Goal: Task Accomplishment & Management: Use online tool/utility

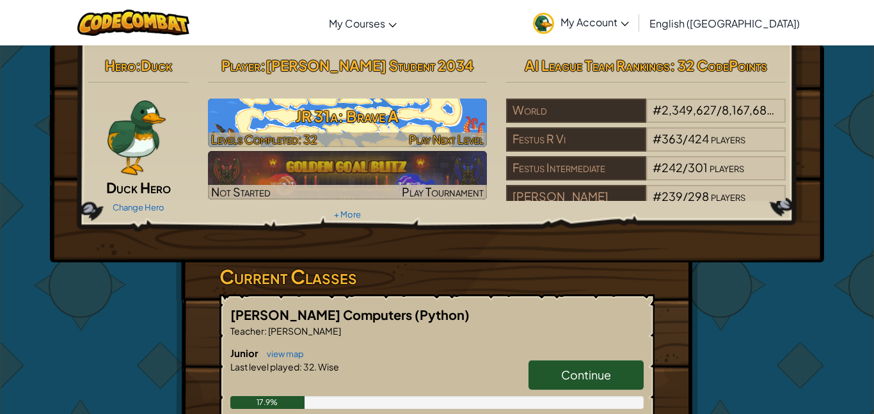
click at [269, 121] on h3 "JR 31a: Brave A" at bounding box center [347, 116] width 279 height 29
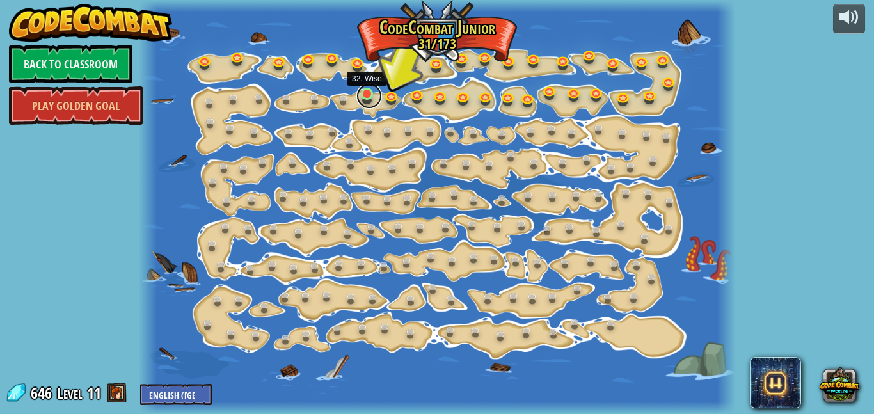
click at [368, 95] on link at bounding box center [369, 96] width 26 height 26
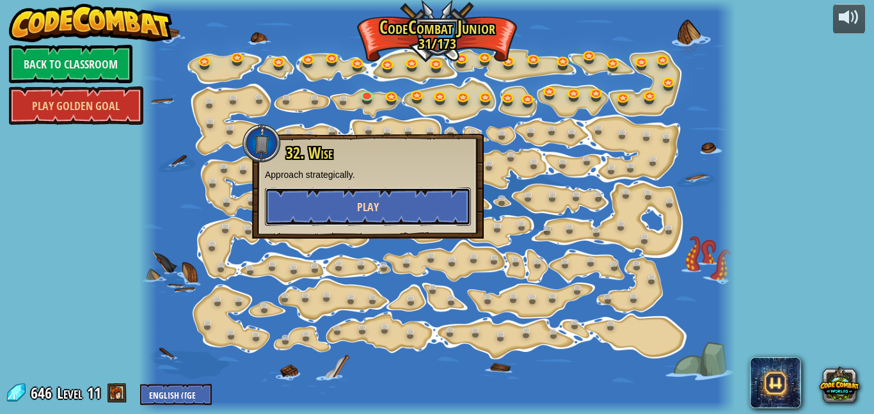
click at [348, 214] on button "Play" at bounding box center [368, 206] width 206 height 38
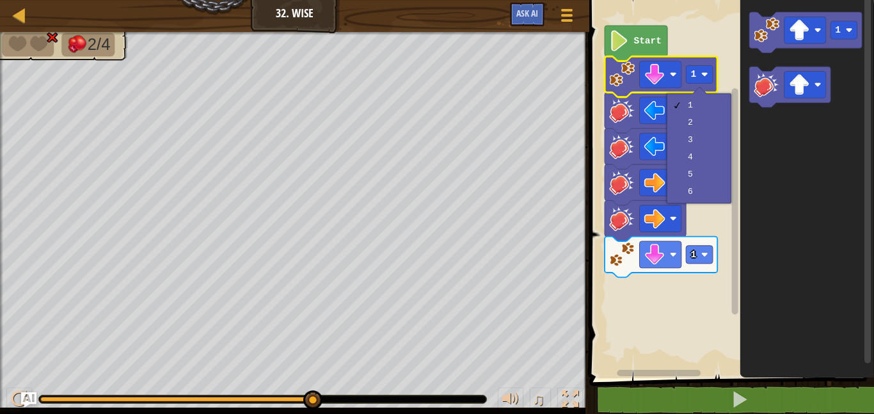
click at [741, 139] on icon "Blockly Workspace" at bounding box center [807, 186] width 134 height 384
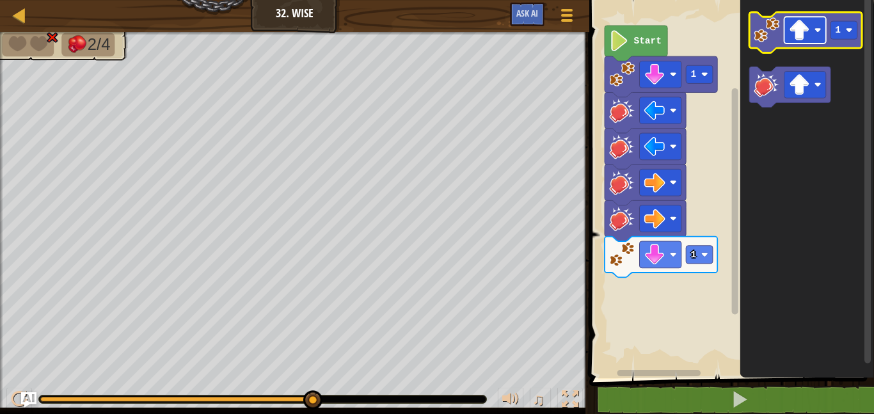
click at [813, 39] on rect "Blockly Workspace" at bounding box center [805, 30] width 42 height 27
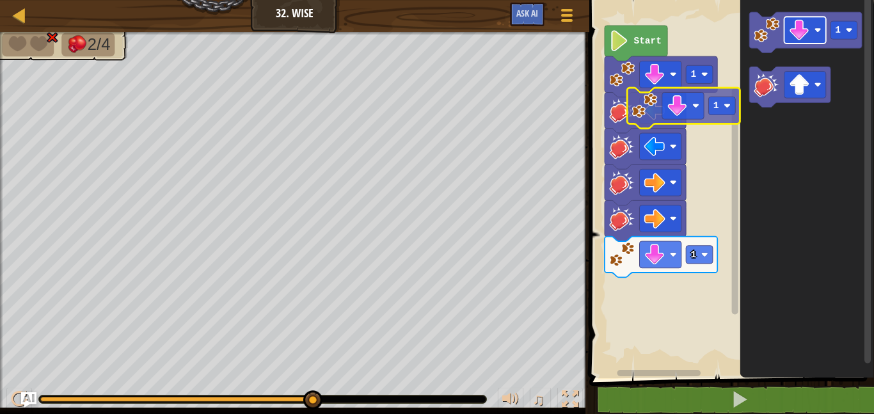
click at [678, 102] on div "Start 1 1 1 1" at bounding box center [729, 186] width 288 height 384
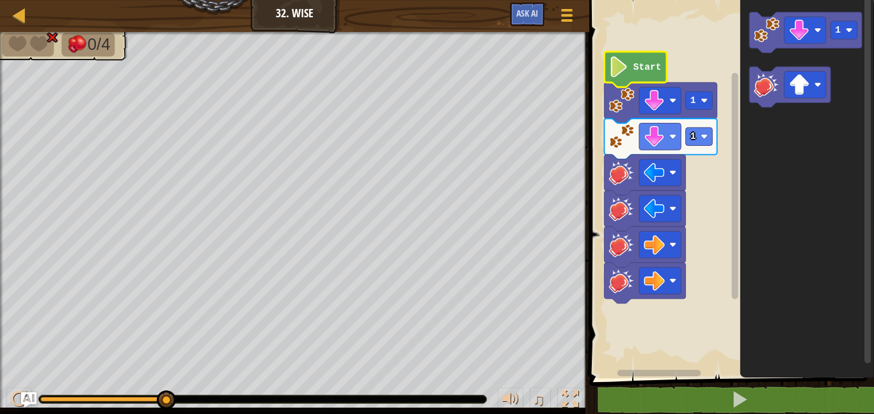
click at [616, 67] on image "Blockly Workspace" at bounding box center [619, 66] width 20 height 21
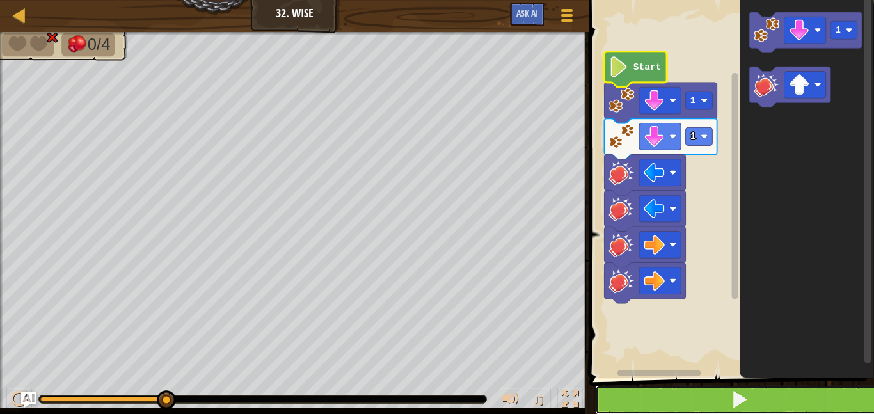
click at [792, 395] on button at bounding box center [739, 399] width 288 height 29
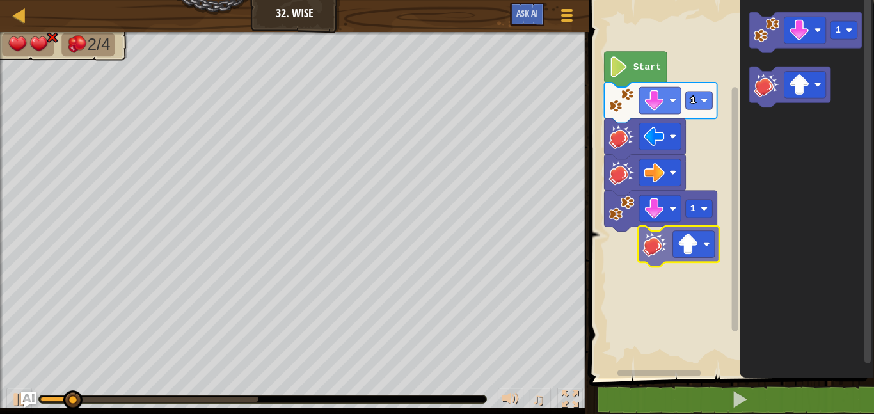
click at [655, 247] on div "1 1 Start 1" at bounding box center [729, 186] width 288 height 384
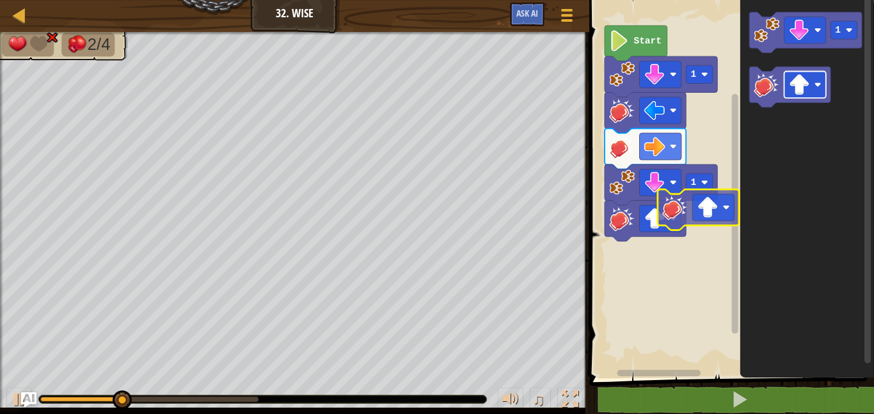
click at [684, 237] on div "1 1 Start 1" at bounding box center [729, 186] width 288 height 384
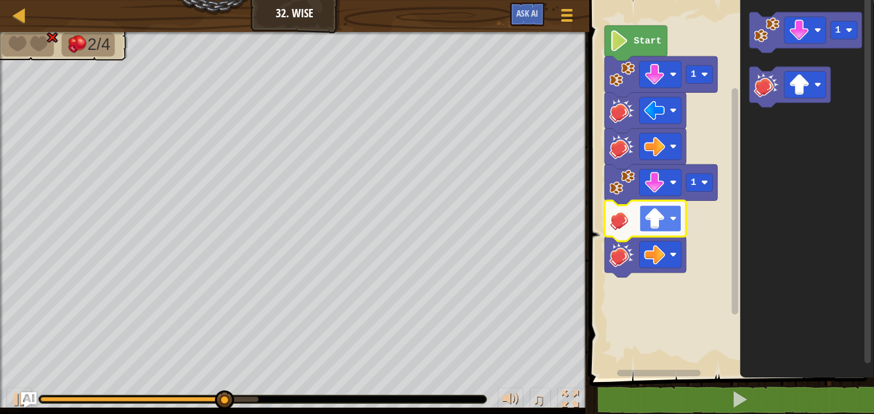
click at [654, 213] on image "Blockly Workspace" at bounding box center [654, 218] width 21 height 21
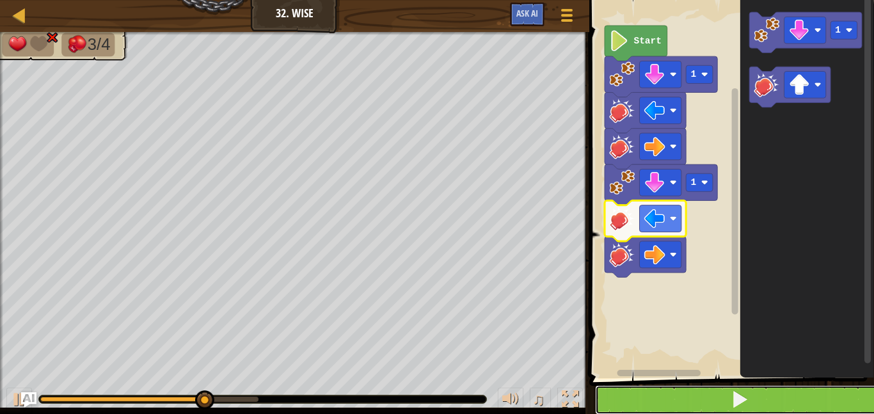
click at [728, 389] on button at bounding box center [739, 399] width 288 height 29
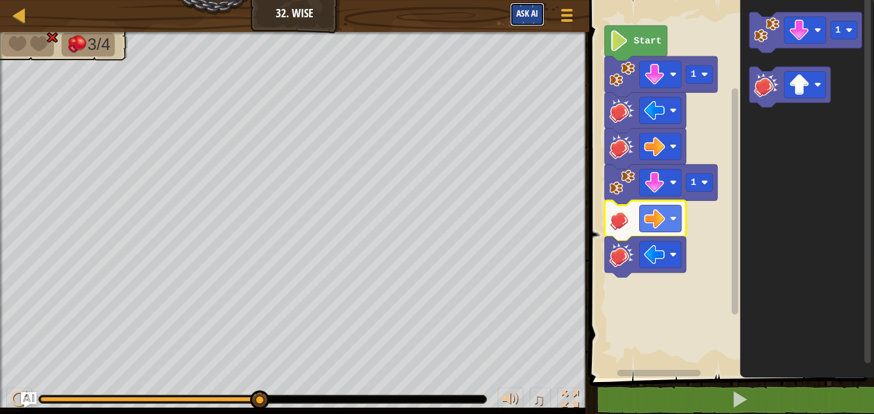
click at [521, 10] on span "Ask AI" at bounding box center [527, 13] width 22 height 12
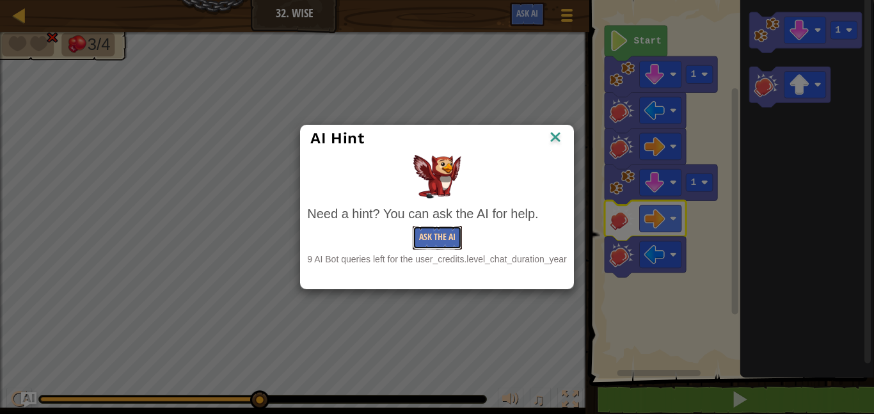
click at [434, 228] on button "Ask the AI" at bounding box center [436, 238] width 49 height 24
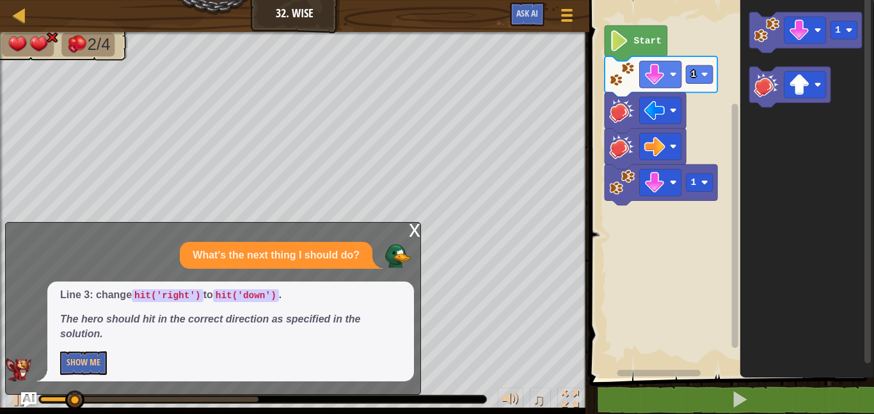
click at [633, 372] on div "Start 1 1 1" at bounding box center [729, 186] width 288 height 384
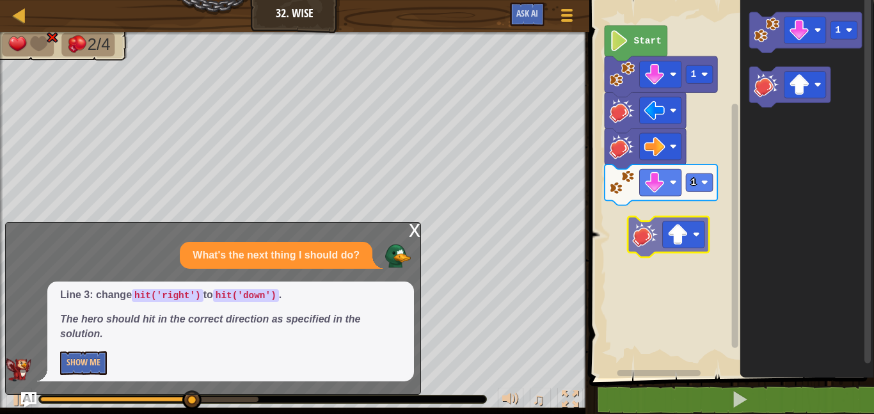
click at [647, 237] on div "Start 1 1 1" at bounding box center [729, 186] width 288 height 384
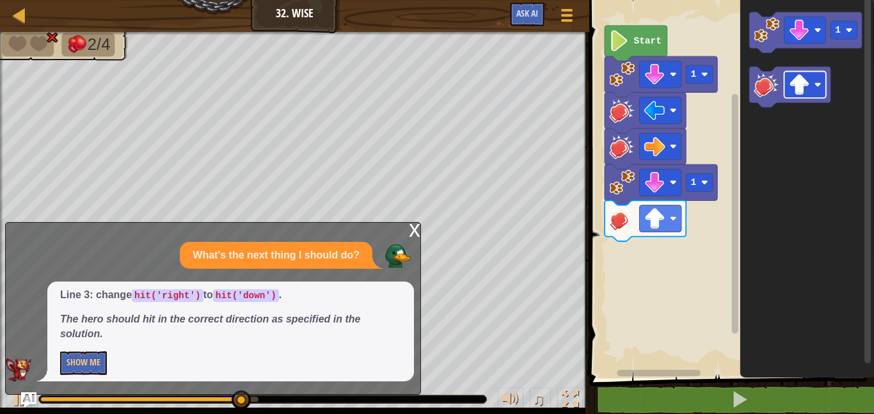
click at [744, 169] on icon "1" at bounding box center [807, 186] width 134 height 384
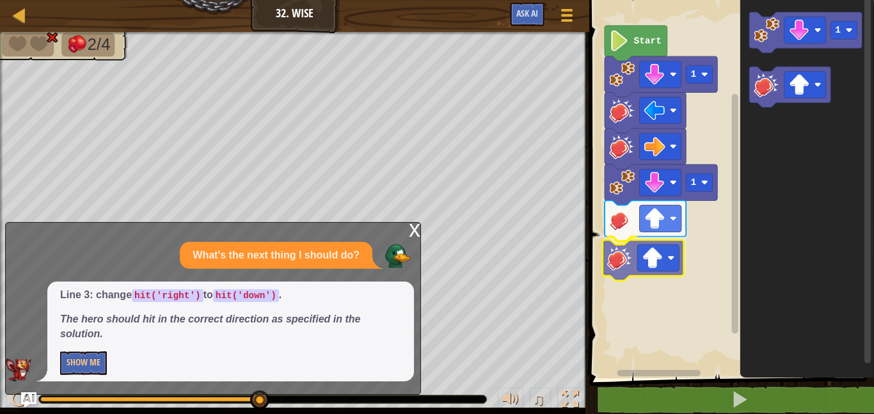
click at [613, 266] on div "1 1 Start 1" at bounding box center [729, 186] width 288 height 384
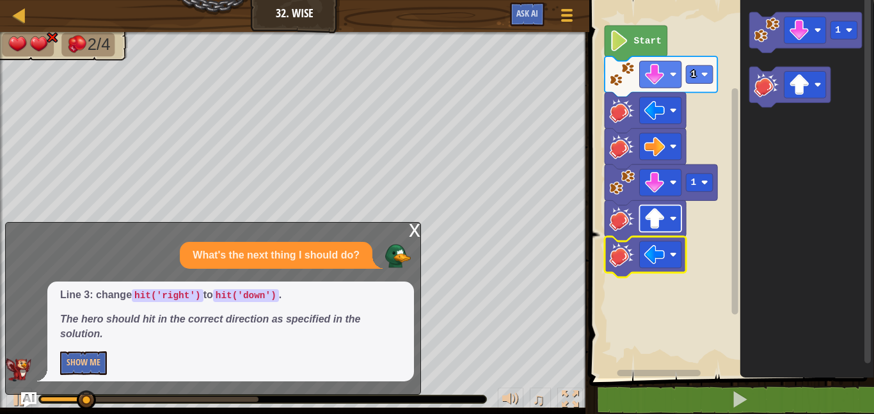
click at [645, 212] on image "Blockly Workspace" at bounding box center [654, 218] width 21 height 21
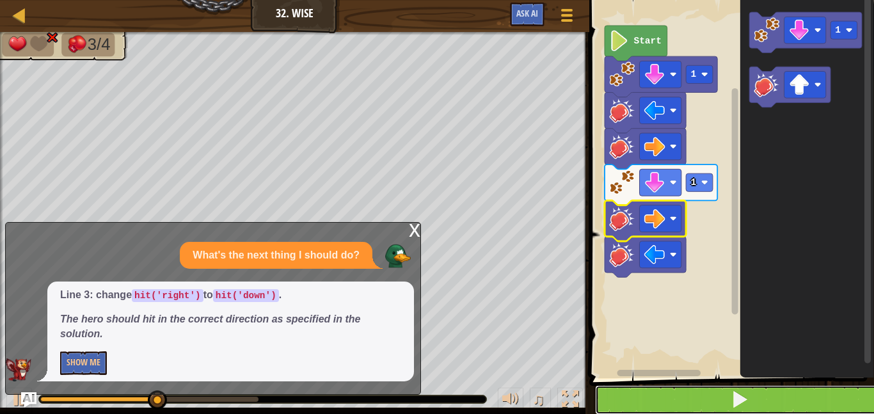
click at [690, 398] on button at bounding box center [739, 399] width 288 height 29
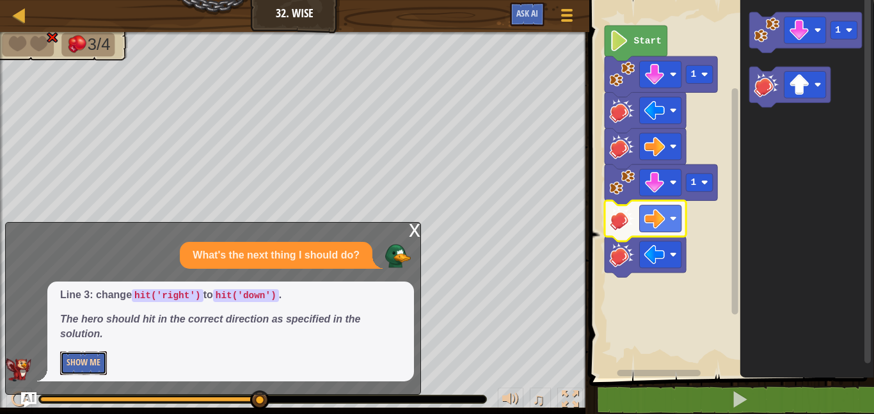
click at [90, 370] on button "Show Me" at bounding box center [83, 363] width 47 height 24
click at [416, 224] on div "x" at bounding box center [415, 229] width 12 height 13
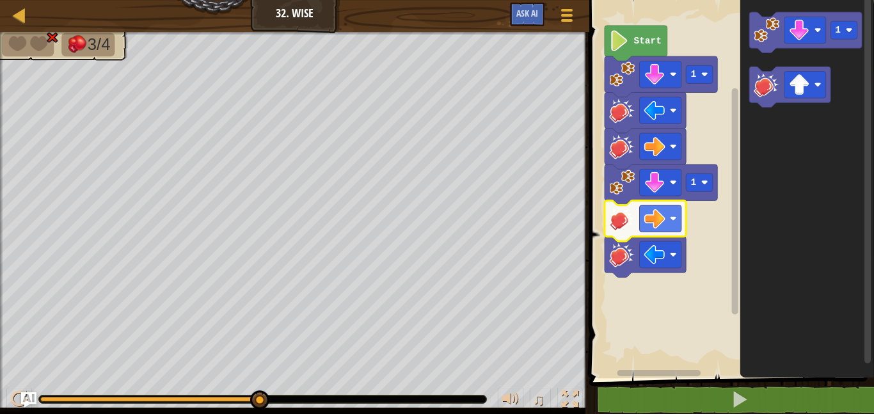
click at [661, 37] on text "Start" at bounding box center [647, 41] width 28 height 10
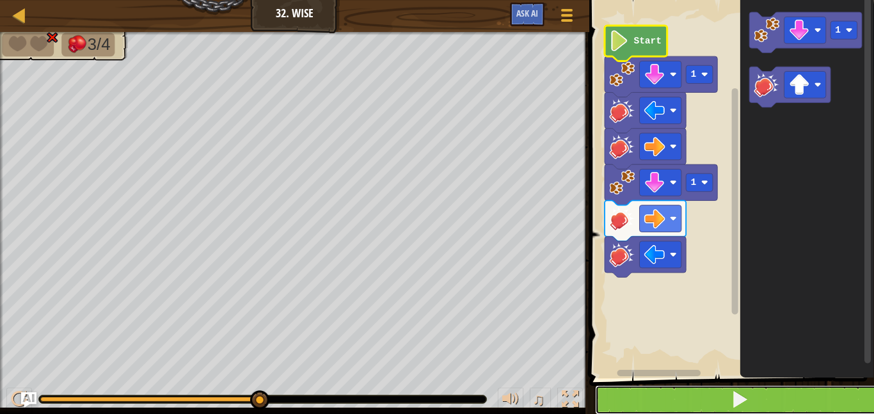
click at [638, 386] on button at bounding box center [739, 399] width 288 height 29
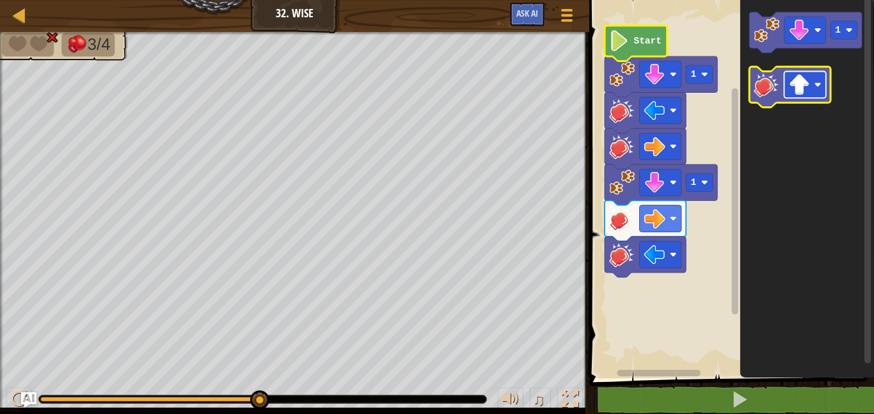
click at [793, 84] on image "Blockly Workspace" at bounding box center [798, 84] width 21 height 21
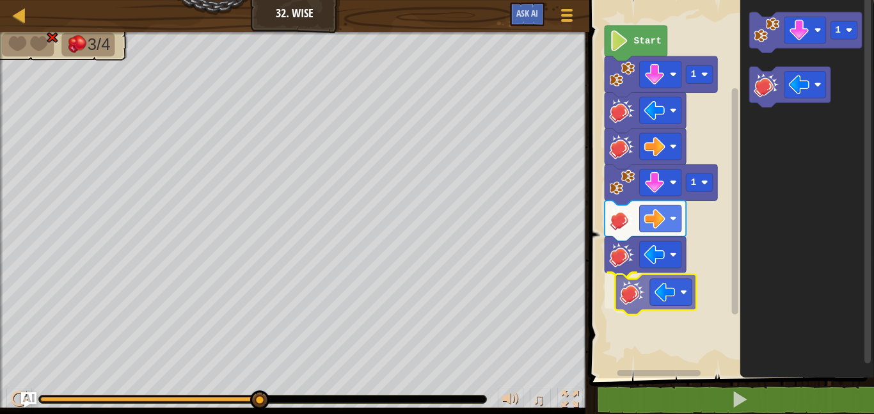
click at [641, 299] on div "Start 1 1 1" at bounding box center [729, 186] width 288 height 384
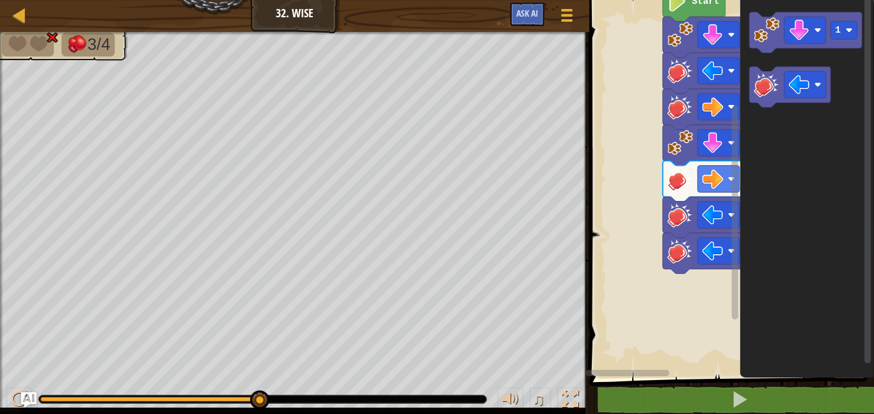
click at [814, 242] on div "Start 1 1 1" at bounding box center [729, 186] width 288 height 384
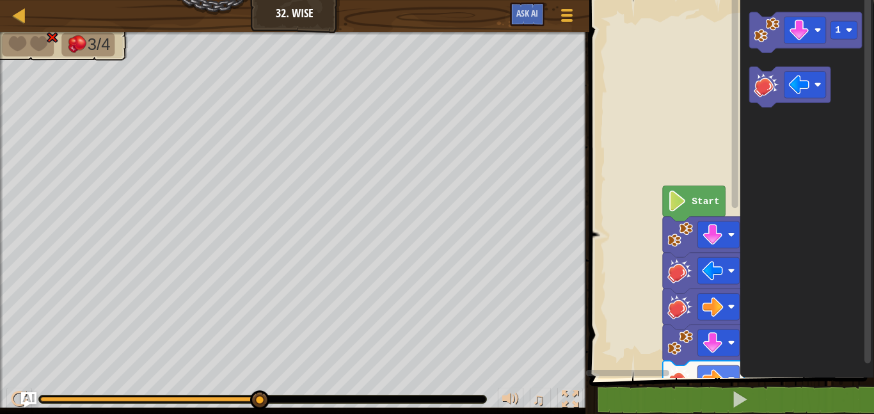
click at [699, 132] on div "Start 1 1 1" at bounding box center [729, 186] width 288 height 384
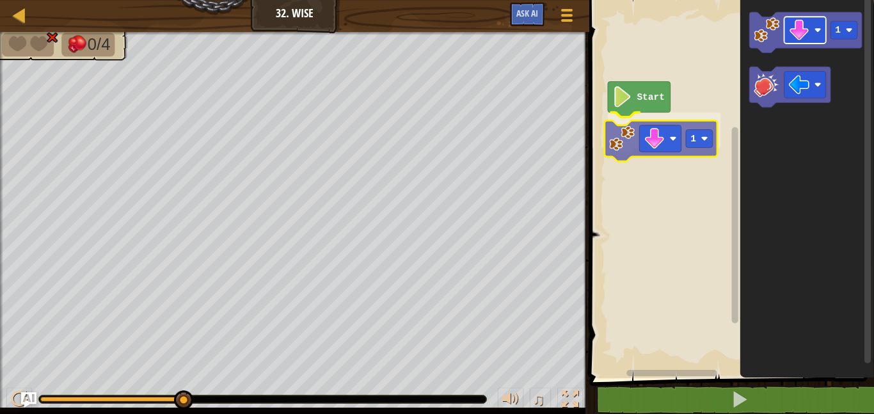
click at [657, 154] on div "Start 1 1 1" at bounding box center [729, 186] width 288 height 384
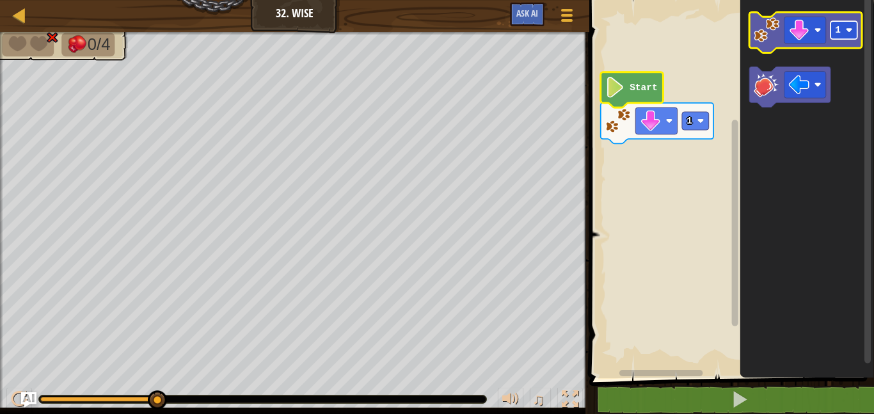
click at [842, 35] on rect "Blockly Workspace" at bounding box center [843, 30] width 27 height 18
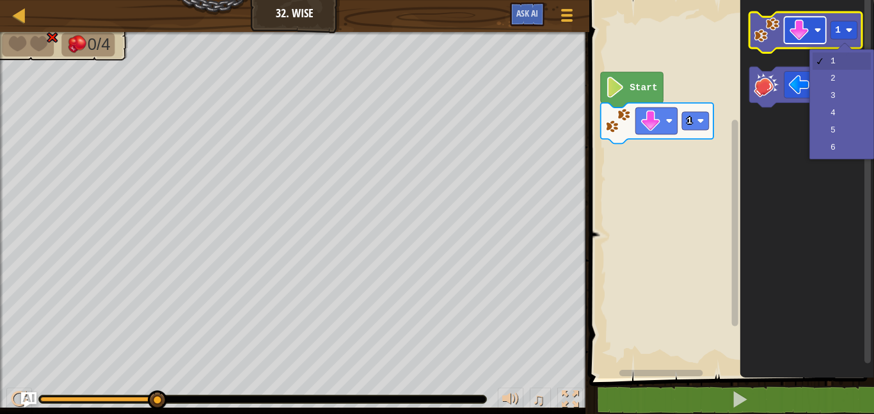
click at [793, 32] on image "Blockly Workspace" at bounding box center [798, 30] width 21 height 21
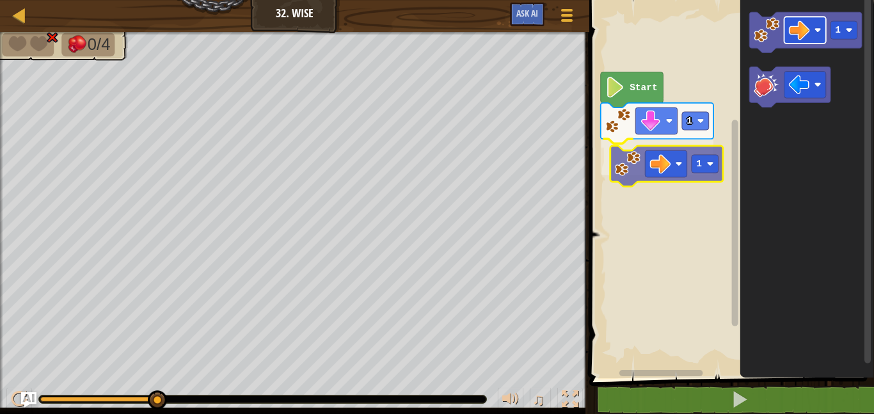
click at [661, 161] on div "1 1 Start 1 1" at bounding box center [729, 186] width 288 height 384
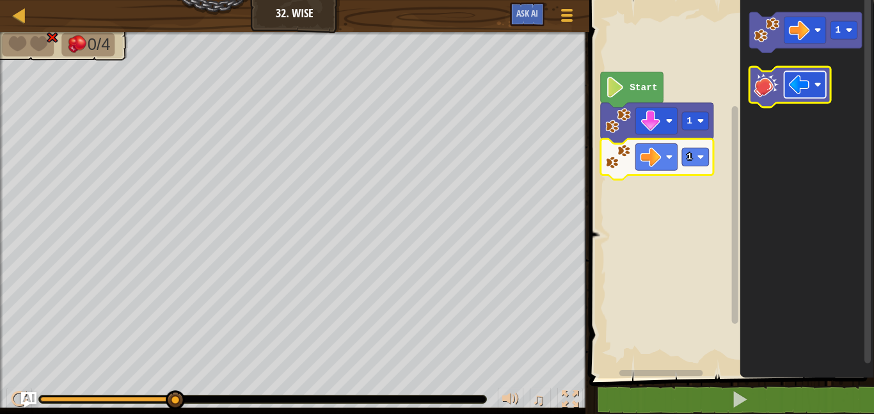
click at [801, 75] on image "Blockly Workspace" at bounding box center [798, 84] width 21 height 21
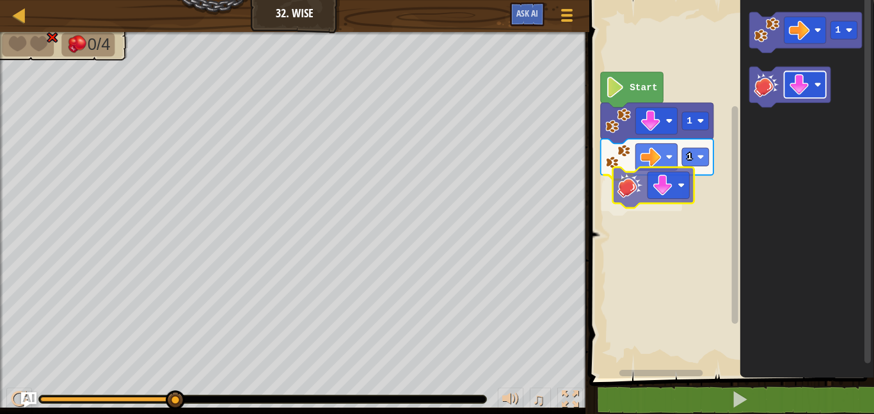
click at [652, 192] on div "1 1 Start 1" at bounding box center [729, 186] width 288 height 384
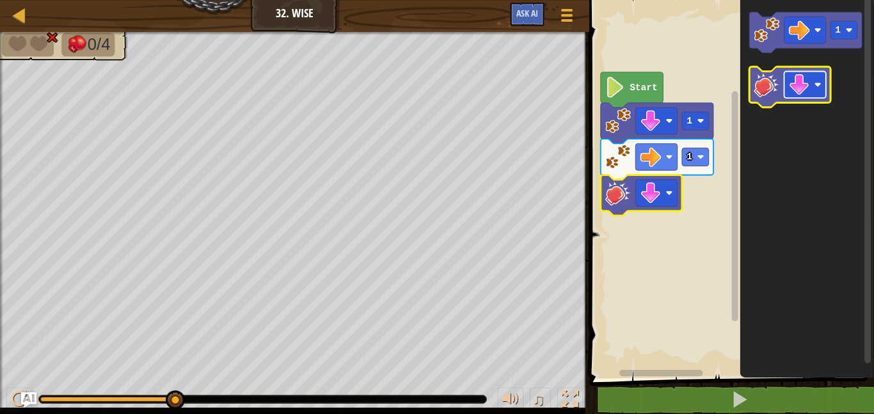
click at [784, 90] on rect "Blockly Workspace" at bounding box center [805, 85] width 42 height 27
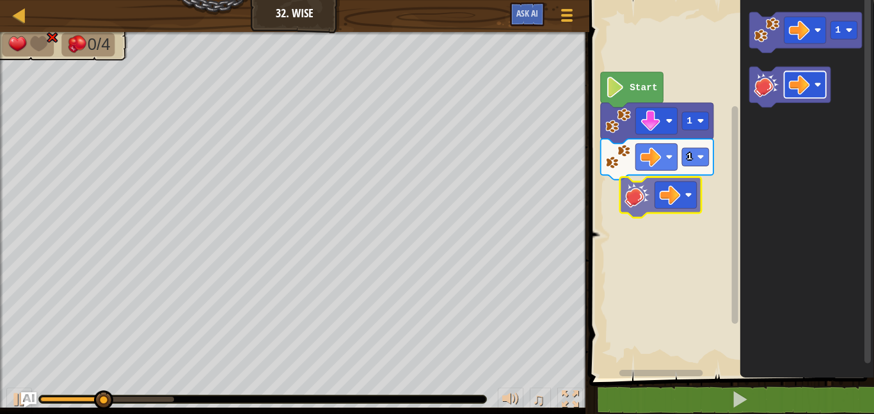
click at [664, 205] on div "1 1 Start 1" at bounding box center [729, 186] width 288 height 384
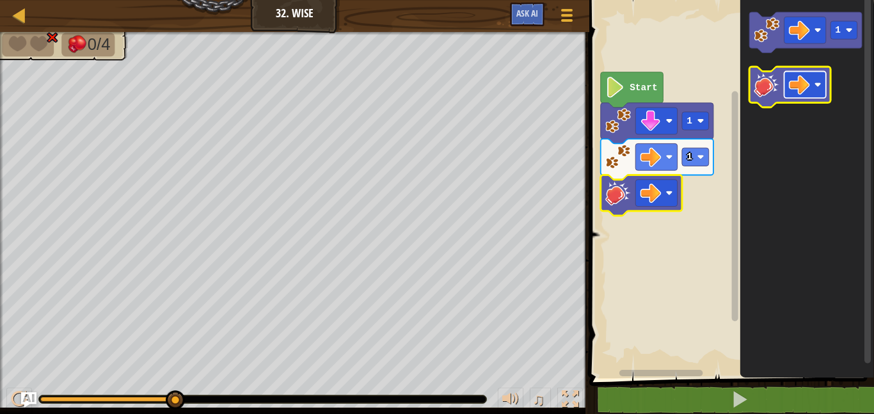
click at [813, 90] on rect "Blockly Workspace" at bounding box center [805, 85] width 42 height 27
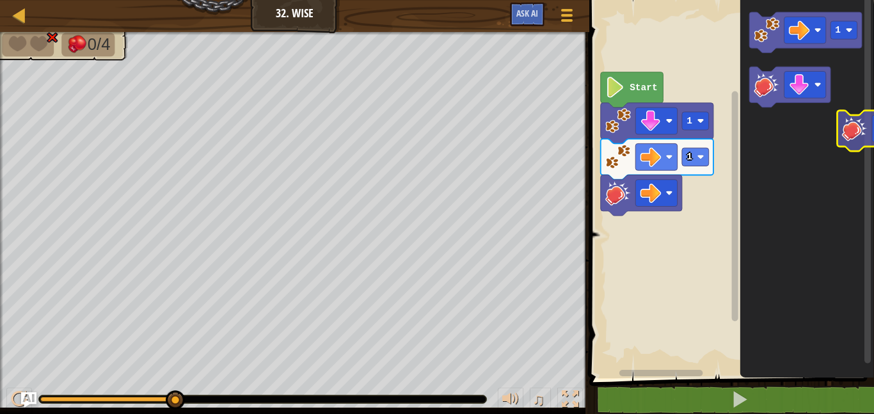
click at [861, 119] on div "1 1 Start 1" at bounding box center [729, 186] width 288 height 384
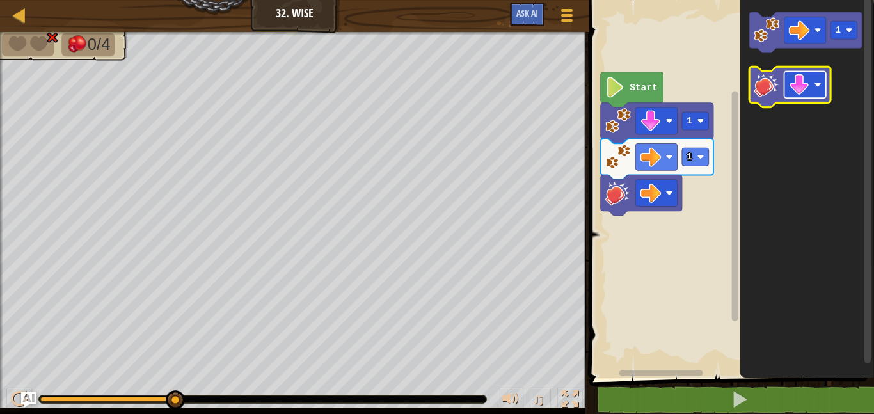
click at [813, 88] on rect "Blockly Workspace" at bounding box center [805, 85] width 42 height 27
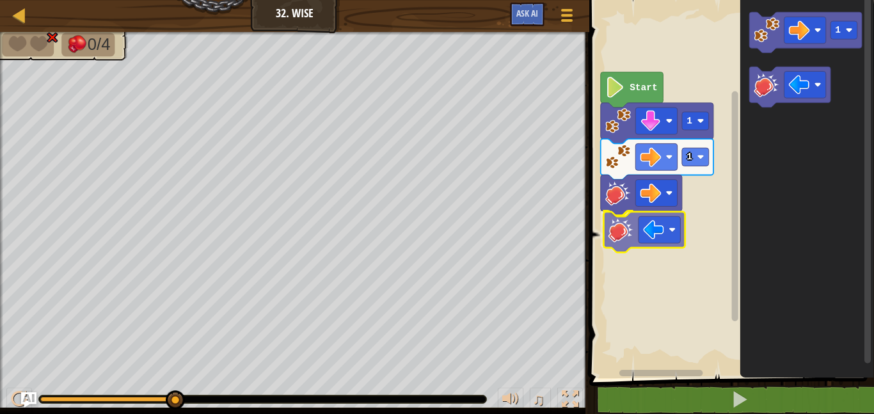
click at [636, 235] on div "1 1 Start 1" at bounding box center [729, 186] width 288 height 384
click at [636, 235] on rect "Blockly Workspace" at bounding box center [656, 229] width 42 height 27
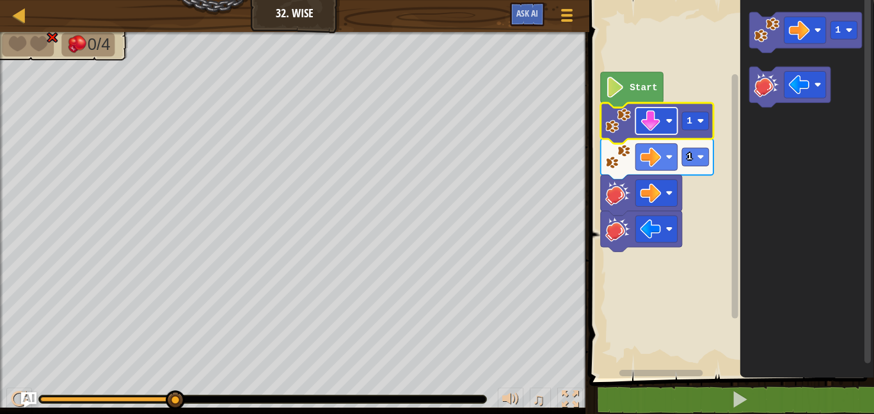
click at [638, 124] on rect "Blockly Workspace" at bounding box center [656, 120] width 42 height 27
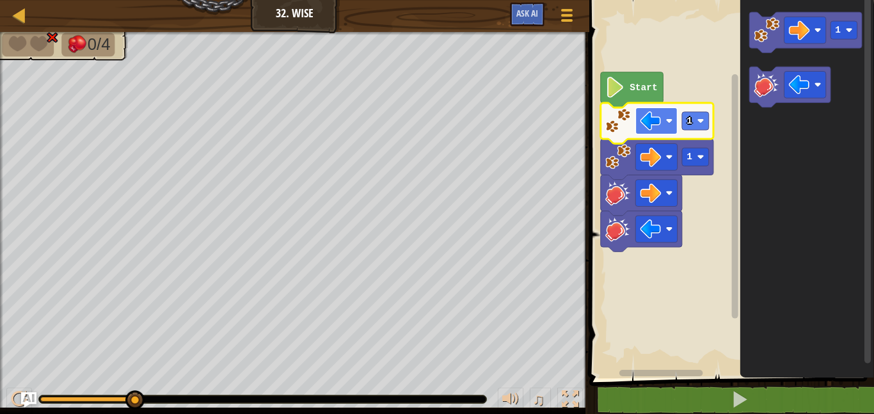
click at [671, 113] on rect "Blockly Workspace" at bounding box center [656, 120] width 42 height 27
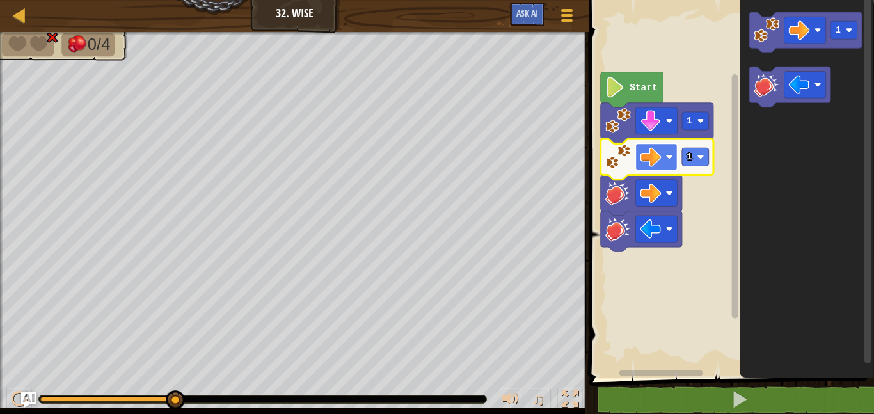
click at [647, 155] on image "Blockly Workspace" at bounding box center [650, 156] width 21 height 21
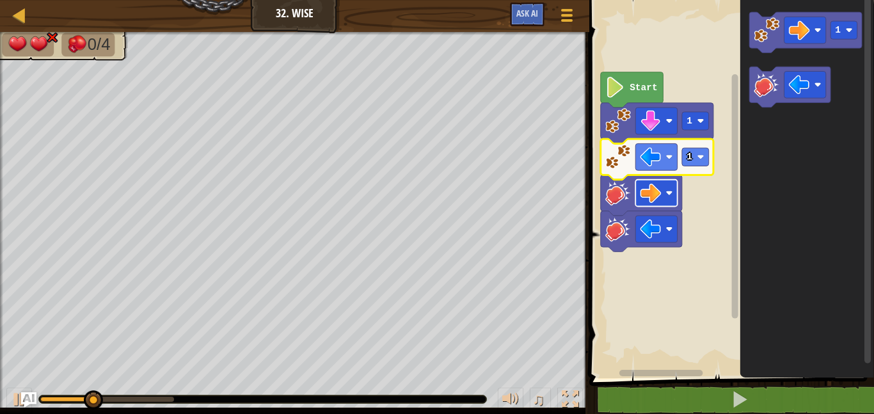
click at [636, 196] on rect "Blockly Workspace" at bounding box center [656, 193] width 42 height 27
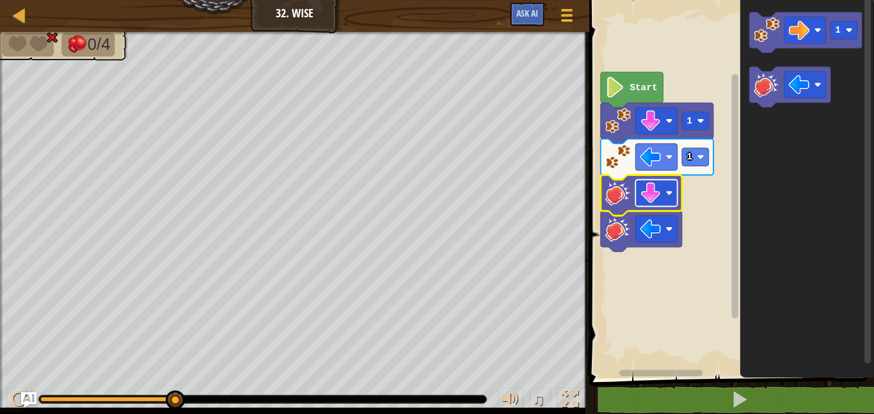
click at [662, 198] on rect "Blockly Workspace" at bounding box center [656, 193] width 42 height 27
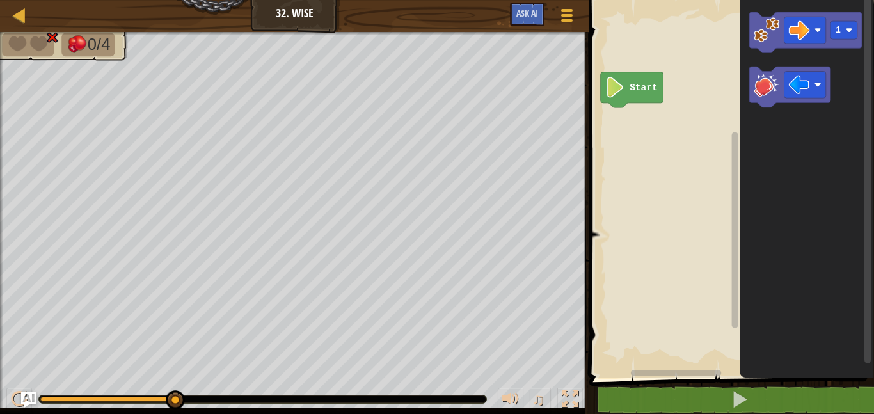
click at [606, 67] on rect "Blockly Workspace" at bounding box center [729, 186] width 288 height 384
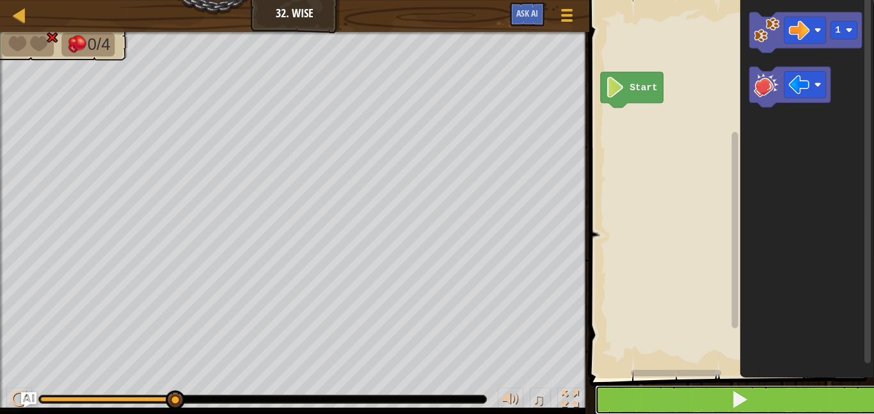
click at [782, 404] on button at bounding box center [739, 399] width 288 height 29
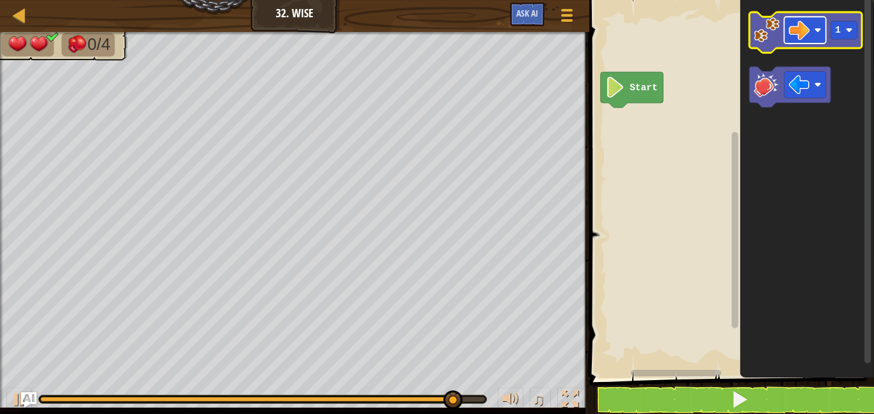
click at [799, 33] on image "Blockly Workspace" at bounding box center [798, 30] width 21 height 21
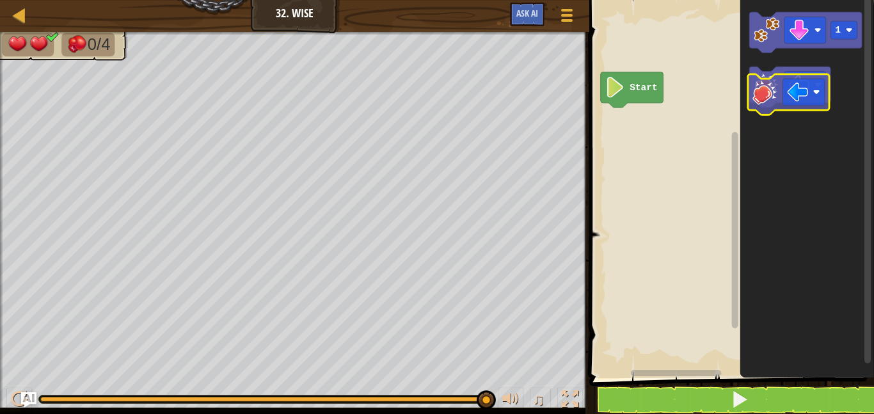
click at [767, 99] on g "Blockly Workspace" at bounding box center [789, 87] width 81 height 41
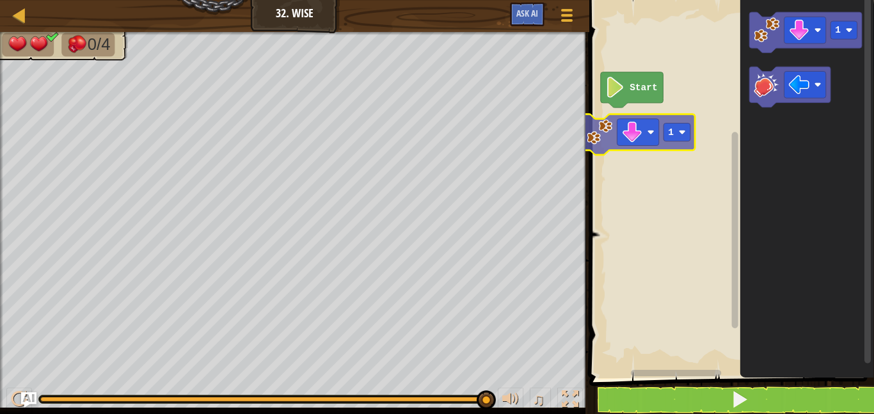
click at [619, 131] on div "Start 1 1" at bounding box center [729, 186] width 288 height 384
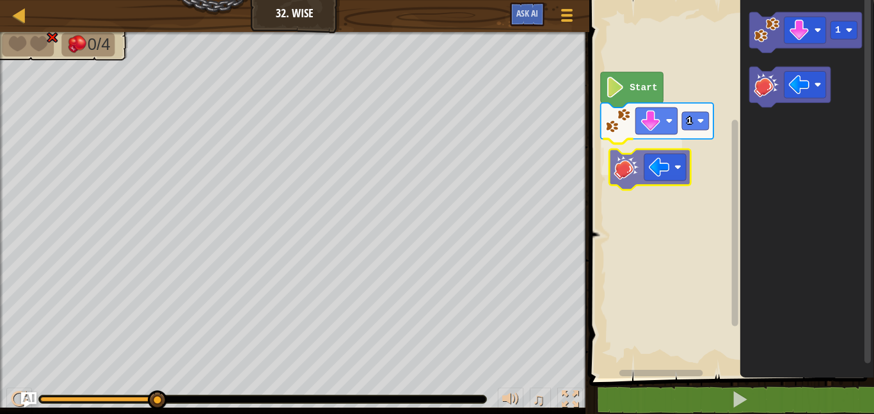
click at [631, 166] on div "Start 1 1" at bounding box center [729, 186] width 288 height 384
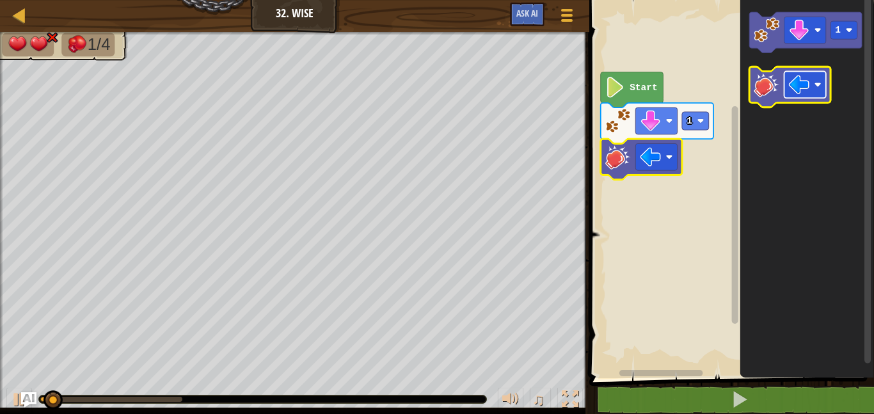
click at [812, 87] on rect "Blockly Workspace" at bounding box center [805, 85] width 42 height 27
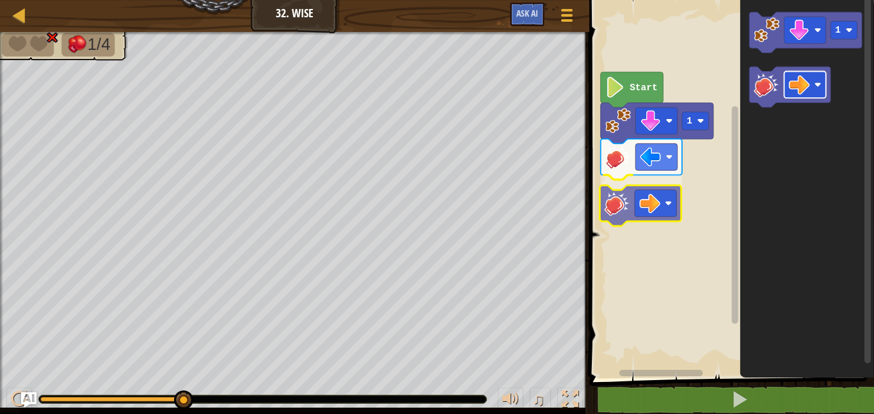
click at [632, 205] on div "Start 1 1" at bounding box center [729, 186] width 288 height 384
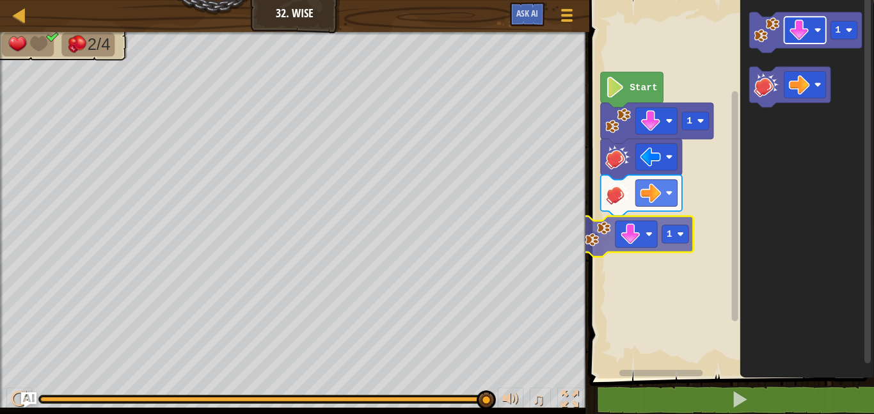
click at [627, 228] on div "Start 1 1 1 1" at bounding box center [729, 186] width 288 height 384
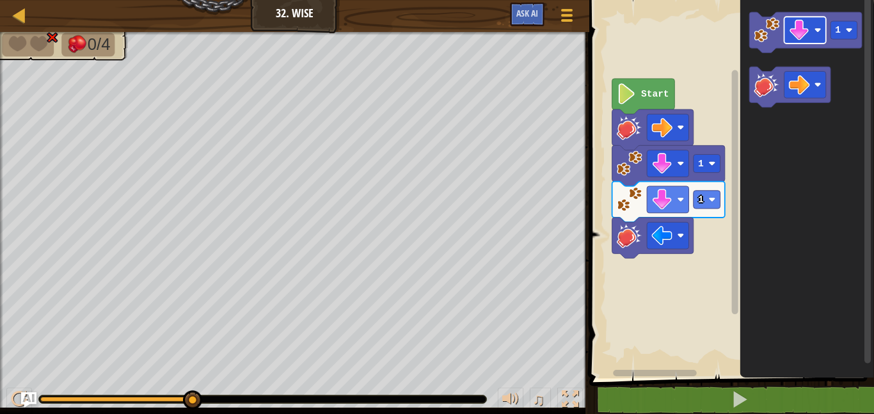
click at [681, 301] on div "1 1 Start 1" at bounding box center [729, 186] width 288 height 384
click at [700, 234] on div "1 1 Start 1" at bounding box center [729, 186] width 288 height 384
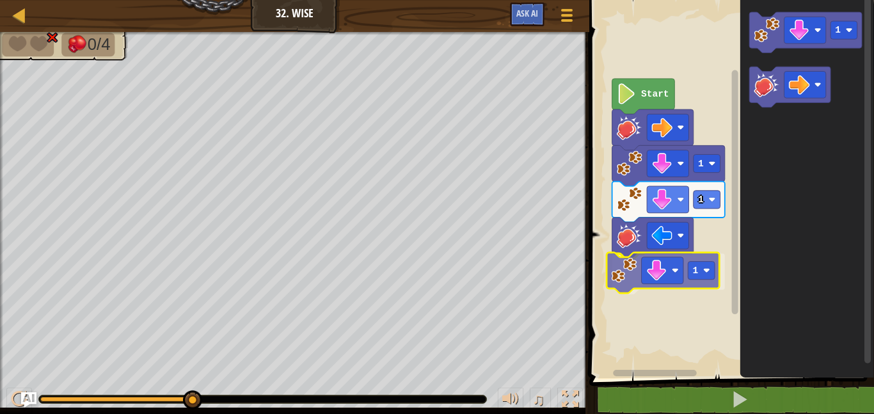
click at [616, 271] on div "1 1 1 Start 1 1" at bounding box center [729, 186] width 288 height 384
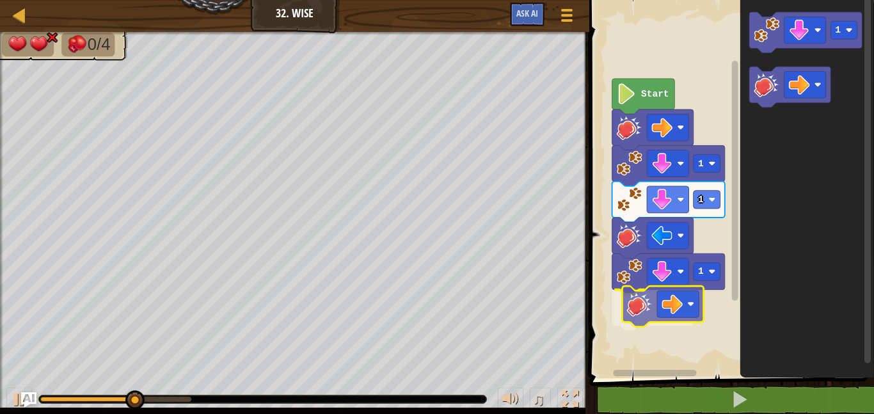
click at [652, 300] on div "1 1 1 Start 1" at bounding box center [729, 186] width 288 height 384
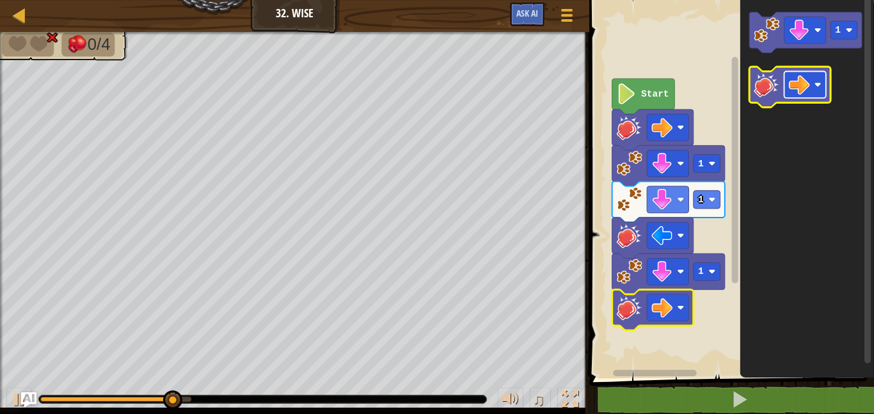
click at [819, 79] on rect "Blockly Workspace" at bounding box center [805, 85] width 42 height 27
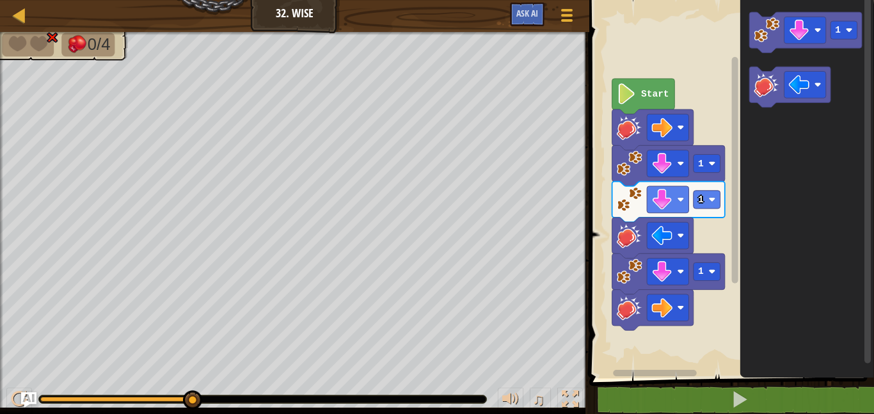
click at [697, 237] on div "1 1 1 Start 1" at bounding box center [729, 186] width 288 height 384
click at [769, 209] on icon "1" at bounding box center [807, 186] width 134 height 384
click at [620, 343] on div "1 1 1 Start 1" at bounding box center [729, 186] width 288 height 384
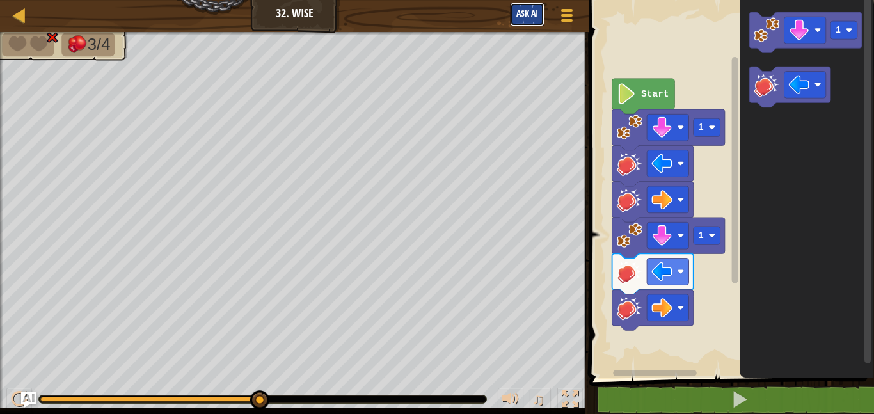
click at [528, 11] on span "Ask AI" at bounding box center [527, 13] width 22 height 12
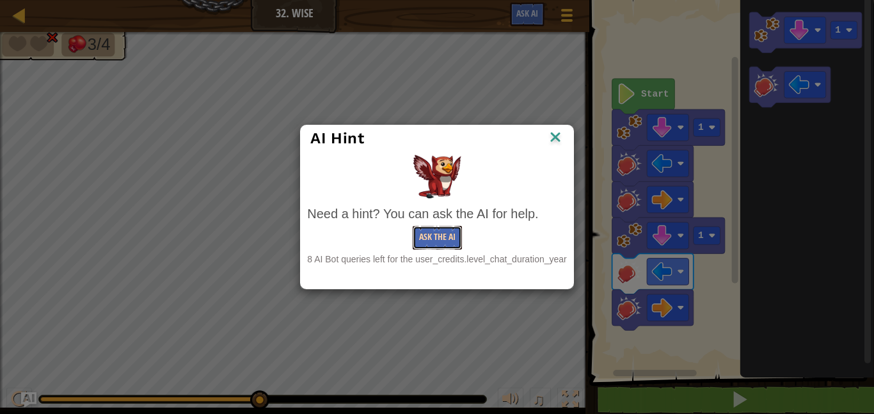
click at [441, 240] on button "Ask the AI" at bounding box center [436, 238] width 49 height 24
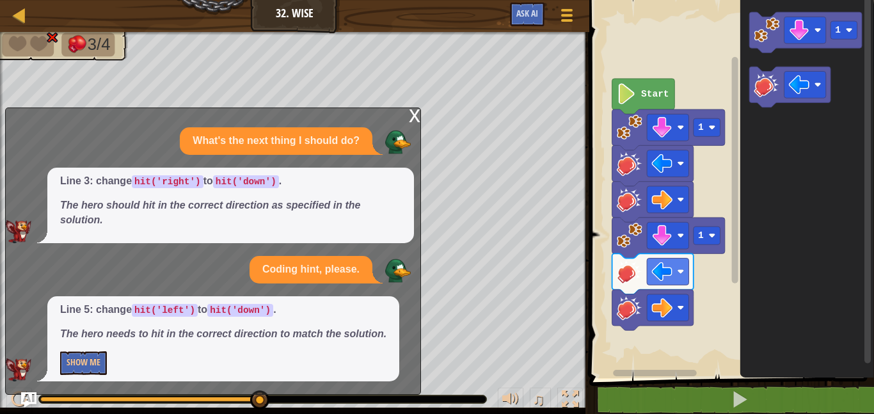
click at [146, 226] on div "Line 3: change hit('right') to hit('down') . The hero should hit in the correct…" at bounding box center [230, 206] width 366 height 76
drag, startPoint x: 148, startPoint y: 228, endPoint x: 150, endPoint y: 247, distance: 19.3
click at [150, 247] on div "What's the next thing I should do? Line 3: change hit('right') to hit('down') .…" at bounding box center [210, 254] width 408 height 254
click at [652, 317] on image "Blockly Workspace" at bounding box center [661, 307] width 21 height 21
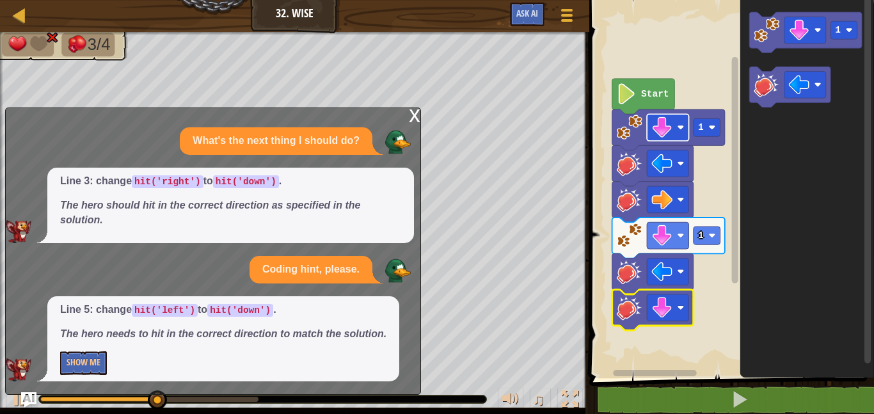
click at [680, 131] on rect "Blockly Workspace" at bounding box center [668, 127] width 42 height 27
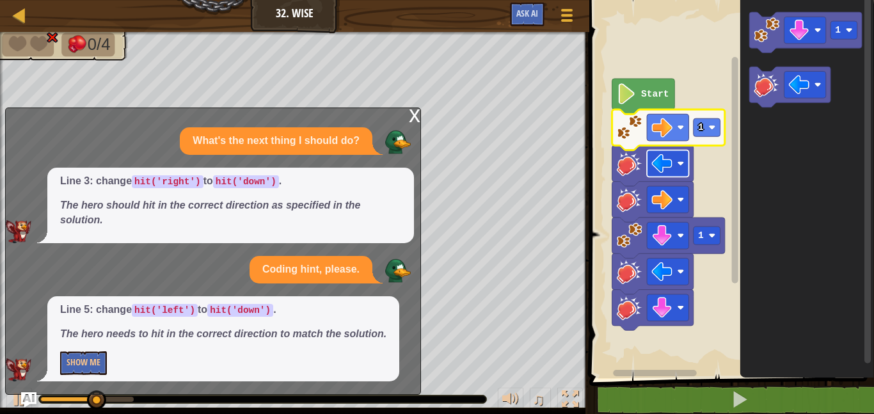
click at [653, 166] on image "Blockly Workspace" at bounding box center [661, 163] width 21 height 21
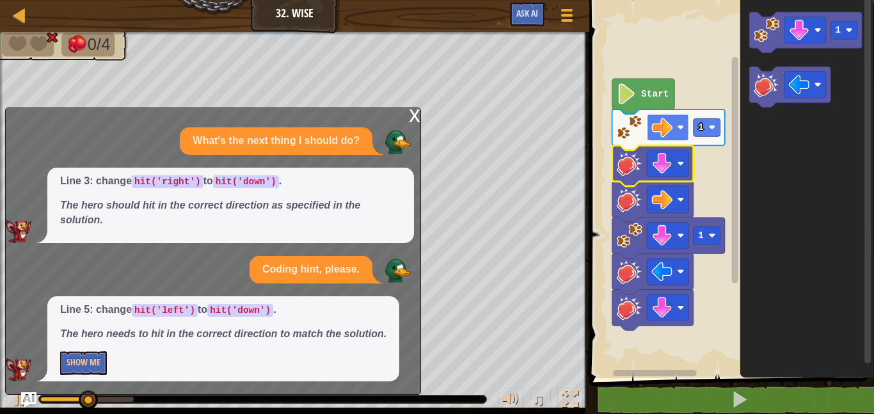
click at [661, 139] on rect "Blockly Workspace" at bounding box center [668, 127] width 42 height 27
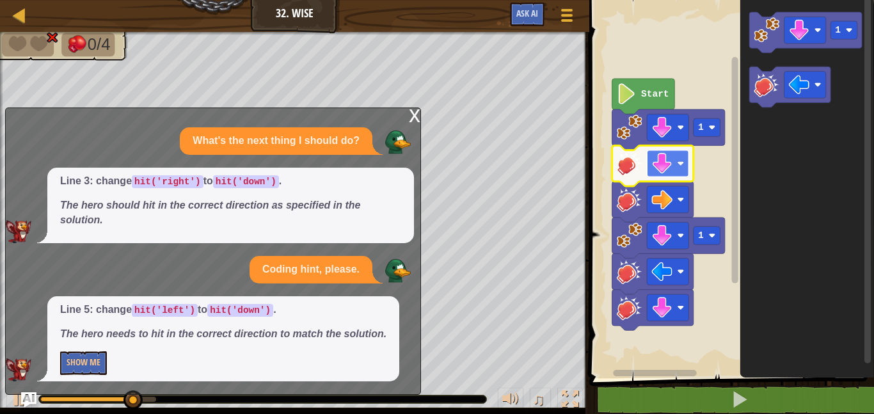
click at [668, 172] on image "Blockly Workspace" at bounding box center [661, 163] width 21 height 21
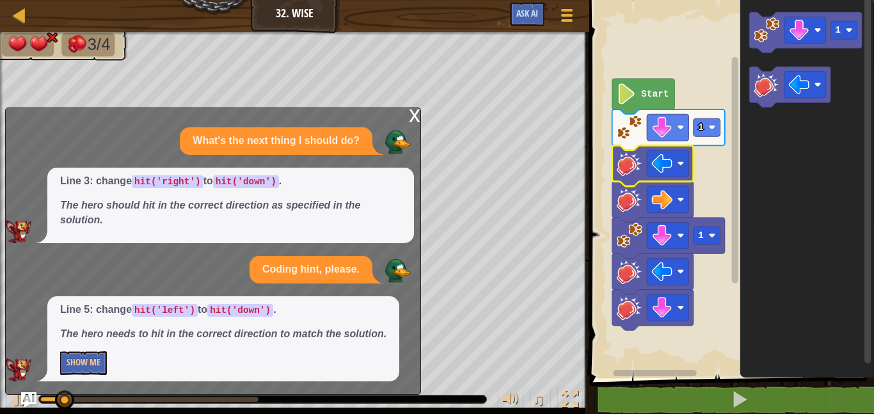
click at [639, 210] on image "Blockly Workspace" at bounding box center [629, 199] width 26 height 26
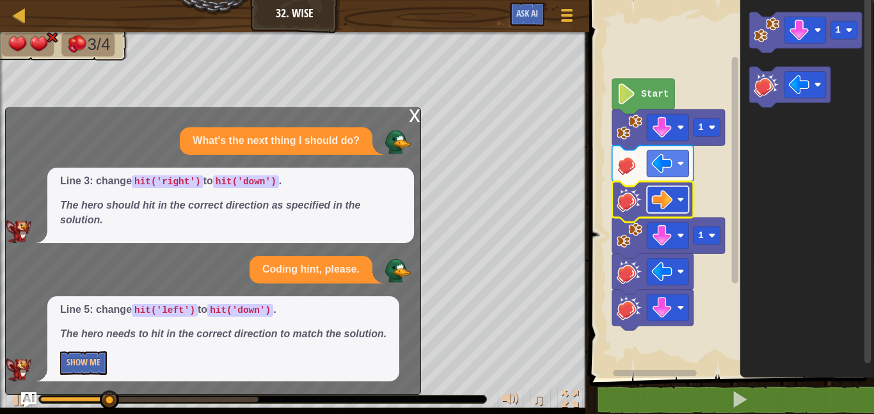
click at [659, 212] on rect "Blockly Workspace" at bounding box center [668, 199] width 42 height 27
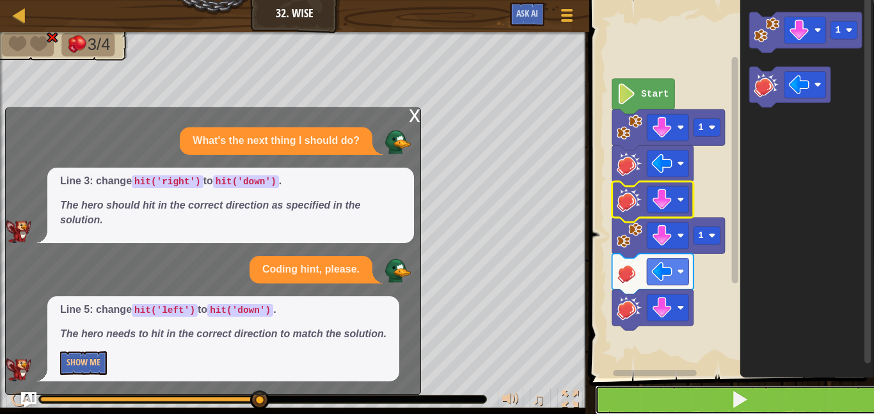
click at [711, 388] on button at bounding box center [739, 399] width 288 height 29
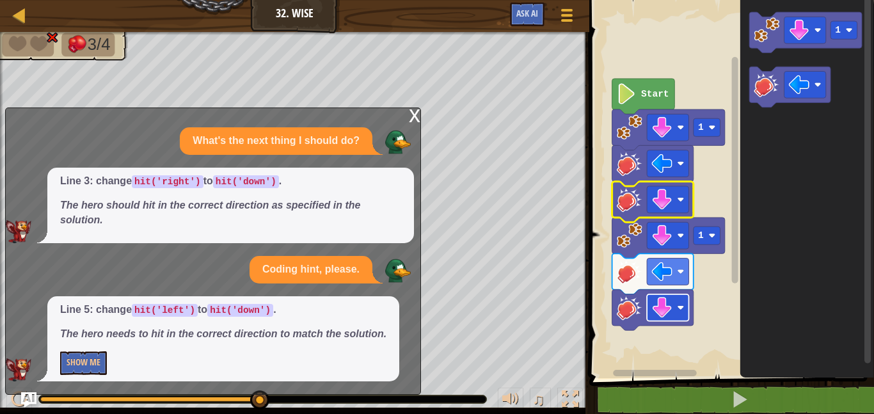
click at [666, 310] on image "Blockly Workspace" at bounding box center [661, 307] width 21 height 21
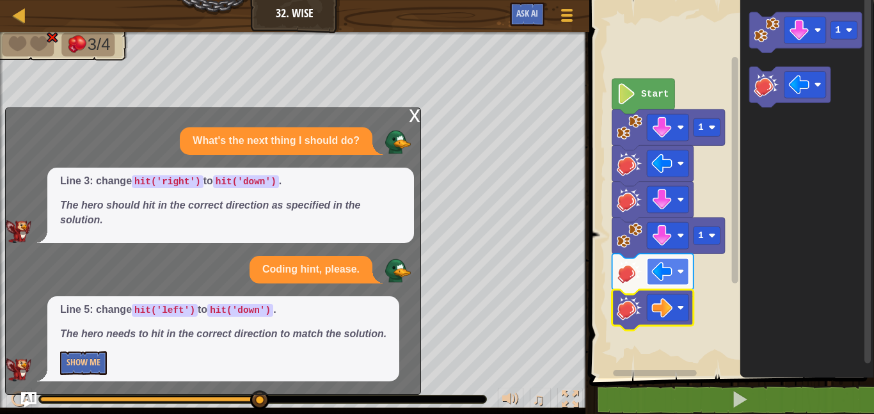
click at [657, 272] on image "Blockly Workspace" at bounding box center [661, 271] width 21 height 21
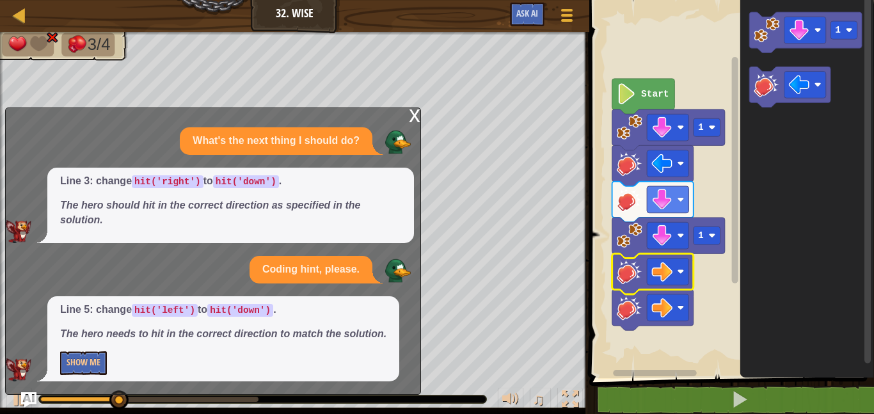
click at [633, 301] on image "Blockly Workspace" at bounding box center [629, 307] width 26 height 26
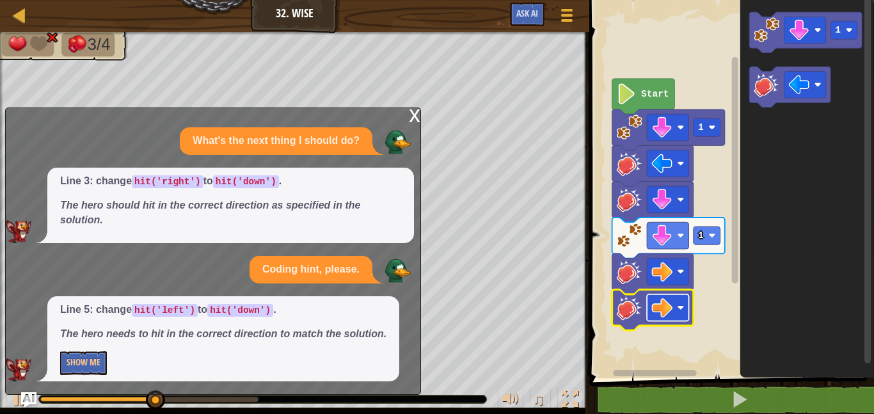
click at [678, 303] on rect "Blockly Workspace" at bounding box center [668, 307] width 42 height 27
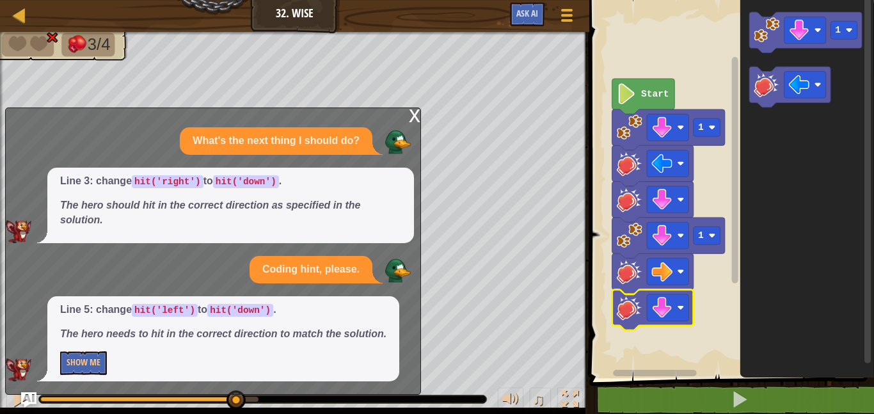
click at [670, 199] on image "Blockly Workspace" at bounding box center [661, 199] width 21 height 21
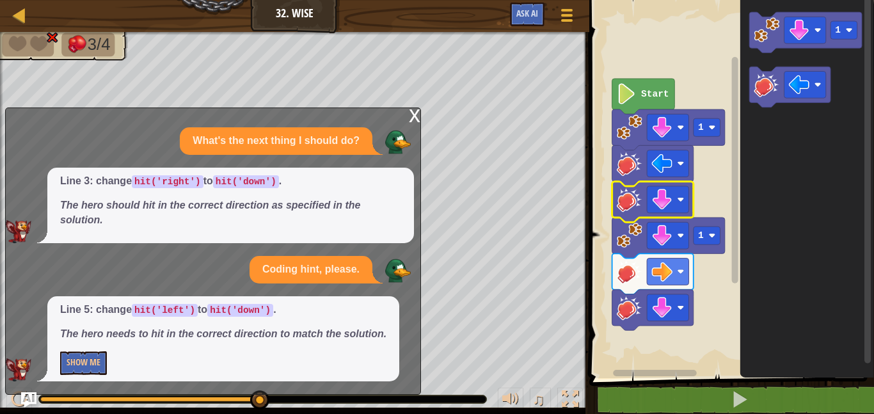
click at [753, 235] on icon "Blockly Workspace" at bounding box center [807, 186] width 134 height 384
click at [661, 122] on image "Blockly Workspace" at bounding box center [661, 127] width 21 height 21
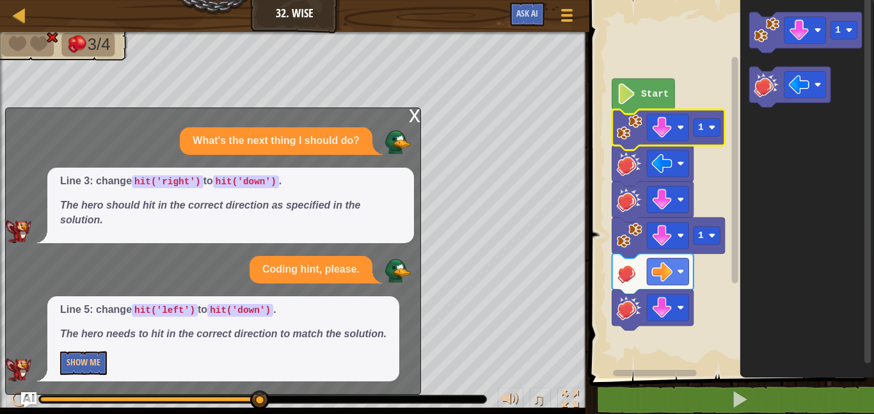
click at [718, 181] on rect "Blockly Workspace" at bounding box center [729, 186] width 288 height 384
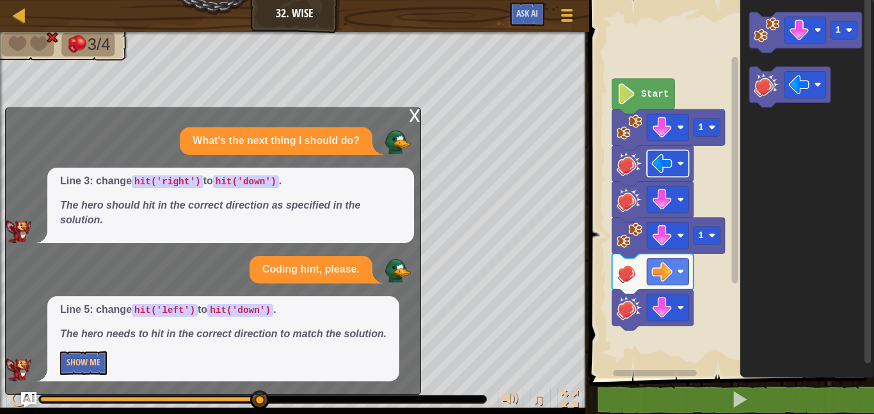
click at [655, 169] on image "Blockly Workspace" at bounding box center [661, 163] width 21 height 21
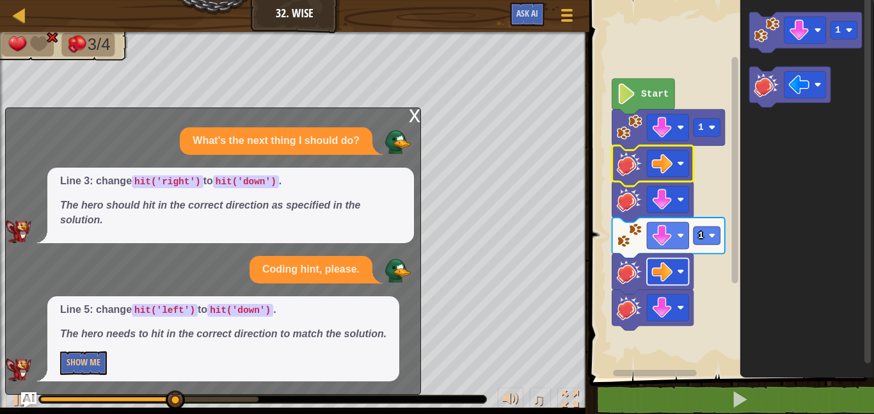
click at [650, 273] on rect "Blockly Workspace" at bounding box center [668, 271] width 42 height 27
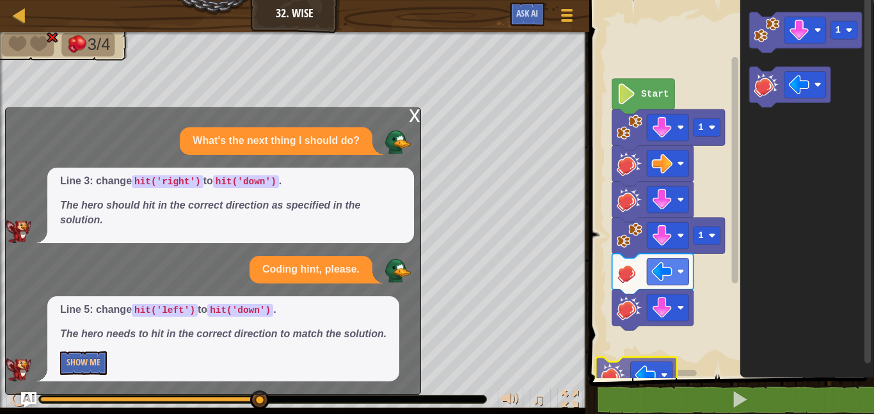
click at [627, 340] on div "Start 1 1 1" at bounding box center [729, 186] width 288 height 384
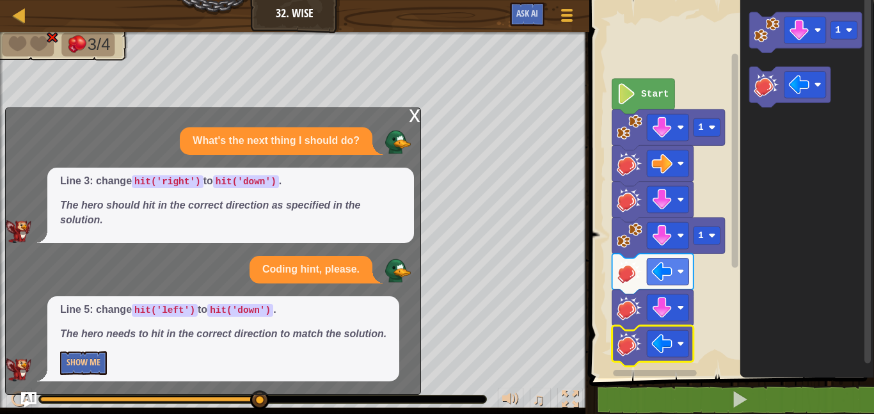
click at [689, 345] on icon "Blockly Workspace" at bounding box center [652, 345] width 81 height 41
click at [683, 345] on image "Blockly Workspace" at bounding box center [680, 343] width 7 height 7
click at [659, 311] on image "Blockly Workspace" at bounding box center [661, 307] width 21 height 21
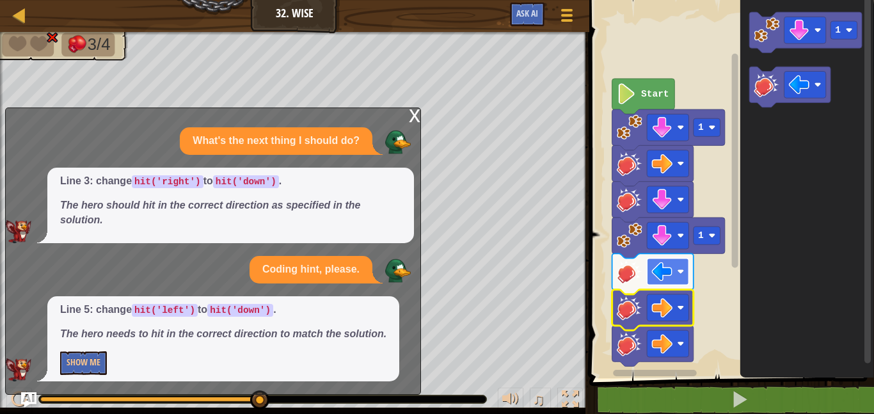
click at [671, 265] on image "Blockly Workspace" at bounding box center [661, 271] width 21 height 21
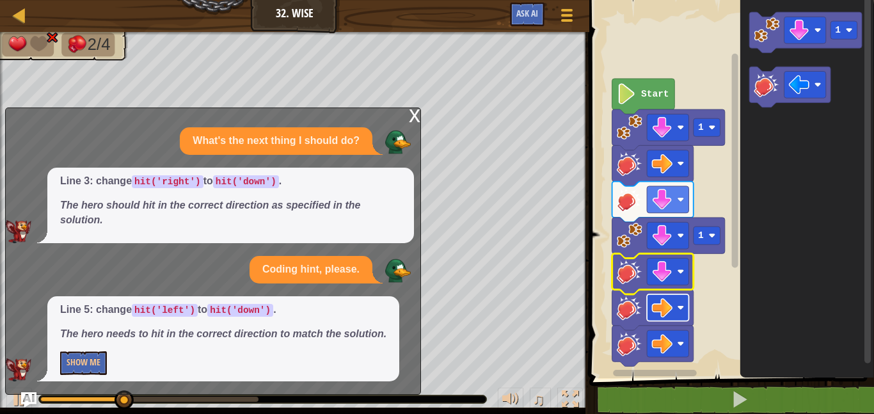
click at [654, 313] on image "Blockly Workspace" at bounding box center [661, 307] width 21 height 21
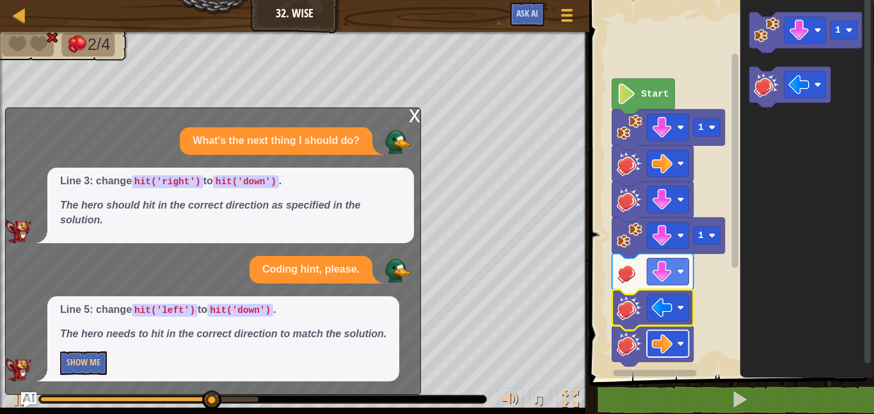
click at [652, 343] on image "Blockly Workspace" at bounding box center [661, 343] width 21 height 21
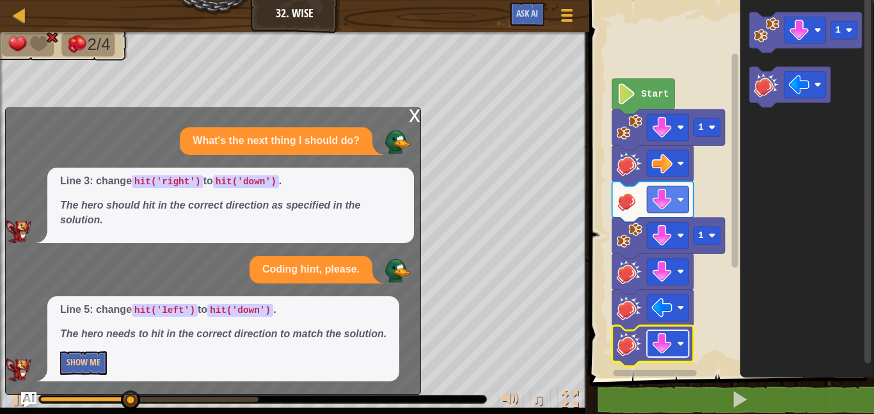
click at [664, 352] on image "Blockly Workspace" at bounding box center [661, 343] width 21 height 21
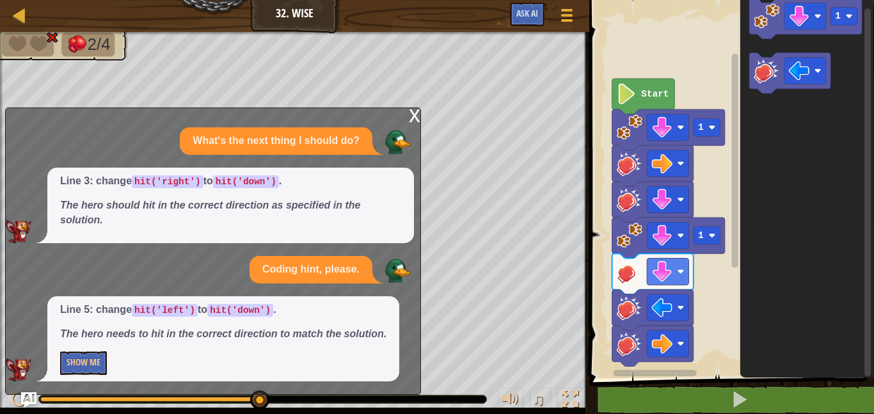
click at [86, 0] on html "Map Junior 32. Wise Game Menu Ask AI 1 2 3 4 5 6 7 go ( 'down' , 1 ) hit ( 'lef…" at bounding box center [437, 0] width 874 height 0
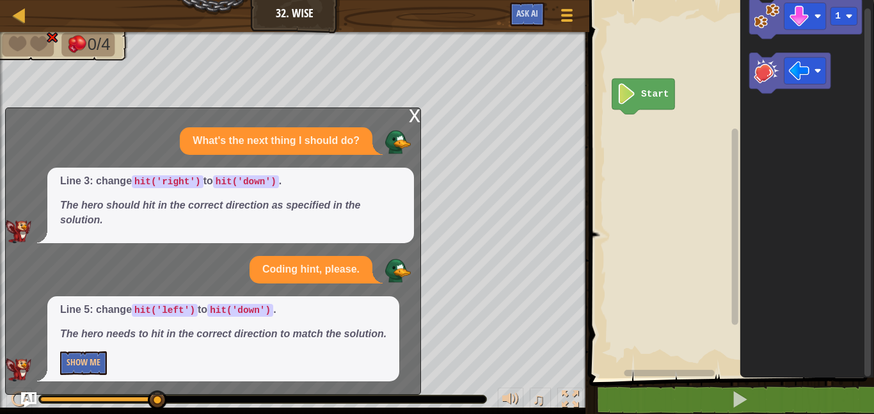
click at [420, 113] on div "x" at bounding box center [415, 114] width 12 height 13
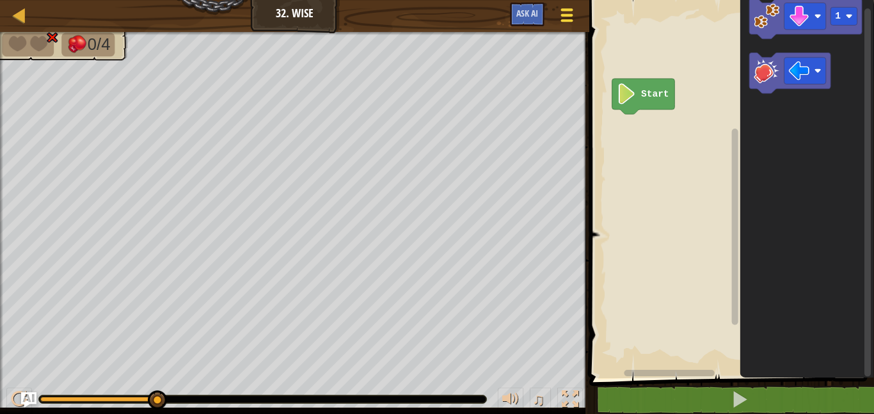
click at [567, 19] on span at bounding box center [567, 20] width 12 height 3
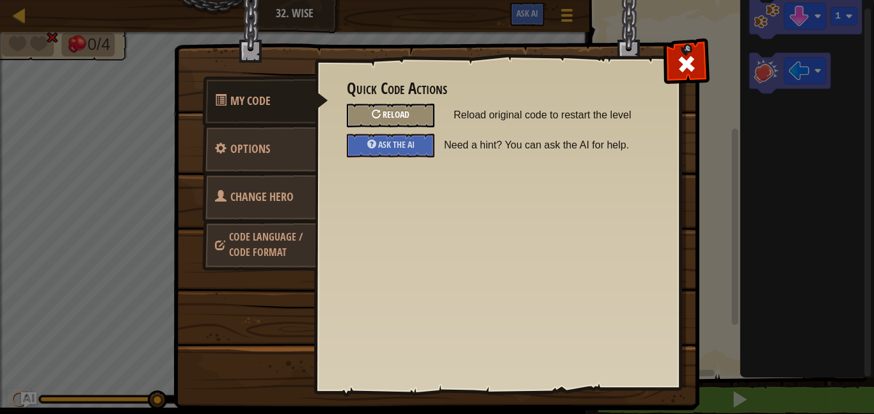
click at [413, 115] on div "Reload" at bounding box center [391, 116] width 88 height 24
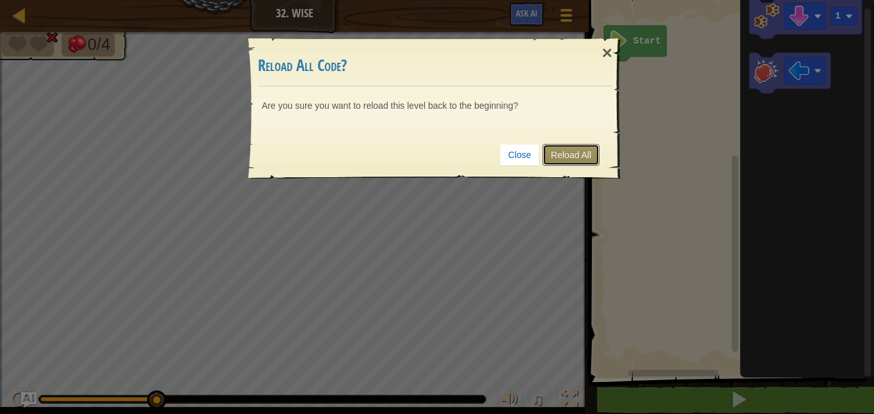
click at [567, 150] on link "Reload All" at bounding box center [570, 155] width 57 height 22
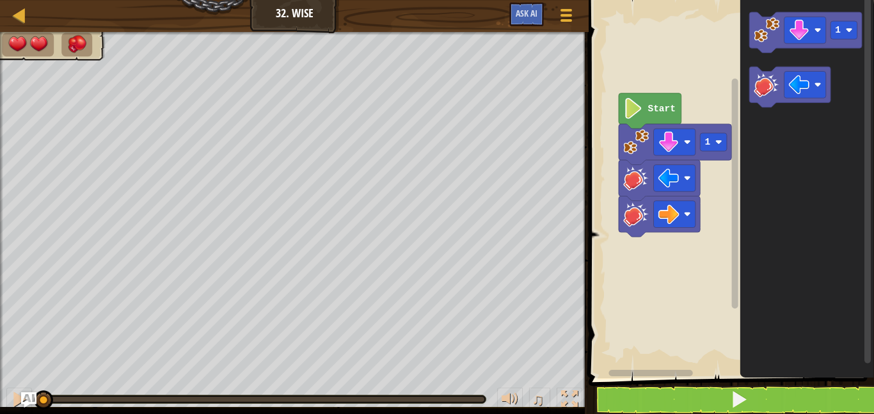
click at [666, 238] on div "1 Start 1" at bounding box center [728, 186] width 289 height 384
click at [637, 243] on div "1 Start 1" at bounding box center [728, 186] width 289 height 384
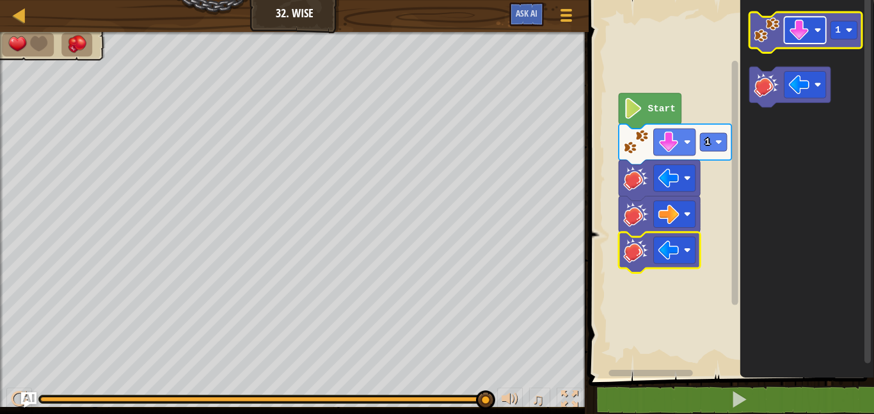
click at [819, 33] on image "Blockly Workspace" at bounding box center [817, 30] width 7 height 7
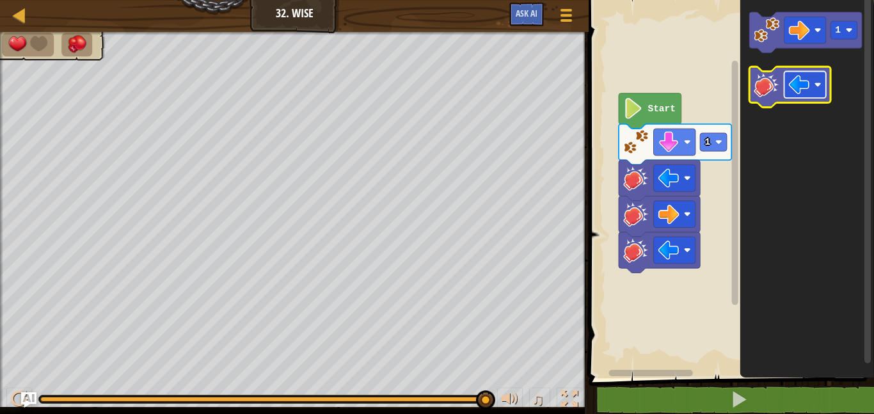
click at [805, 90] on image "Blockly Workspace" at bounding box center [798, 84] width 21 height 21
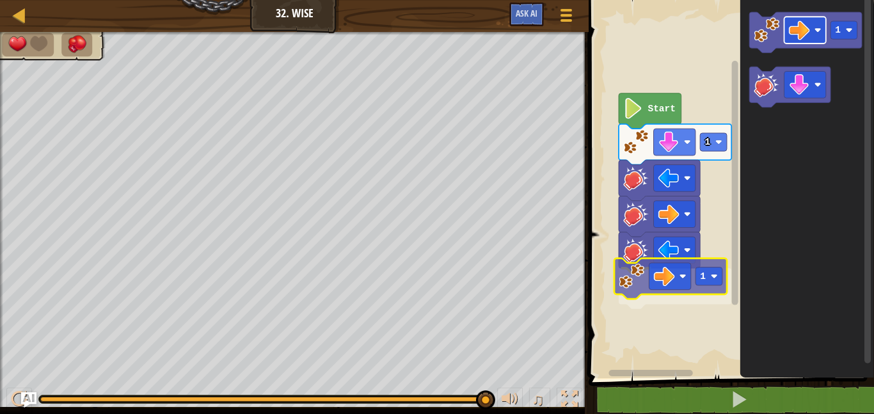
click at [661, 270] on div "1 1 Start 1 1" at bounding box center [728, 186] width 289 height 384
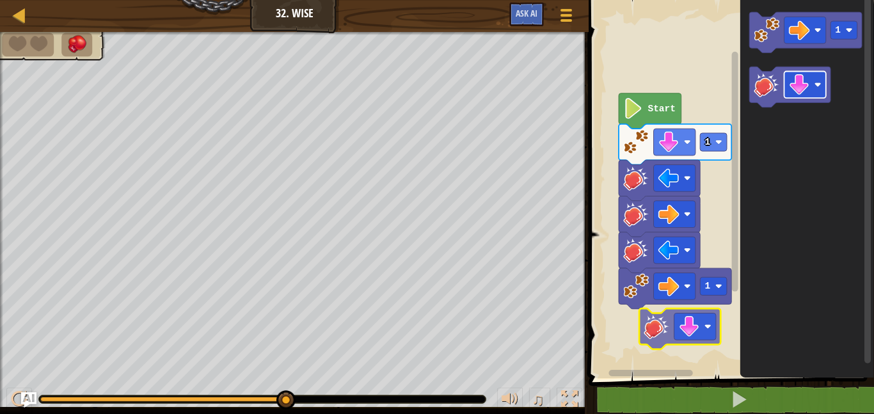
click at [673, 316] on div "1 1 Start 1" at bounding box center [728, 186] width 289 height 384
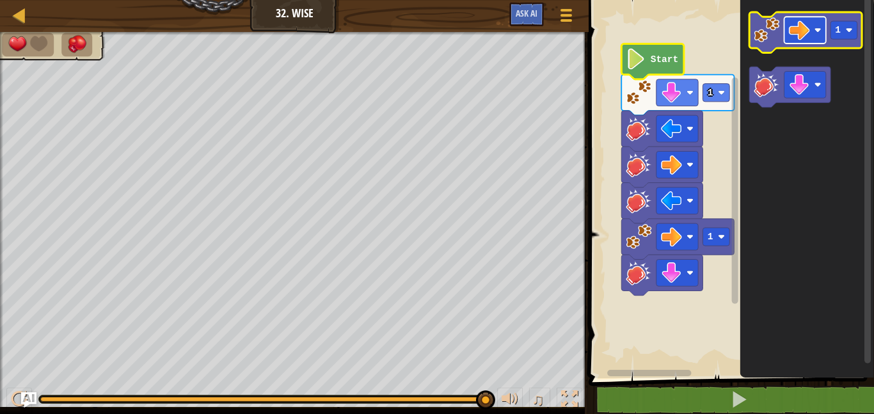
click at [793, 33] on image "Blockly Workspace" at bounding box center [798, 30] width 21 height 21
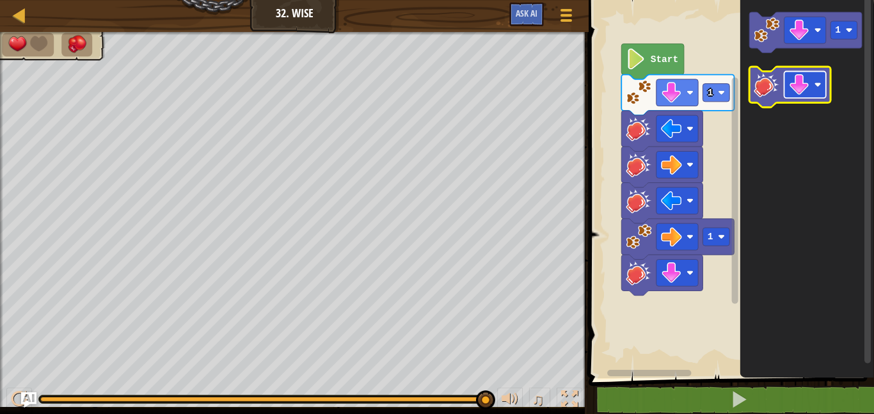
click at [806, 80] on image "Blockly Workspace" at bounding box center [798, 84] width 21 height 21
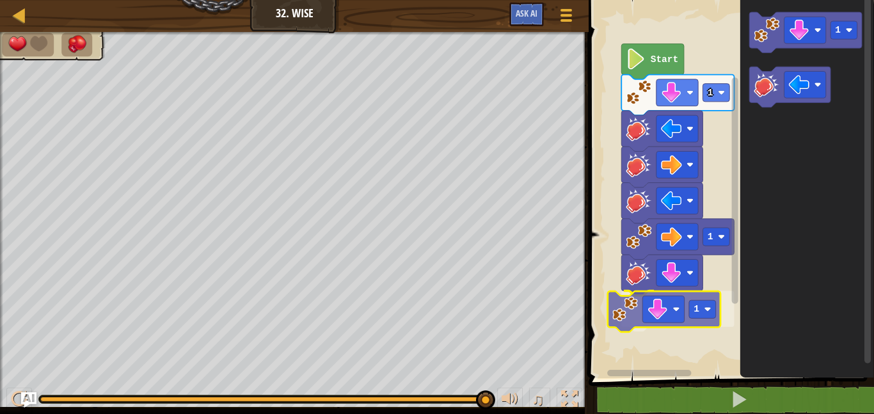
click at [625, 310] on div "1 1 1 Start 1 1" at bounding box center [728, 186] width 289 height 384
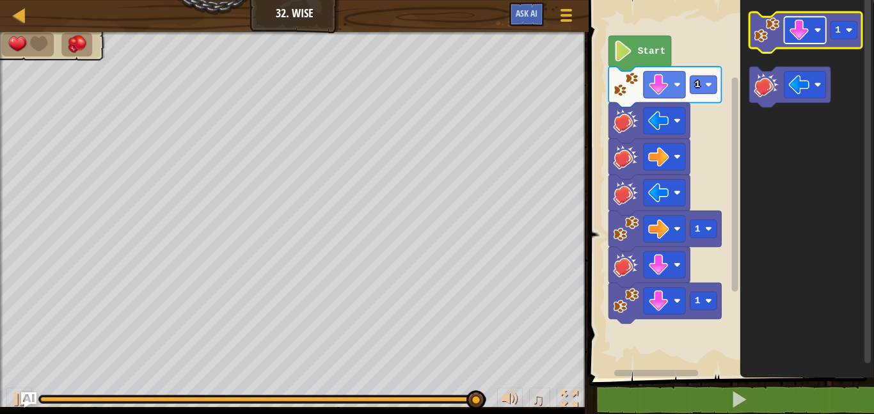
click at [812, 25] on rect "Blockly Workspace" at bounding box center [805, 30] width 42 height 27
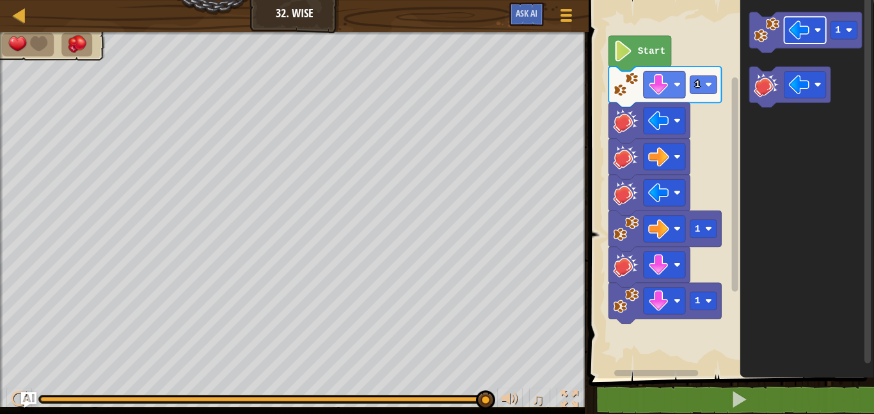
click at [661, 336] on div "1 1 1 Start 1" at bounding box center [728, 186] width 289 height 384
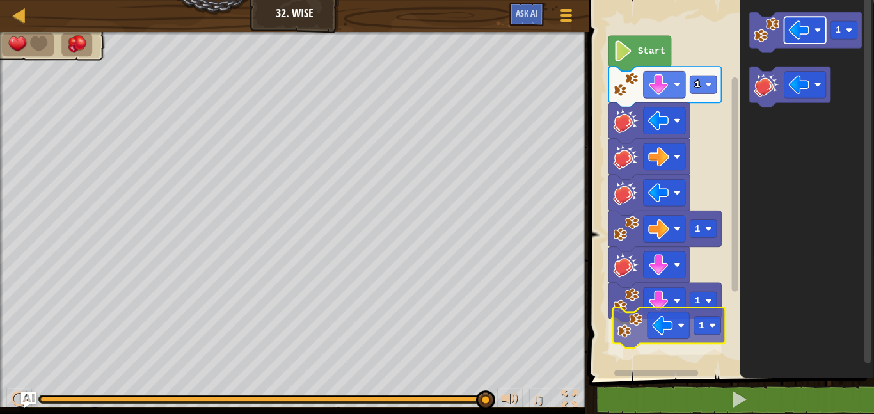
click at [668, 325] on div "1 1 1 1 Start 1 1" at bounding box center [728, 186] width 289 height 384
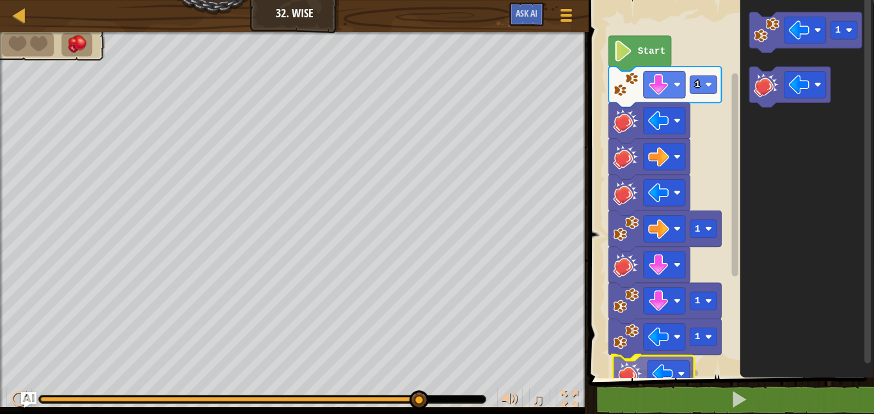
click at [636, 372] on div "1 1 1 1 Start 1" at bounding box center [728, 186] width 289 height 384
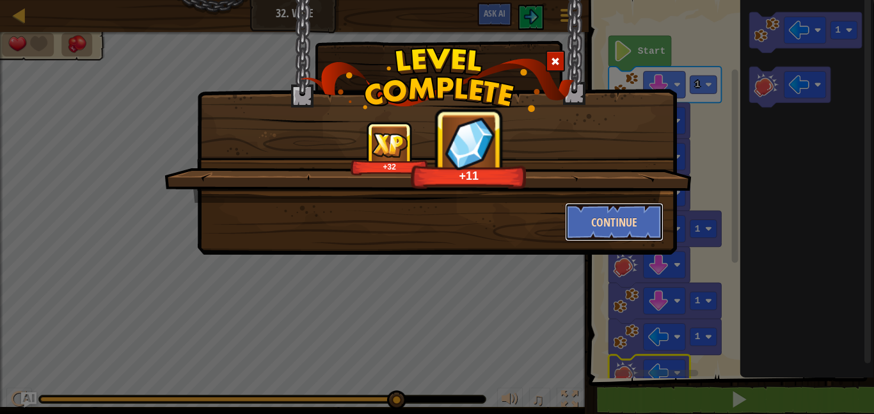
click at [611, 219] on button "Continue" at bounding box center [614, 222] width 99 height 38
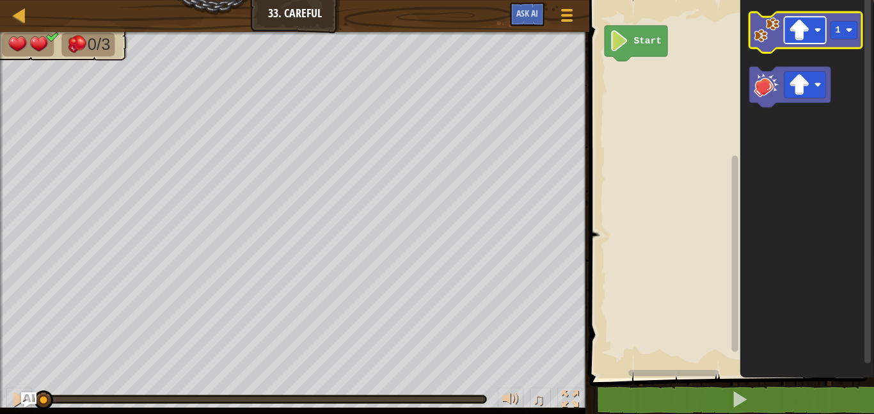
click at [816, 27] on image "Blockly Workspace" at bounding box center [817, 30] width 7 height 7
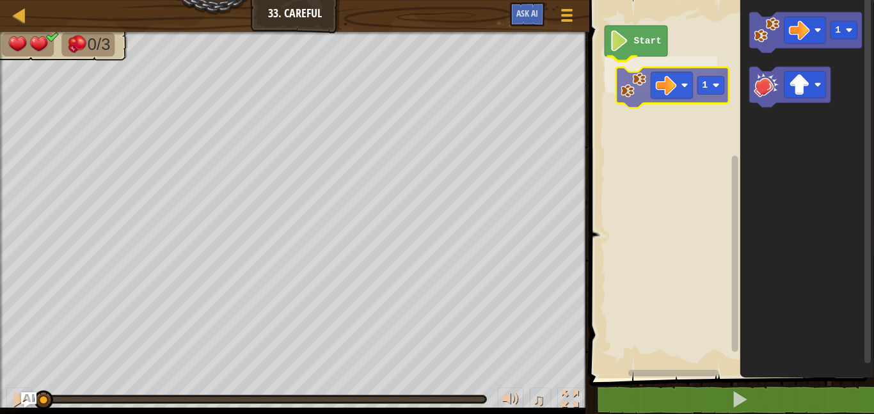
click at [634, 93] on div "Start 1 1 1" at bounding box center [729, 186] width 288 height 384
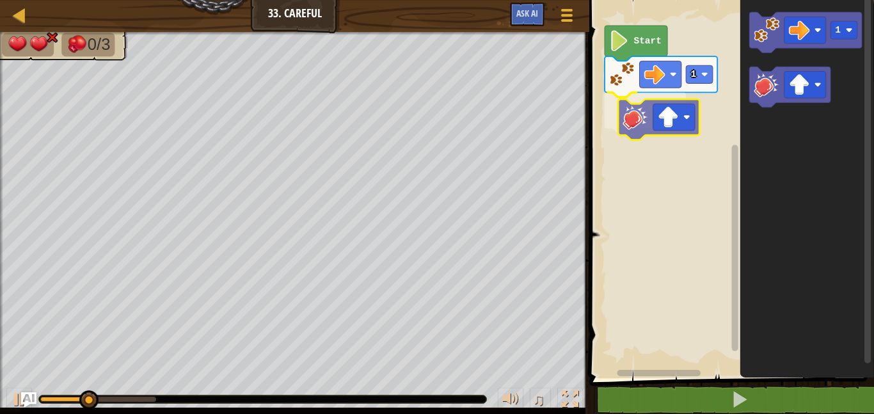
click at [633, 121] on div "Start 1 1" at bounding box center [729, 186] width 288 height 384
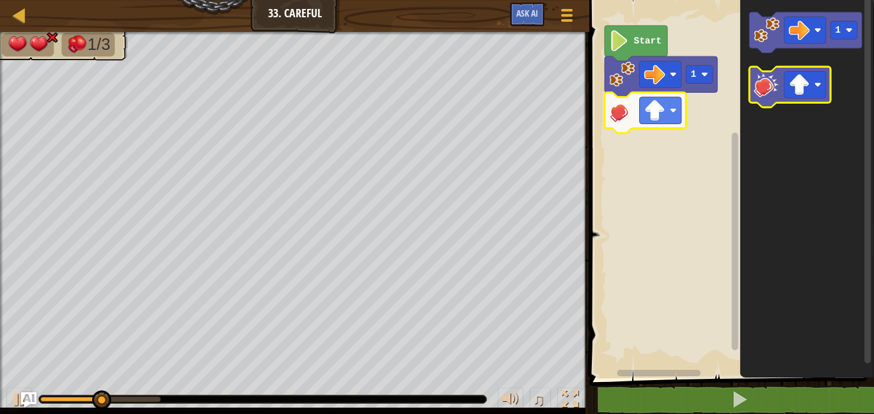
click at [782, 90] on icon "Blockly Workspace" at bounding box center [789, 87] width 81 height 41
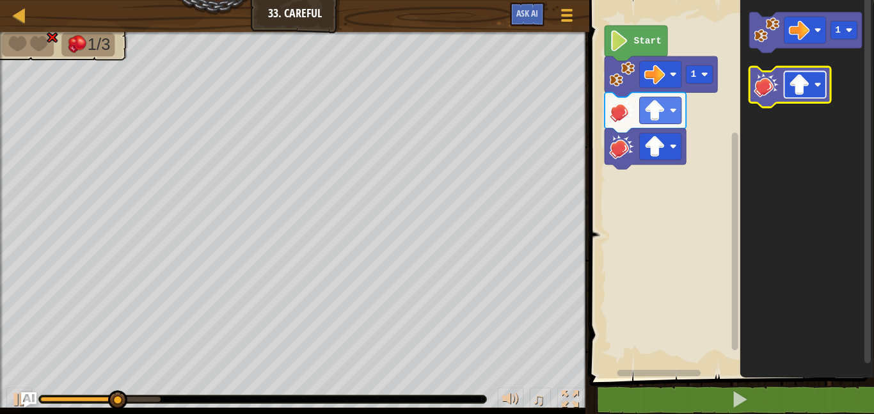
click at [805, 93] on image "Blockly Workspace" at bounding box center [798, 84] width 21 height 21
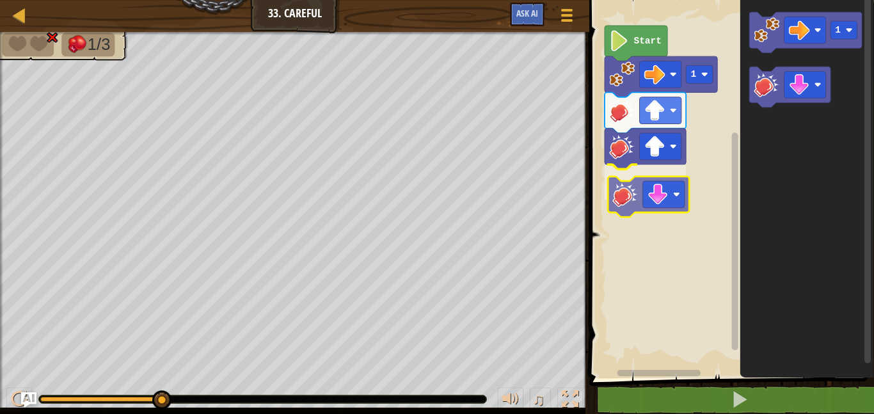
click at [639, 202] on div "Start 1 1" at bounding box center [729, 186] width 288 height 384
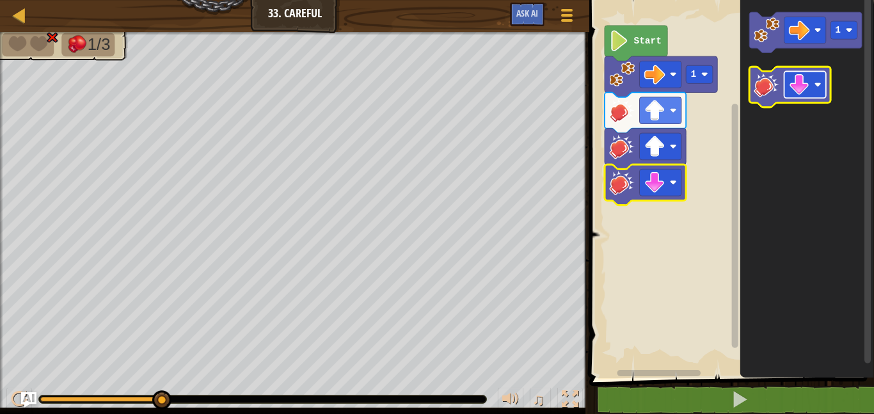
click at [795, 91] on image "Blockly Workspace" at bounding box center [798, 84] width 21 height 21
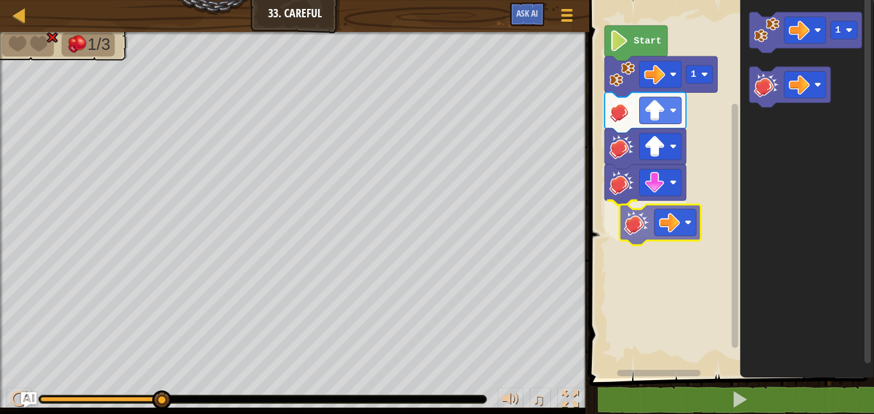
click at [631, 210] on div "Start 1 1" at bounding box center [729, 186] width 288 height 384
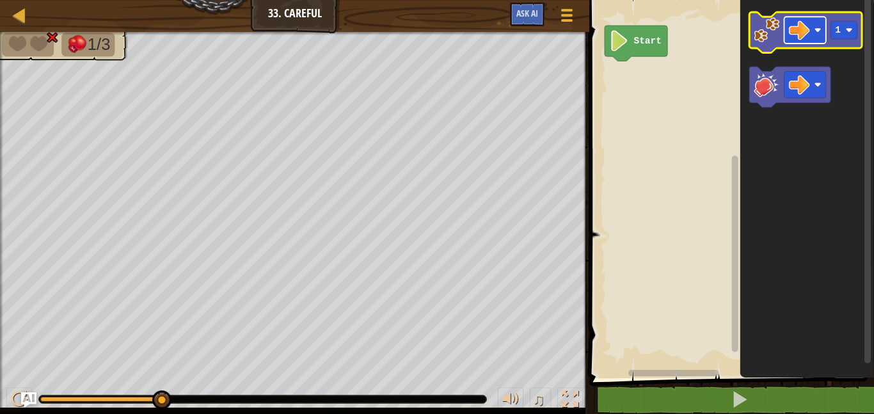
click at [799, 22] on image "Blockly Workspace" at bounding box center [798, 30] width 21 height 21
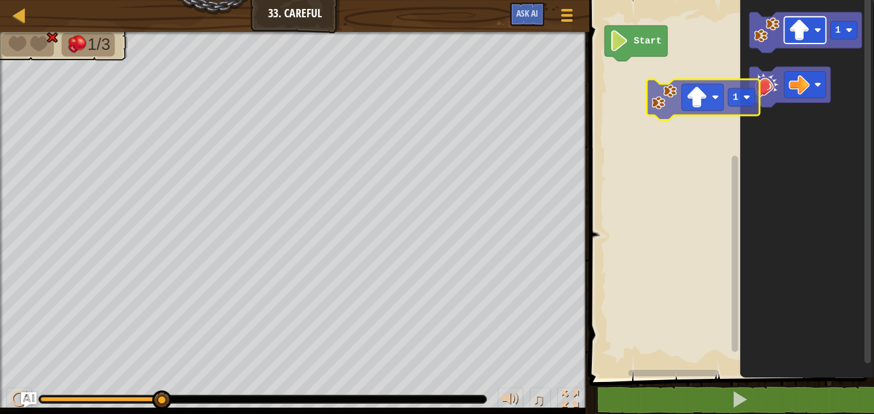
click at [655, 111] on div "Start 1 1" at bounding box center [729, 186] width 288 height 384
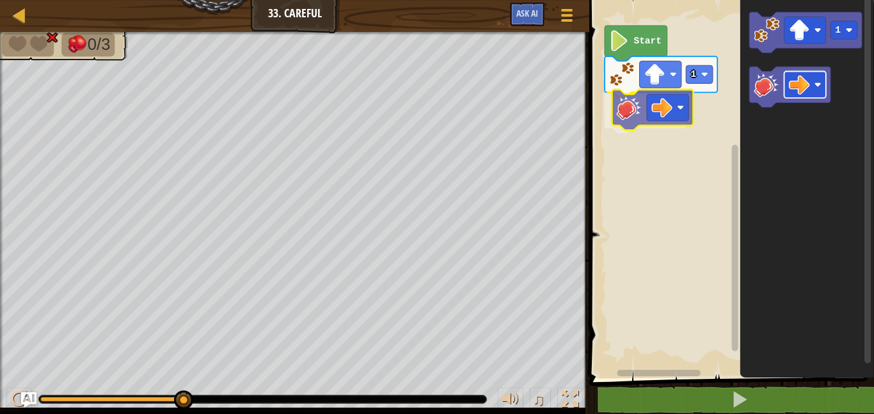
click at [660, 108] on div "1 Start 1" at bounding box center [729, 186] width 288 height 384
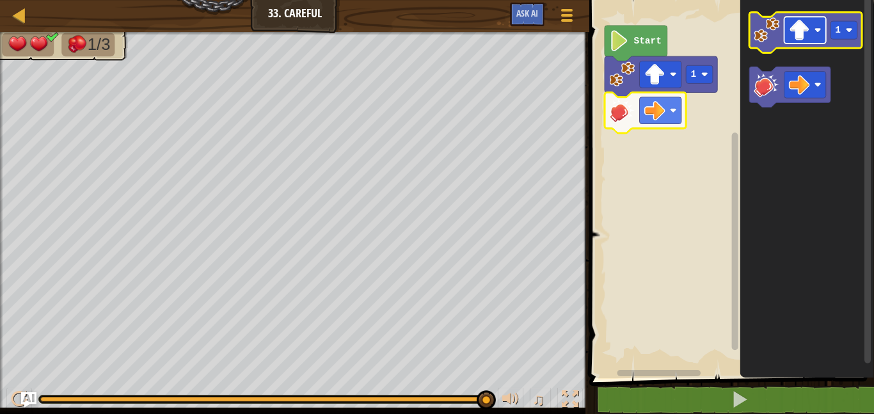
click at [796, 24] on image "Blockly Workspace" at bounding box center [798, 30] width 21 height 21
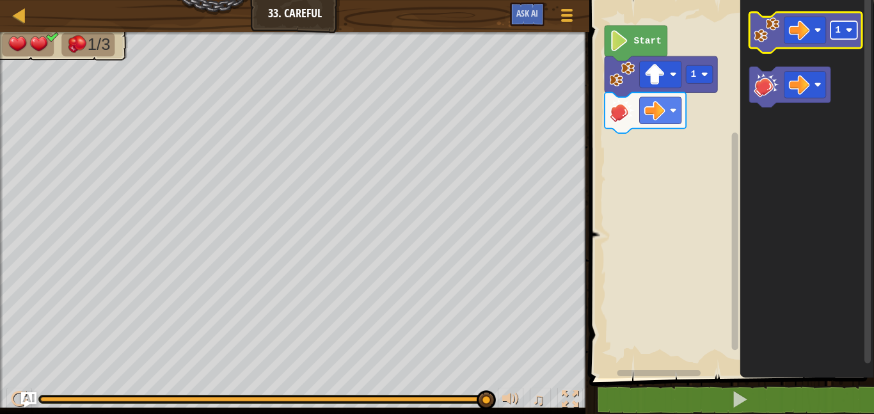
click at [855, 27] on rect "Blockly Workspace" at bounding box center [843, 30] width 27 height 18
click at [684, 133] on div "1 Start 2" at bounding box center [729, 186] width 288 height 384
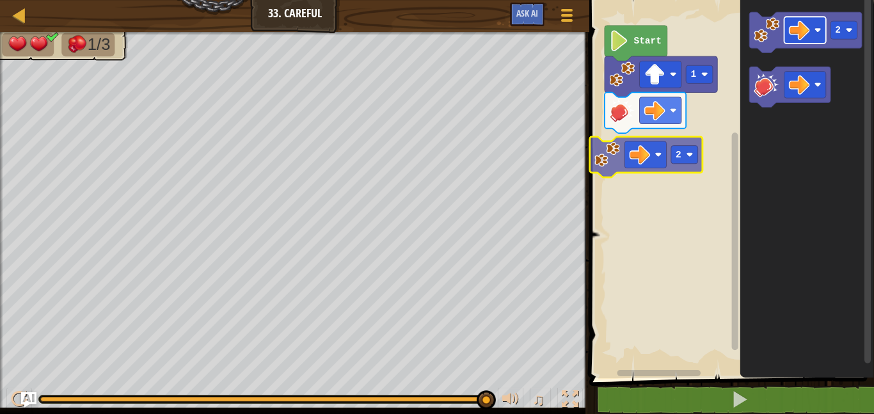
click at [636, 152] on div "1 Start 2 2 2" at bounding box center [729, 186] width 288 height 384
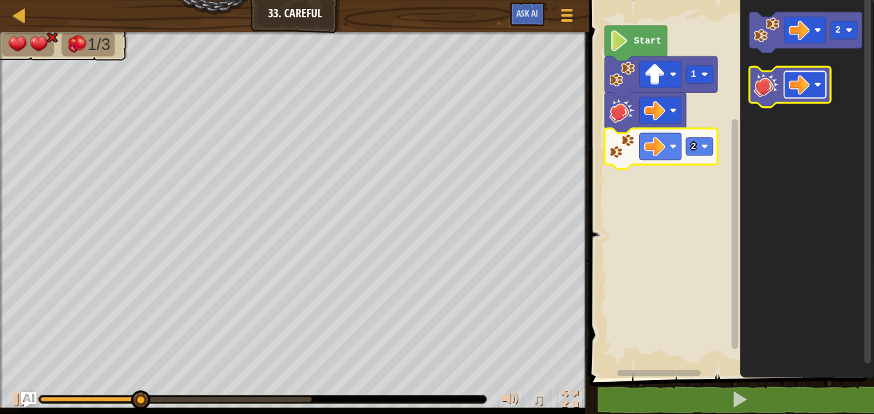
click at [790, 85] on image "Blockly Workspace" at bounding box center [798, 84] width 21 height 21
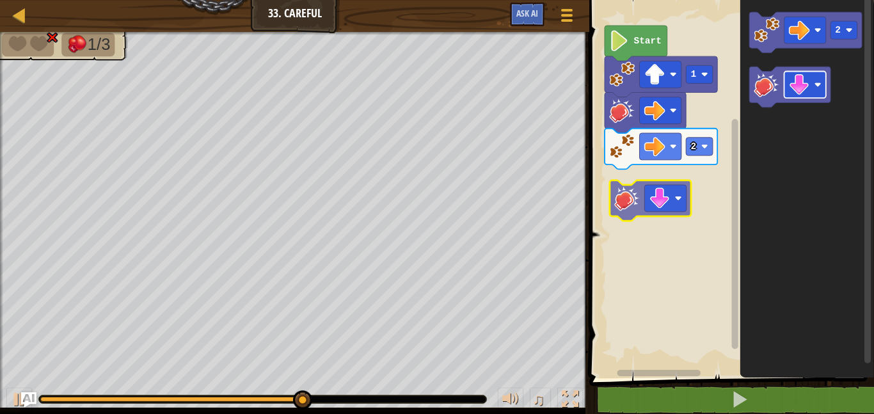
click at [647, 208] on div "1 2 Start 2" at bounding box center [729, 186] width 288 height 384
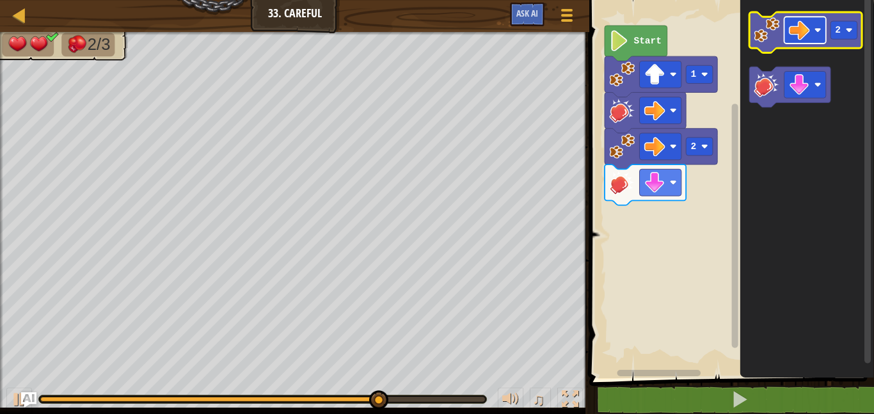
click at [807, 40] on image "Blockly Workspace" at bounding box center [798, 30] width 21 height 21
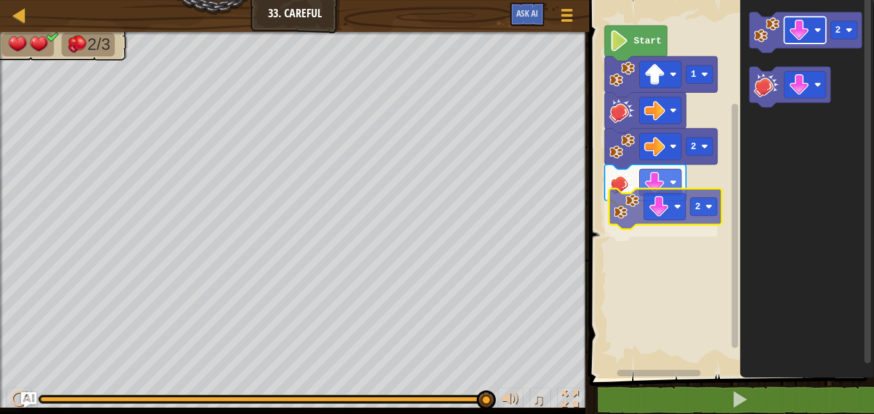
click at [670, 215] on div "2 2 1 Start 2 2" at bounding box center [729, 186] width 288 height 384
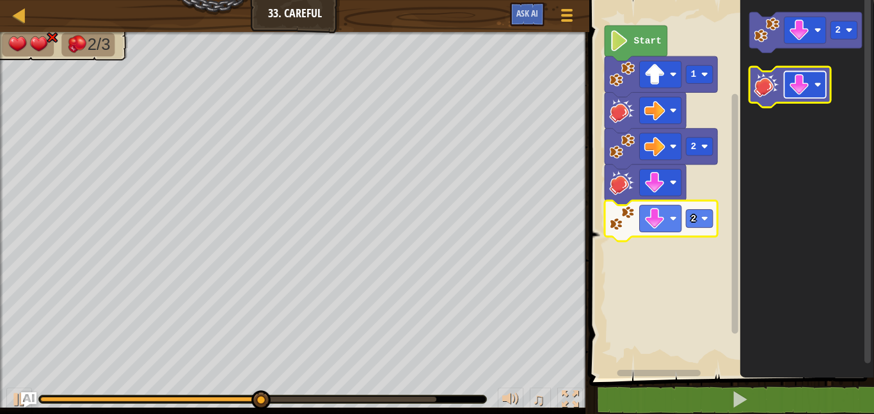
click at [807, 88] on image "Blockly Workspace" at bounding box center [798, 84] width 21 height 21
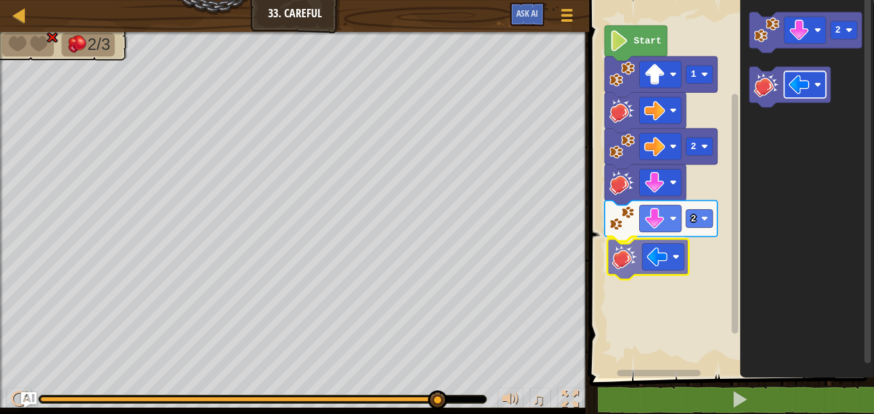
click at [657, 251] on div "2 2 1 Start 2" at bounding box center [729, 186] width 288 height 384
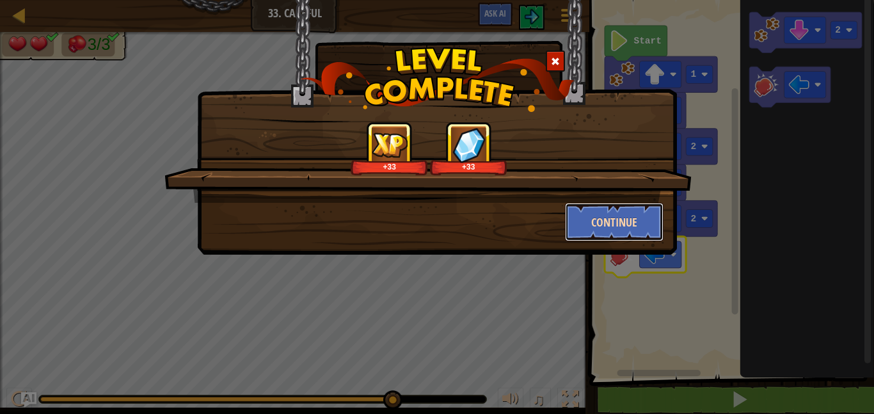
click at [645, 231] on button "Continue" at bounding box center [614, 222] width 99 height 38
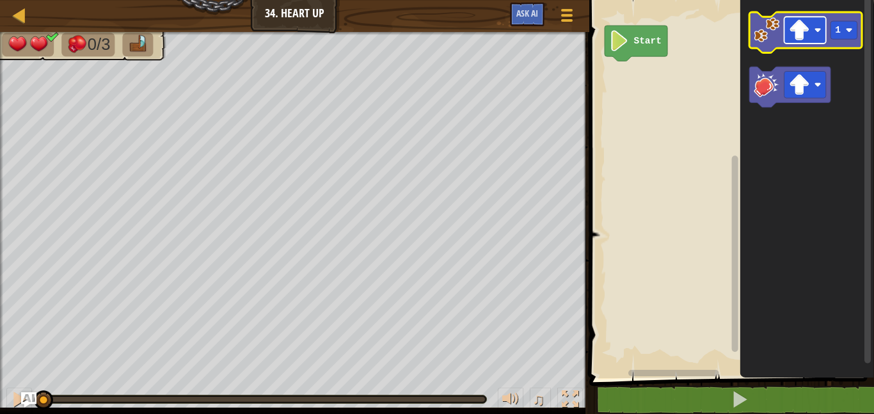
click at [803, 34] on image "Blockly Workspace" at bounding box center [798, 30] width 21 height 21
click at [803, 23] on image "Blockly Workspace" at bounding box center [798, 30] width 21 height 21
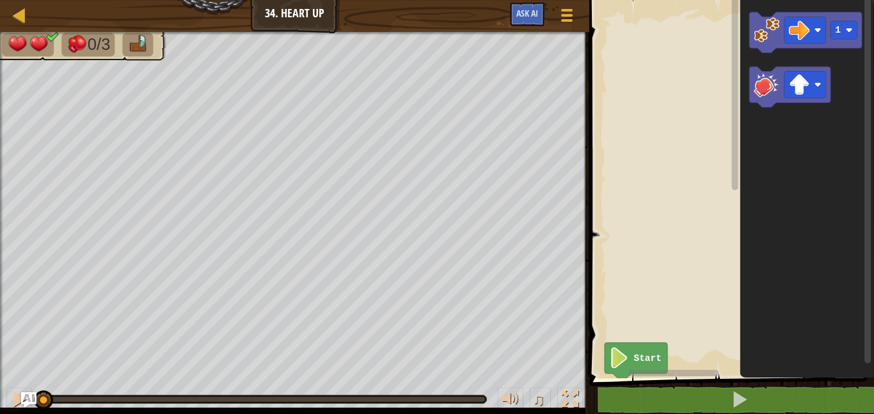
click at [736, 106] on g "Blockly Workspace" at bounding box center [735, 181] width 10 height 374
click at [802, 86] on image "Blockly Workspace" at bounding box center [798, 84] width 21 height 21
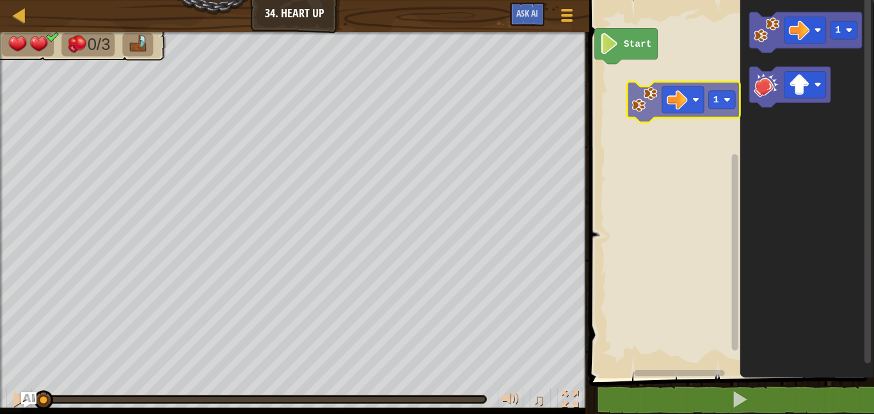
click at [651, 106] on div "Start 1 1" at bounding box center [729, 186] width 288 height 384
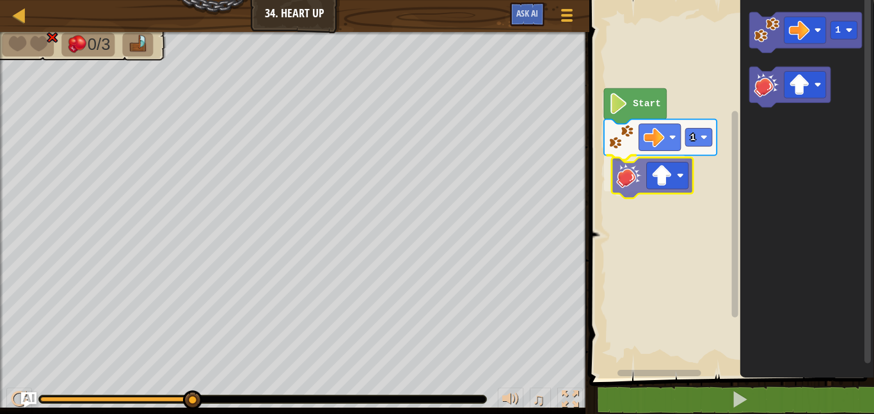
click at [615, 184] on div "1 Start 1" at bounding box center [729, 186] width 288 height 384
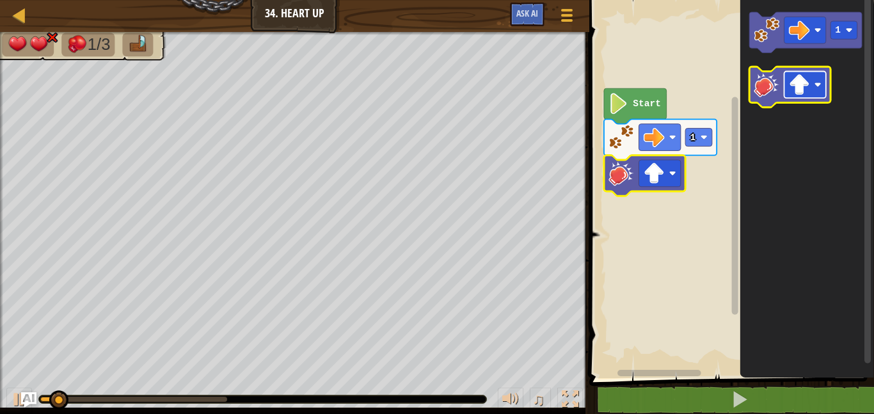
click at [785, 95] on rect "Blockly Workspace" at bounding box center [805, 85] width 42 height 27
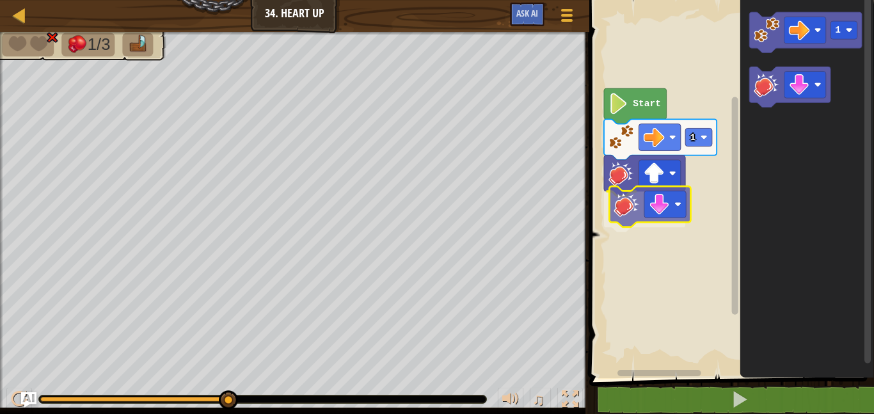
click at [631, 212] on div "1 Start 1" at bounding box center [729, 186] width 288 height 384
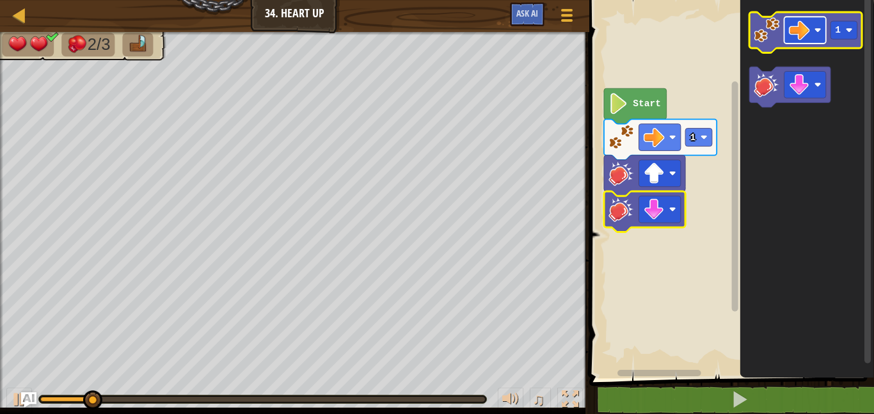
click at [811, 33] on rect "Blockly Workspace" at bounding box center [805, 30] width 42 height 27
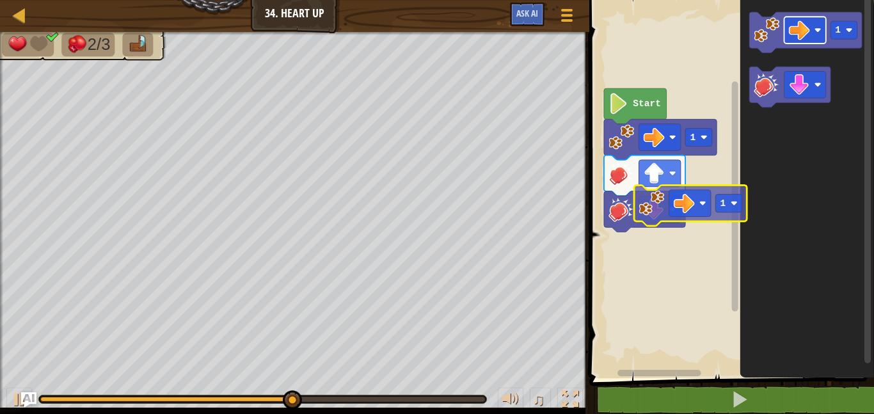
click at [689, 202] on div "1 Start 1 1" at bounding box center [729, 186] width 288 height 384
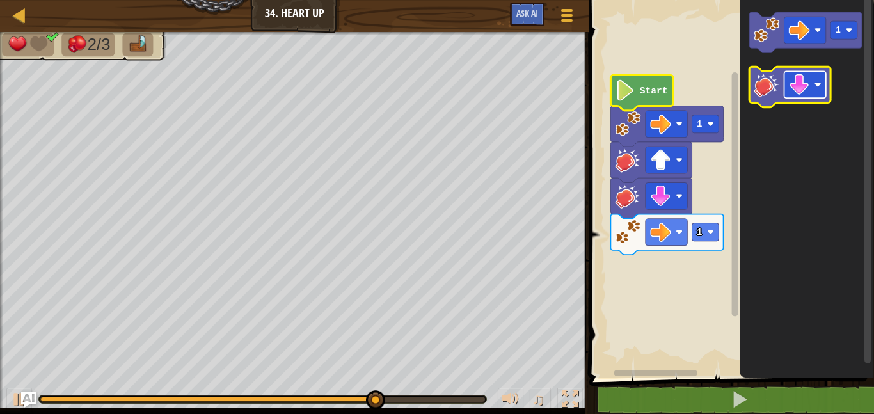
click at [813, 87] on rect "Blockly Workspace" at bounding box center [805, 85] width 42 height 27
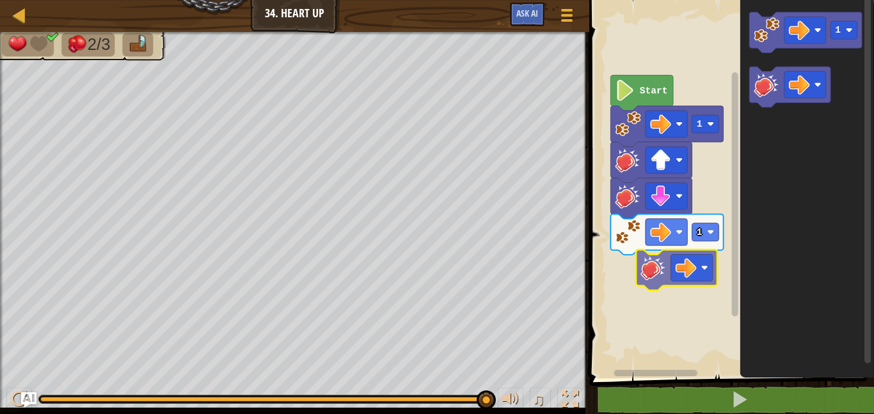
click at [648, 265] on div "1 1 Start 1" at bounding box center [729, 186] width 288 height 384
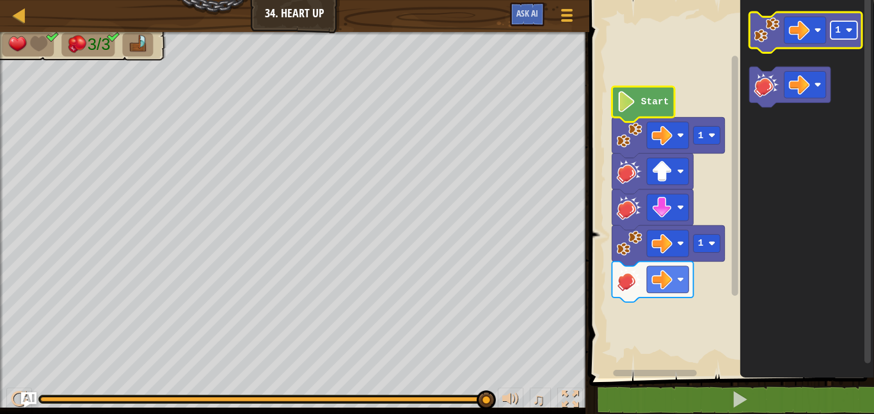
click at [845, 30] on image "Blockly Workspace" at bounding box center [848, 30] width 7 height 7
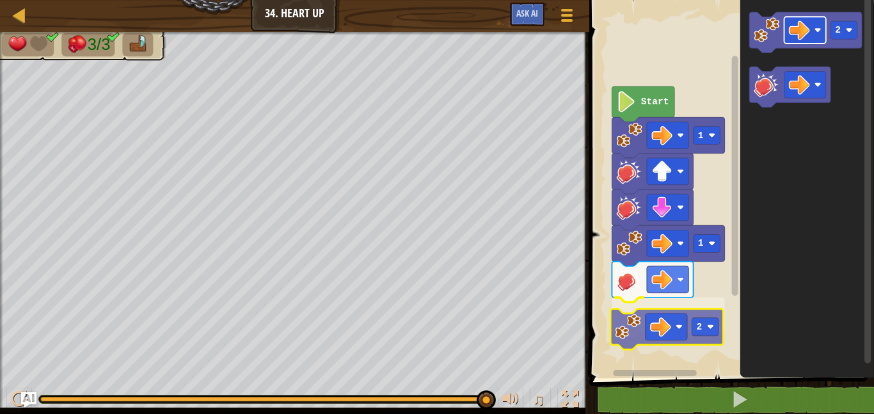
click at [662, 333] on div "2 1 1 Start 2 2" at bounding box center [729, 186] width 288 height 384
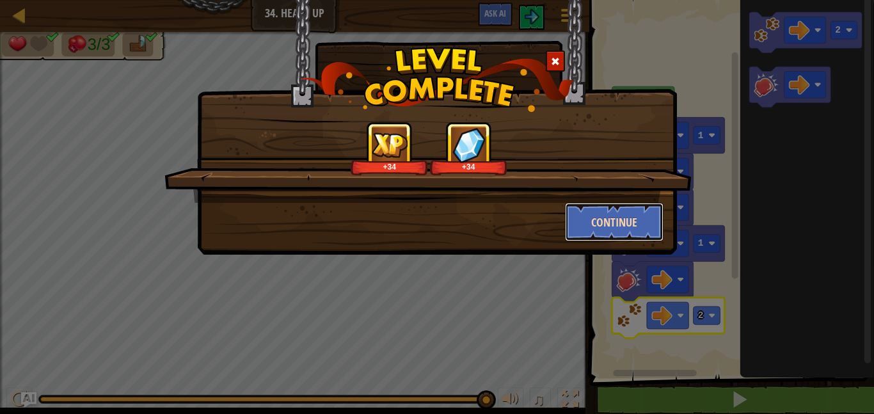
click at [648, 212] on button "Continue" at bounding box center [614, 222] width 99 height 38
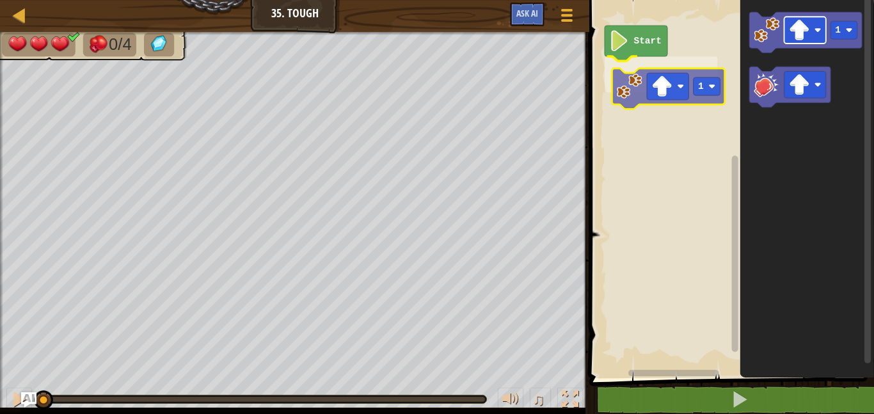
click at [664, 86] on div "Start 1 1 1" at bounding box center [729, 186] width 288 height 384
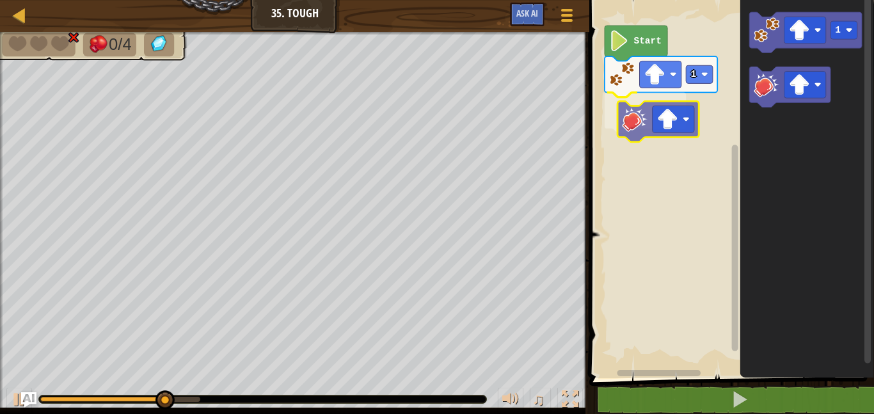
click at [640, 118] on div "Start 1 1" at bounding box center [729, 186] width 288 height 384
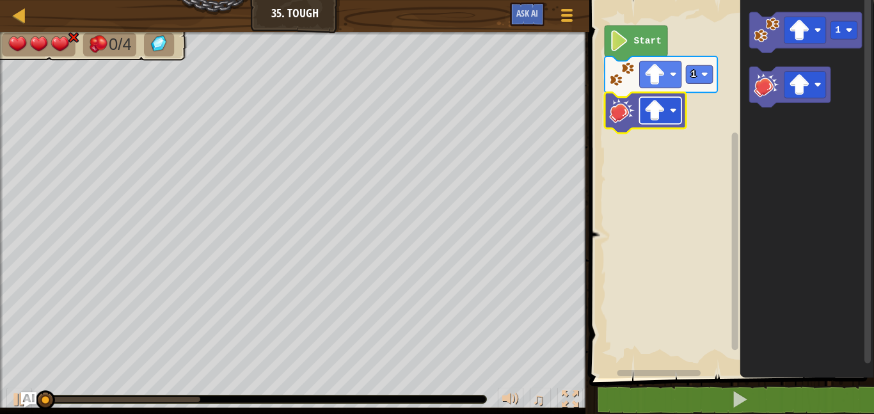
click at [647, 118] on image "Blockly Workspace" at bounding box center [654, 110] width 21 height 21
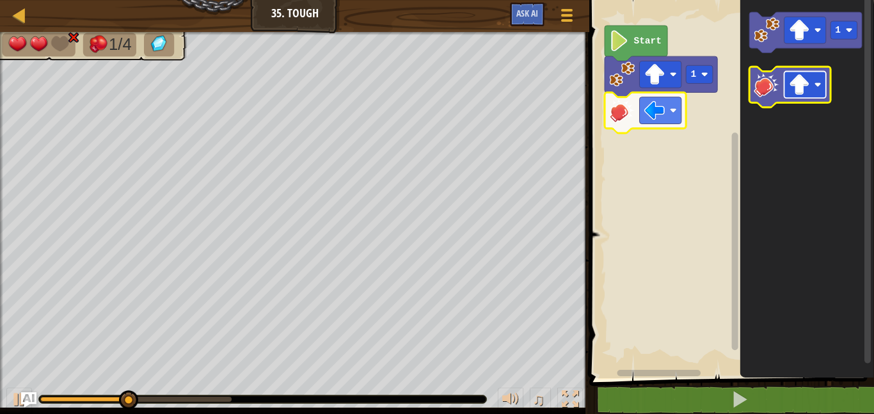
click at [797, 85] on image "Blockly Workspace" at bounding box center [798, 84] width 21 height 21
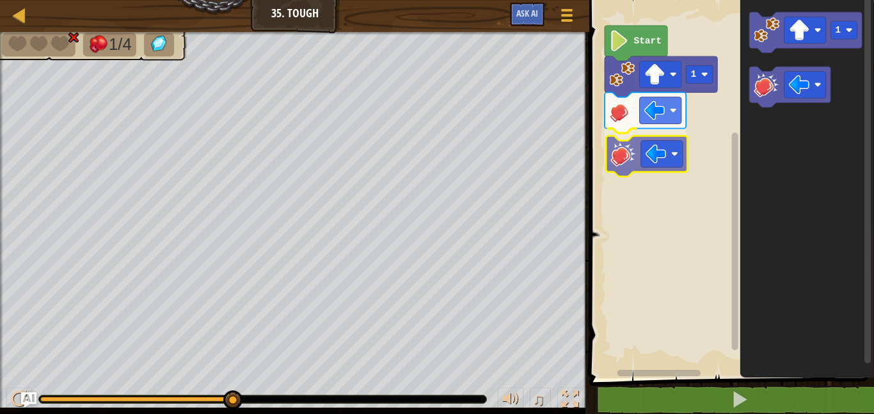
click at [626, 151] on div "Start 1 1" at bounding box center [729, 186] width 288 height 384
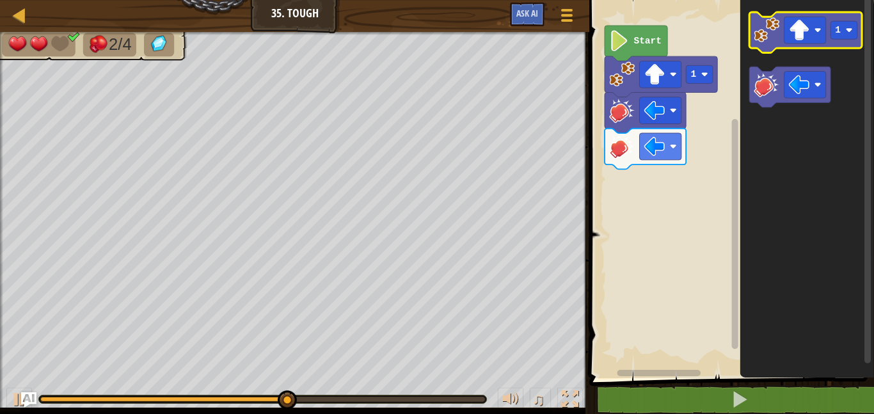
click at [792, 40] on icon "1" at bounding box center [807, 186] width 134 height 384
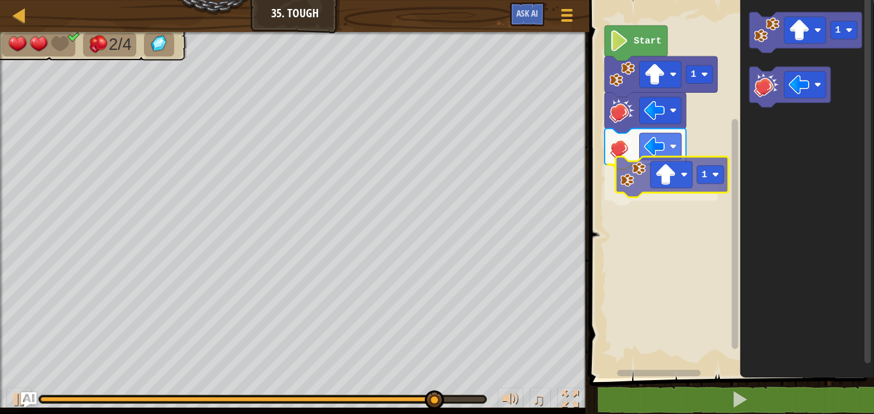
click at [648, 172] on div "Start 1 1 1 1" at bounding box center [729, 186] width 288 height 384
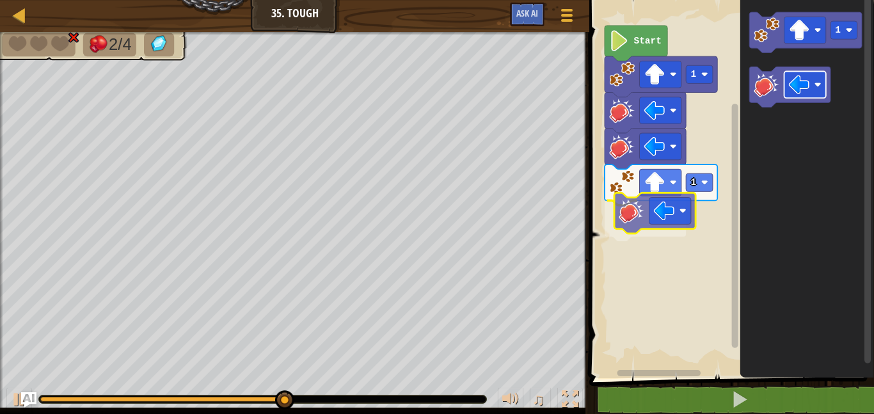
click at [665, 202] on div "Start 1 1 1" at bounding box center [729, 186] width 288 height 384
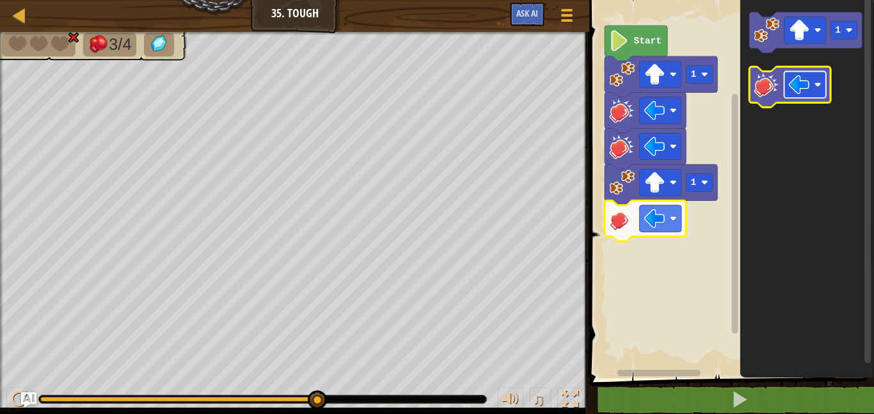
click at [806, 81] on image "Blockly Workspace" at bounding box center [798, 84] width 21 height 21
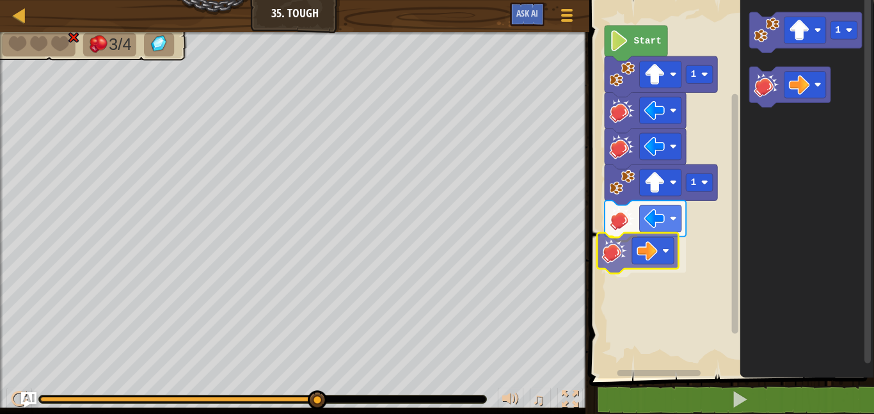
click at [626, 251] on div "Start 1 1 1" at bounding box center [729, 186] width 288 height 384
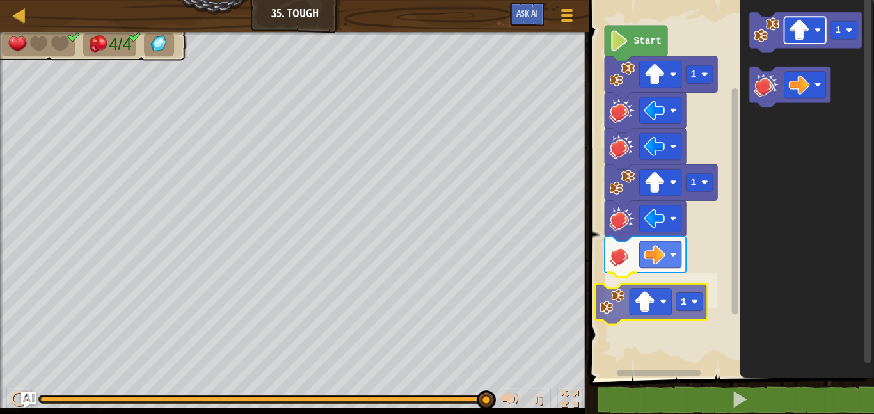
click at [661, 304] on div "Start 1 1 1 1 1" at bounding box center [729, 186] width 288 height 384
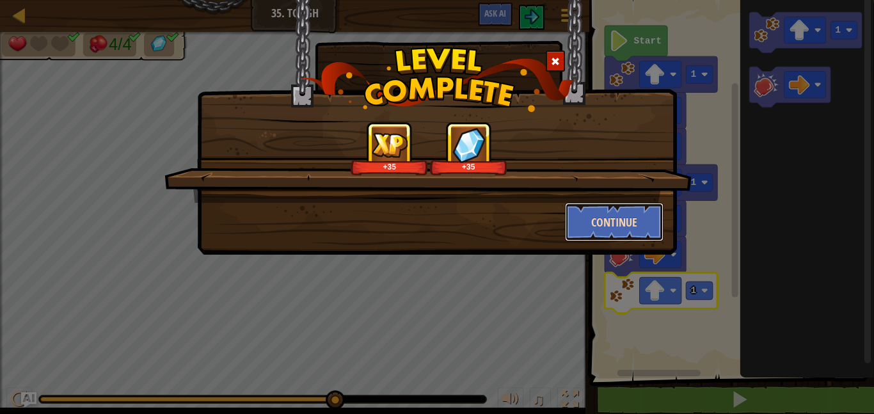
click at [594, 213] on button "Continue" at bounding box center [614, 222] width 99 height 38
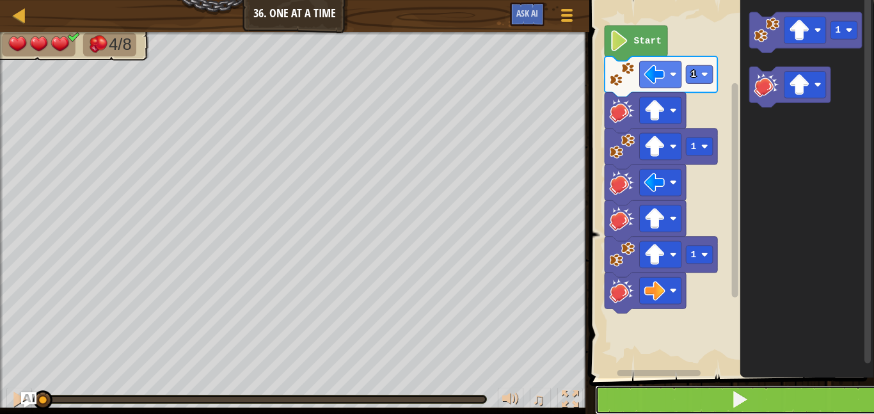
click at [726, 391] on button at bounding box center [739, 399] width 288 height 29
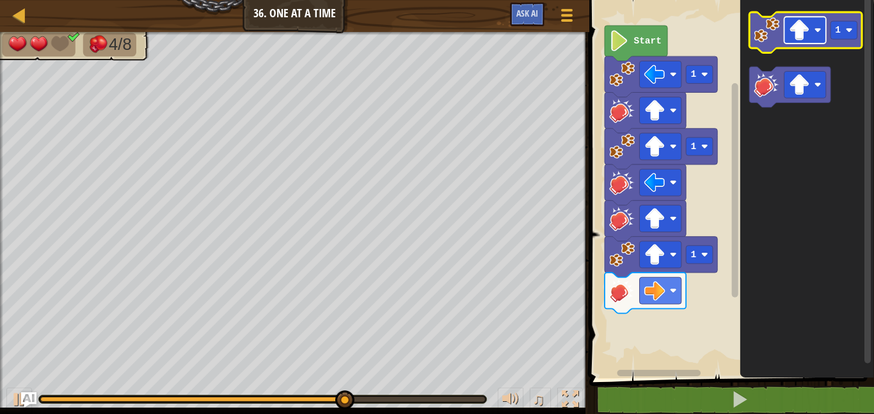
click at [812, 38] on rect "Blockly Workspace" at bounding box center [805, 30] width 42 height 27
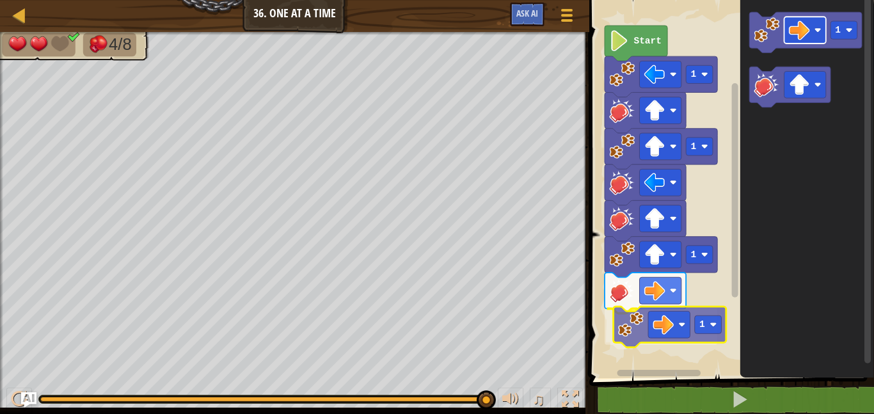
click at [670, 313] on div "1 1 1 1 Start 1 1" at bounding box center [729, 186] width 288 height 384
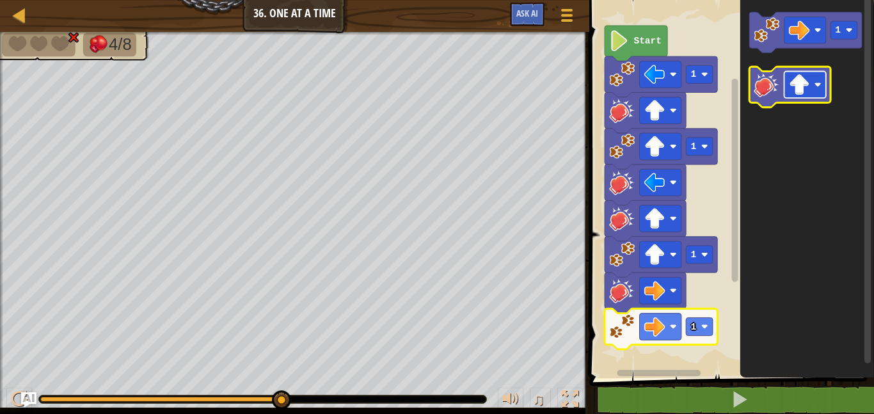
click at [792, 93] on image "Blockly Workspace" at bounding box center [798, 84] width 21 height 21
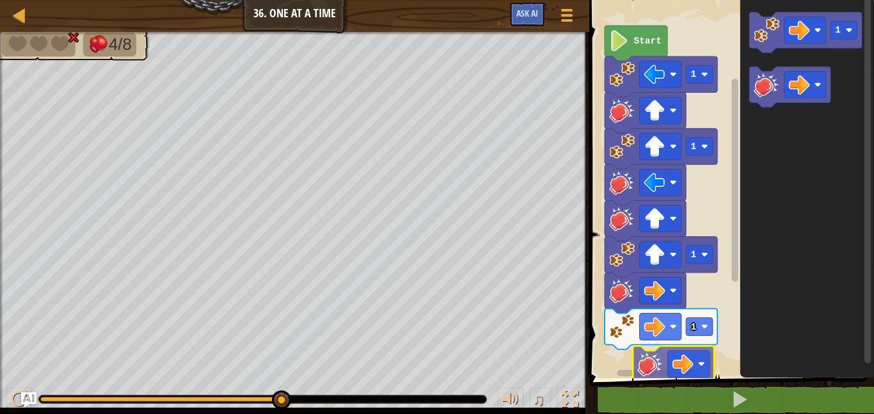
click at [650, 358] on div "1 1 1 1 Start 1" at bounding box center [729, 186] width 288 height 384
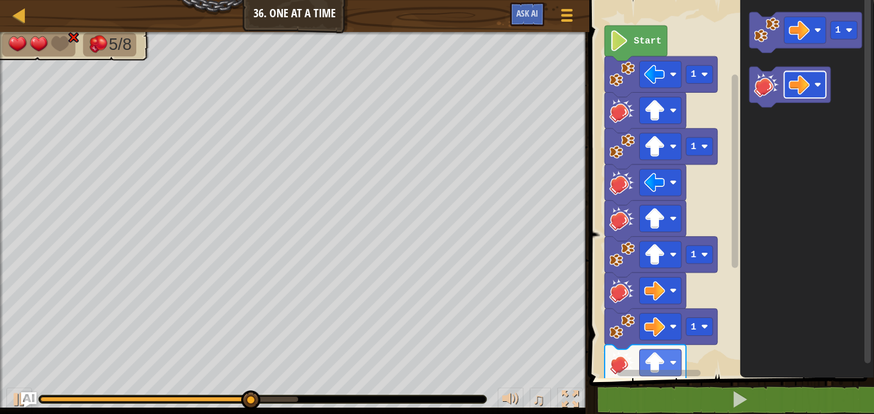
click at [643, 355] on div "Start 1 1 1 1 1" at bounding box center [729, 186] width 288 height 384
click at [724, 255] on div "Start 1 1 1 1 1" at bounding box center [729, 186] width 288 height 384
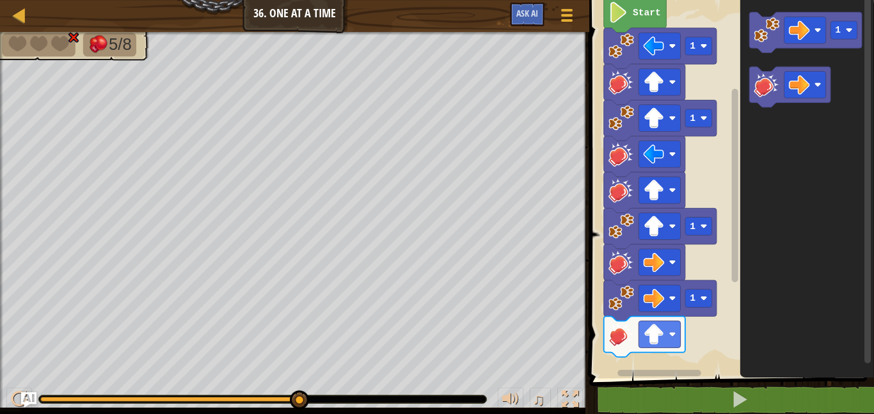
click at [746, 216] on icon "1" at bounding box center [807, 186] width 134 height 384
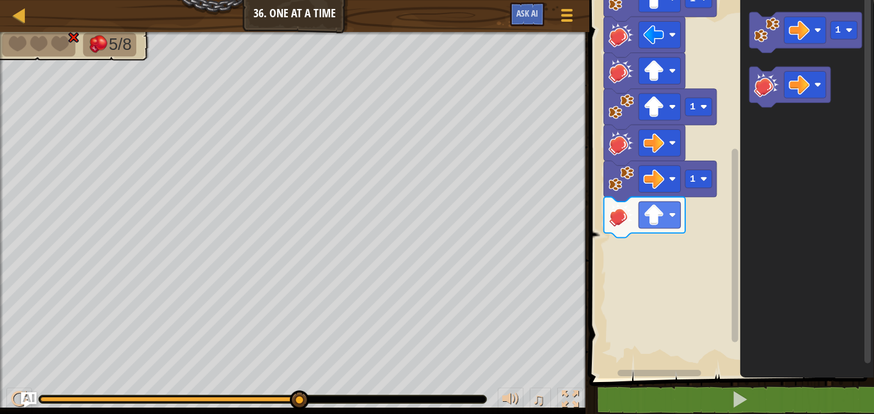
click at [711, 258] on div "Start 1 1 1 1 1" at bounding box center [729, 186] width 288 height 384
click at [631, 253] on div "Start 1 1 1 1 1" at bounding box center [729, 186] width 288 height 384
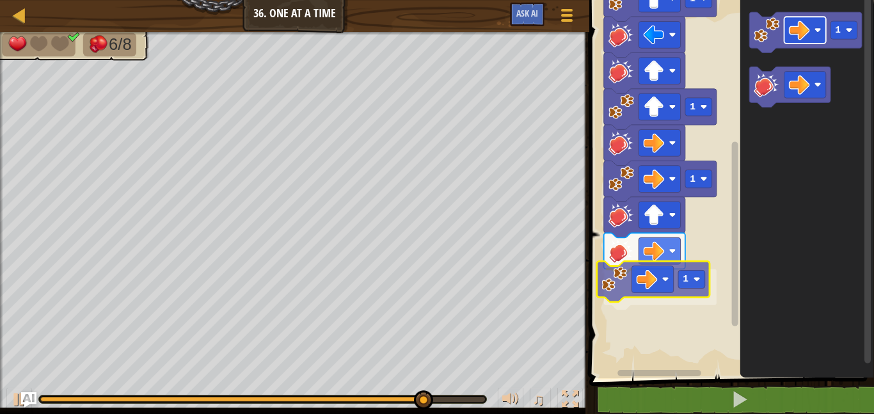
click at [643, 274] on div "Start 1 1 1 1 1 1 1" at bounding box center [729, 186] width 288 height 384
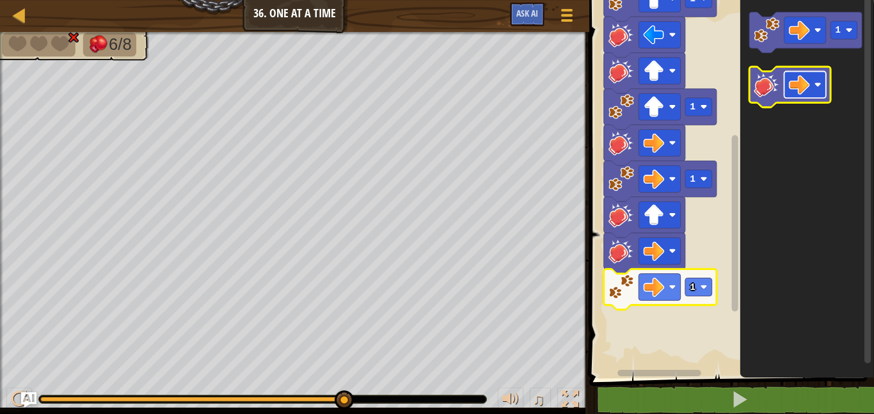
click at [802, 91] on image "Blockly Workspace" at bounding box center [798, 84] width 21 height 21
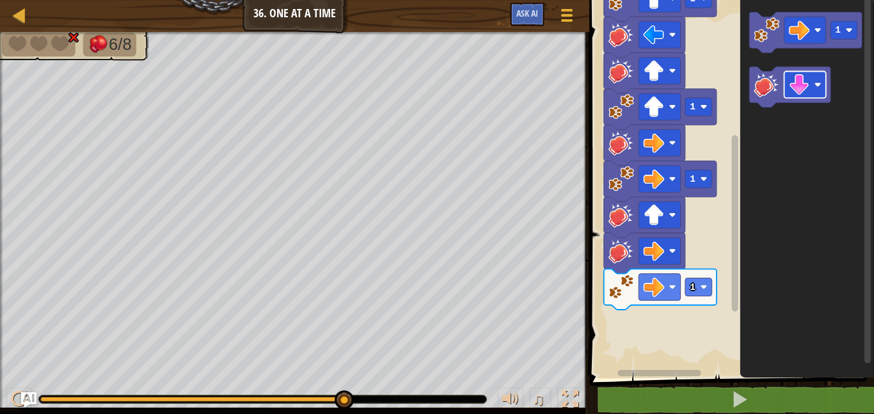
click at [669, 413] on div "1 2 3 4 5 6 7 8 go ( 'left' , 1 ) hit ( 'up' ) go ( 'up' , 1 ) hit ( 'left' ) h…" at bounding box center [729, 212] width 288 height 412
click at [761, 209] on icon "1" at bounding box center [807, 186] width 134 height 384
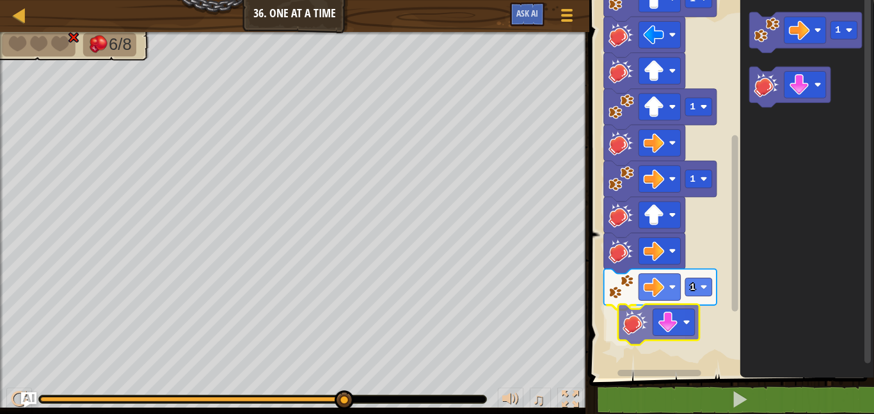
click at [637, 329] on div "Start 1 1 1 1 1 1" at bounding box center [729, 186] width 288 height 384
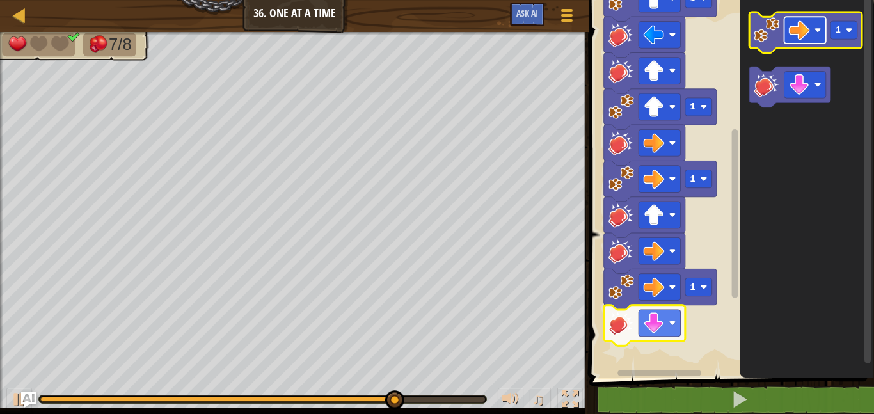
click at [797, 26] on image "Blockly Workspace" at bounding box center [798, 30] width 21 height 21
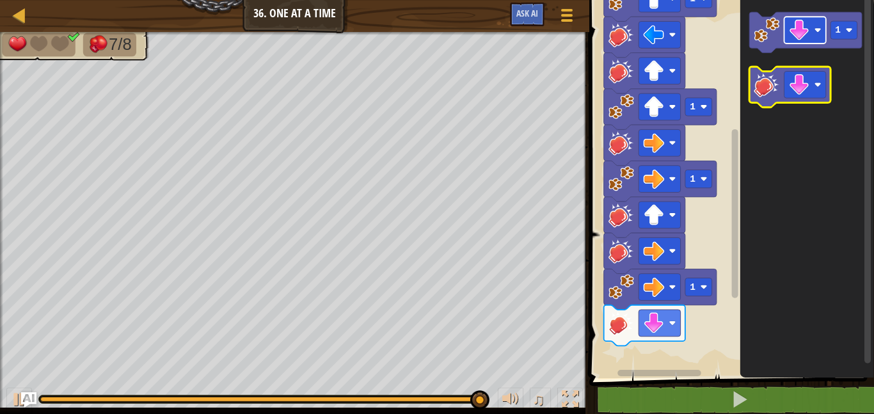
click at [781, 87] on g "1" at bounding box center [805, 59] width 113 height 95
click at [790, 203] on icon "1" at bounding box center [807, 186] width 134 height 384
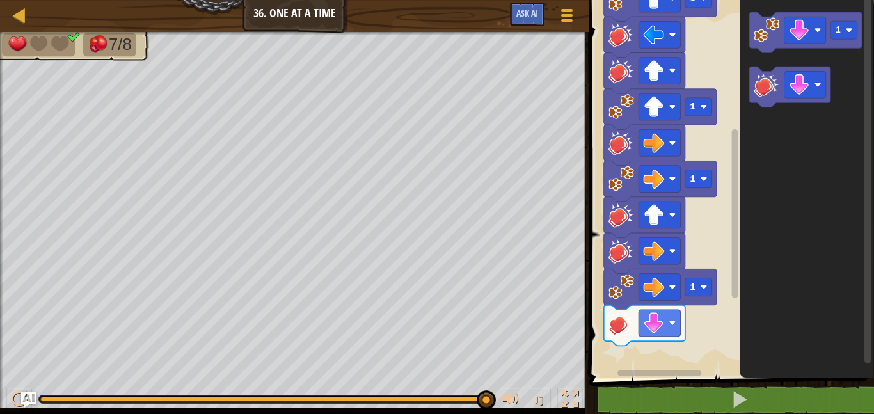
click at [721, 196] on div "Start 1 1 1 1 1 1" at bounding box center [729, 186] width 288 height 384
click at [749, 139] on icon "1" at bounding box center [807, 186] width 134 height 384
click at [740, 173] on icon "1" at bounding box center [807, 186] width 134 height 384
click at [760, 37] on image "Blockly Workspace" at bounding box center [766, 30] width 26 height 26
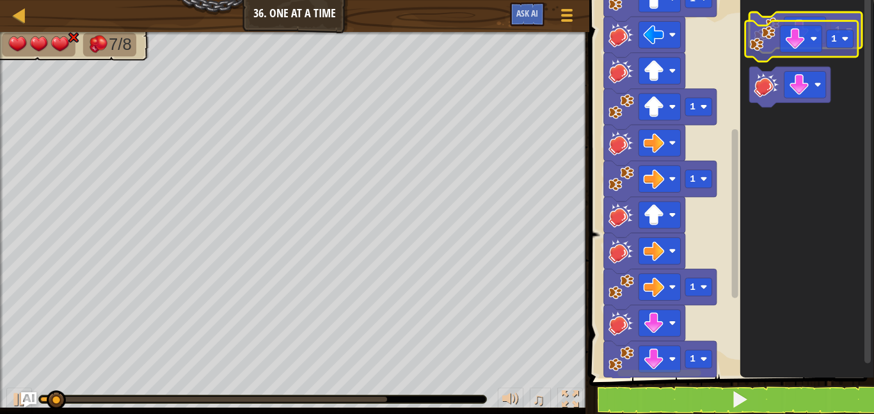
click at [755, 45] on g "1" at bounding box center [805, 32] width 113 height 41
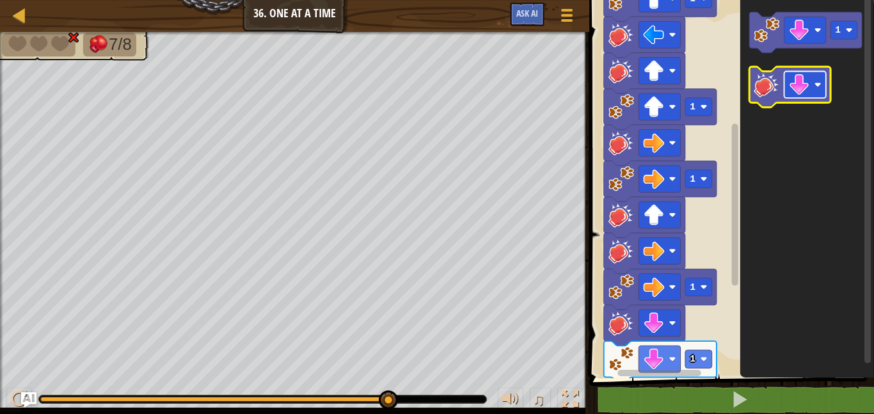
click at [792, 79] on image "Blockly Workspace" at bounding box center [798, 84] width 21 height 21
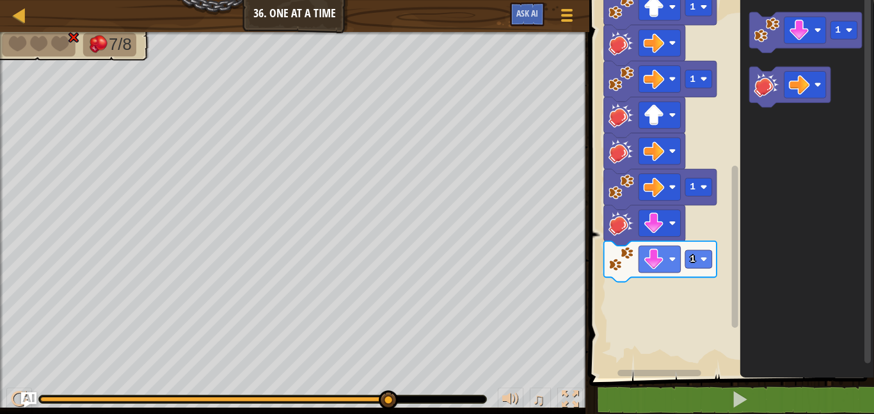
click at [728, 236] on div "Start 1 1 1 1 1 1 1" at bounding box center [729, 186] width 288 height 384
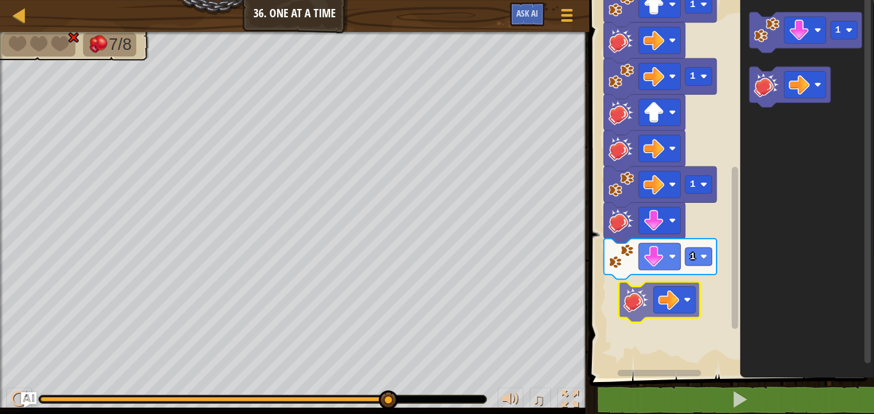
click at [641, 295] on div "Start 1 1 1 1 1 1 1" at bounding box center [729, 186] width 288 height 384
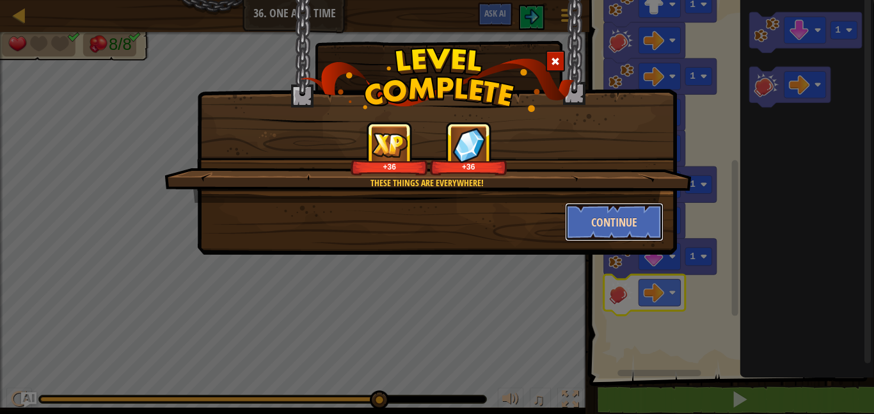
click at [609, 224] on button "Continue" at bounding box center [614, 222] width 99 height 38
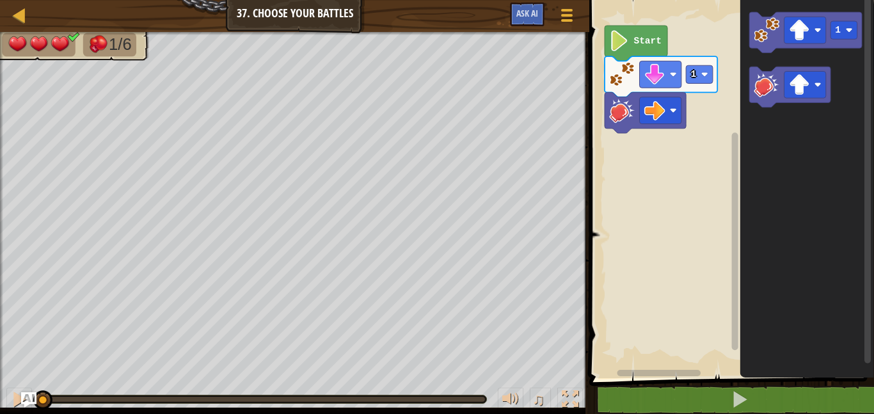
click at [609, 224] on rect "Blockly Workspace" at bounding box center [729, 186] width 288 height 384
click at [806, 34] on image "Blockly Workspace" at bounding box center [798, 30] width 21 height 21
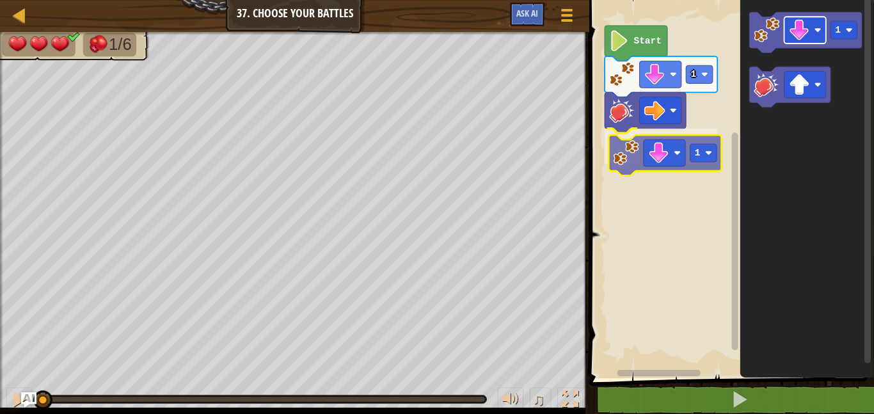
click at [652, 155] on div "1 1 Start 1 1" at bounding box center [729, 186] width 288 height 384
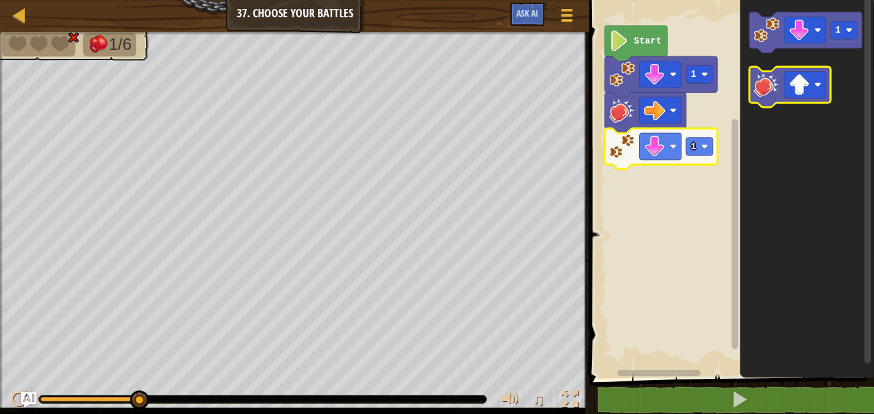
click at [781, 86] on icon "Blockly Workspace" at bounding box center [789, 87] width 81 height 41
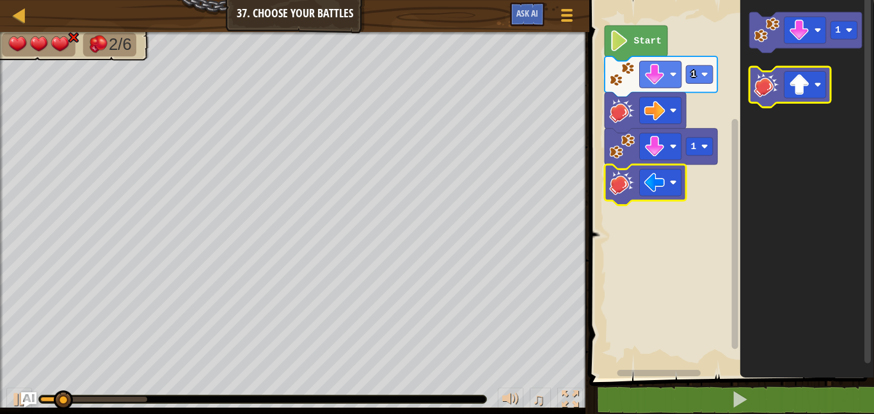
click at [767, 95] on image "Blockly Workspace" at bounding box center [766, 85] width 26 height 26
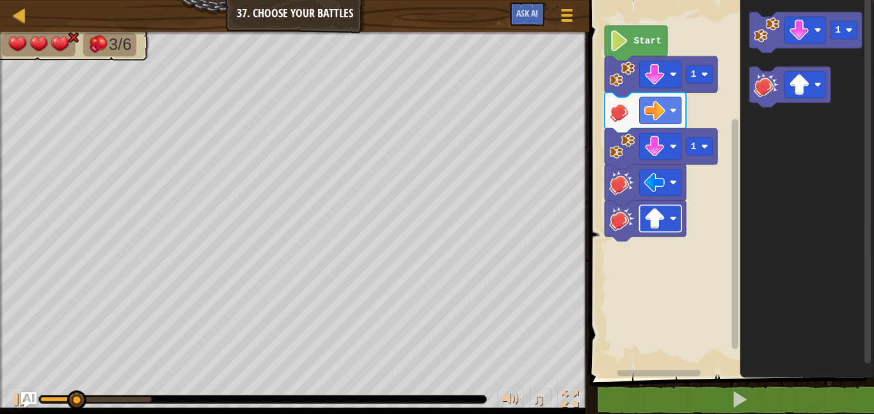
click at [681, 223] on rect "Blockly Workspace" at bounding box center [660, 218] width 42 height 27
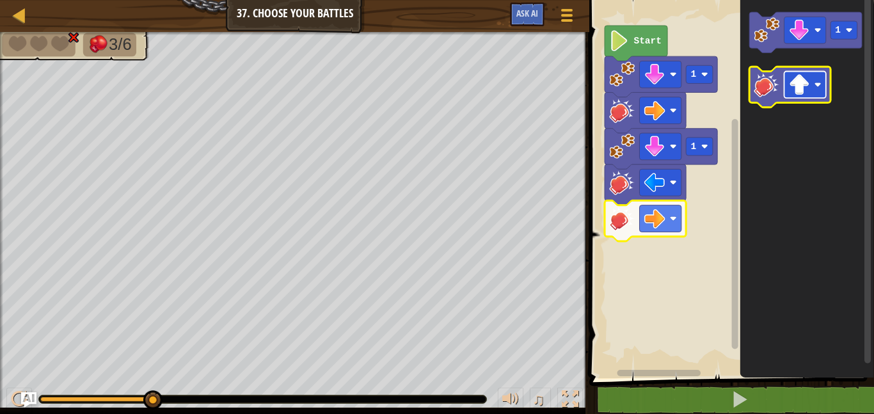
click at [812, 90] on rect "Blockly Workspace" at bounding box center [805, 85] width 42 height 27
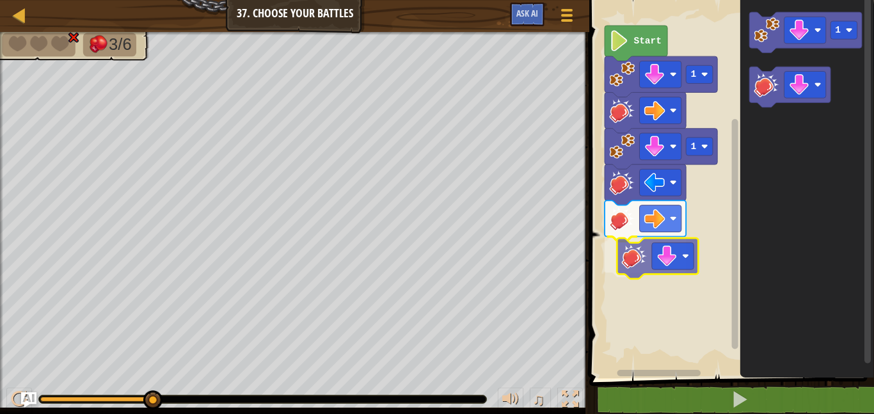
click at [640, 259] on div "Start 1 1 1" at bounding box center [729, 186] width 288 height 384
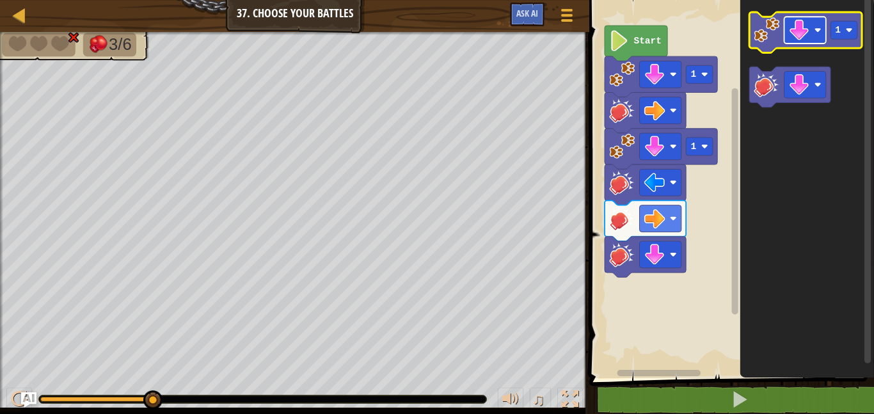
click at [788, 38] on image "Blockly Workspace" at bounding box center [798, 30] width 21 height 21
click at [769, 27] on image "Blockly Workspace" at bounding box center [766, 30] width 26 height 26
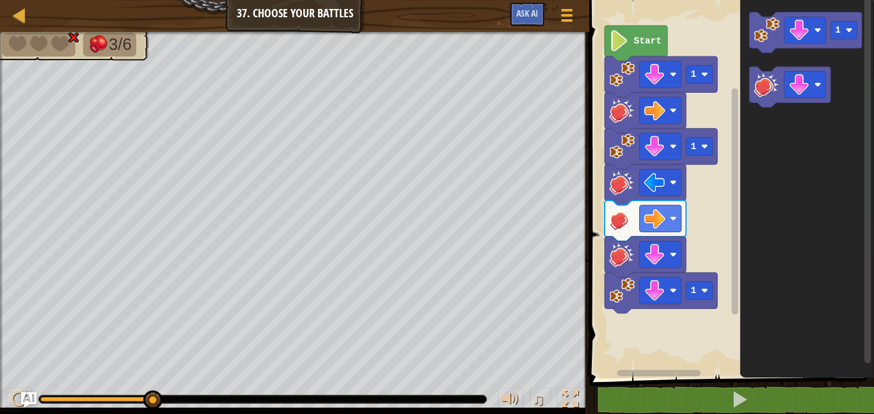
click at [817, 171] on div "Map Junior 37. Choose Your Battles Game Menu Ask AI 1 ההההההההההההההההההההההההה…" at bounding box center [437, 207] width 874 height 414
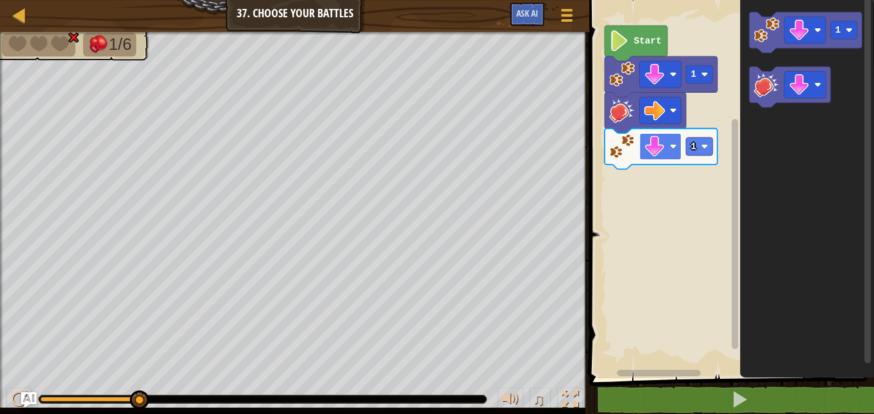
click at [639, 141] on rect "Blockly Workspace" at bounding box center [660, 146] width 42 height 27
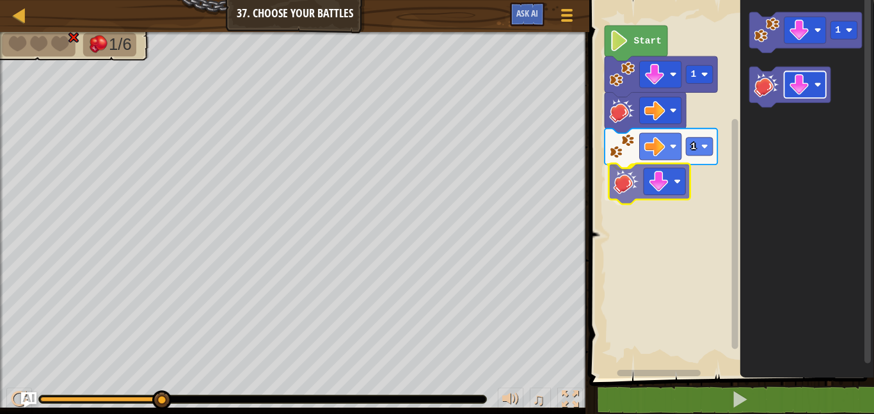
click at [652, 175] on div "Start 1 1 1" at bounding box center [729, 186] width 288 height 384
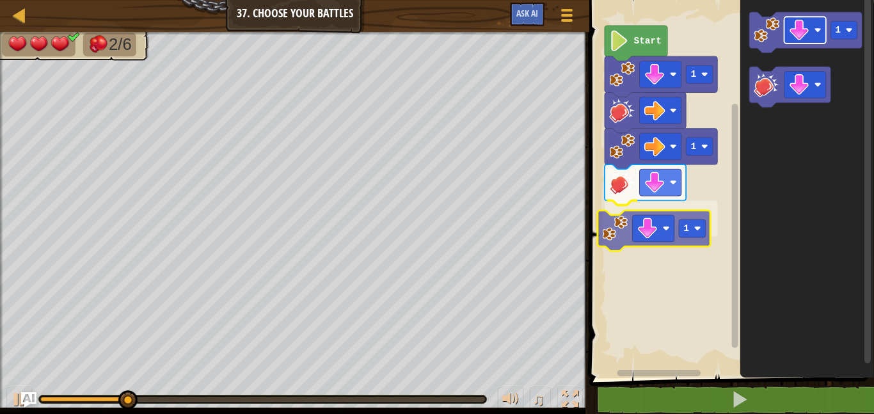
click at [640, 219] on div "Start 1 1 1 1 1" at bounding box center [729, 186] width 288 height 384
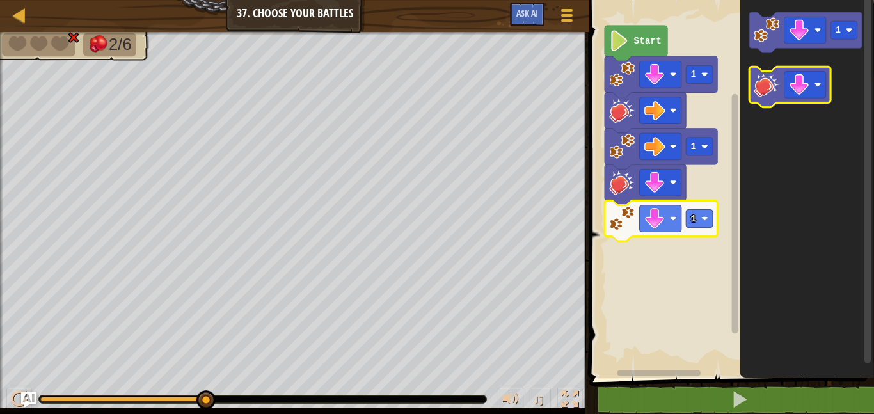
click at [770, 91] on image "Blockly Workspace" at bounding box center [766, 85] width 26 height 26
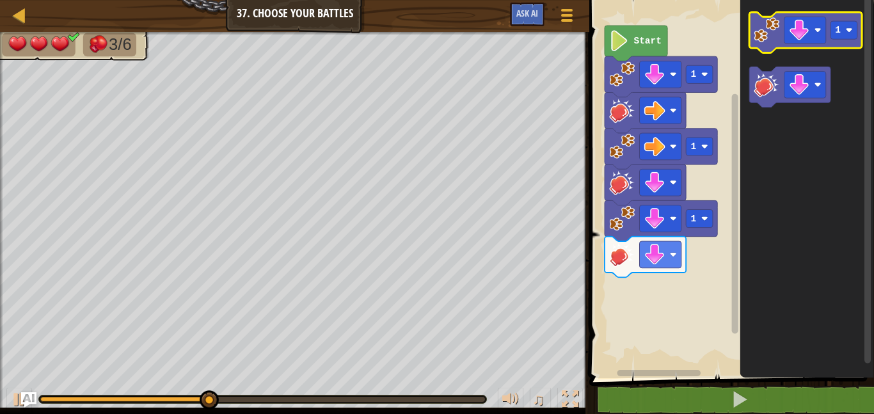
click at [774, 38] on image "Blockly Workspace" at bounding box center [766, 30] width 26 height 26
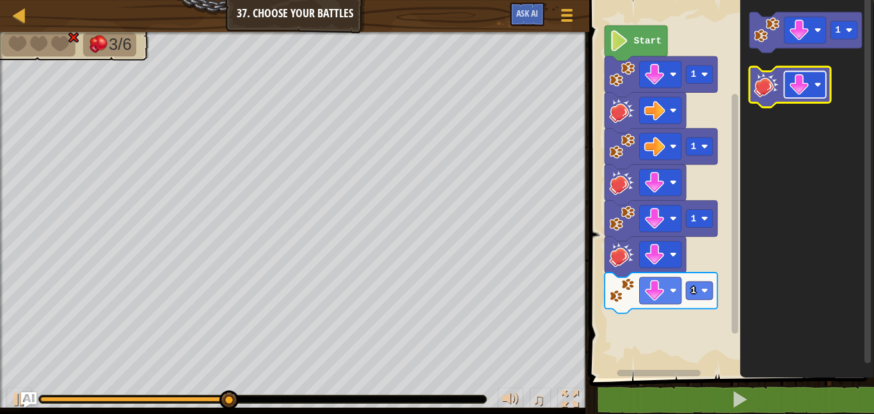
click at [785, 73] on rect "Blockly Workspace" at bounding box center [805, 85] width 42 height 27
click at [797, 78] on image "Blockly Workspace" at bounding box center [798, 84] width 21 height 21
click at [765, 90] on image "Blockly Workspace" at bounding box center [766, 85] width 26 height 26
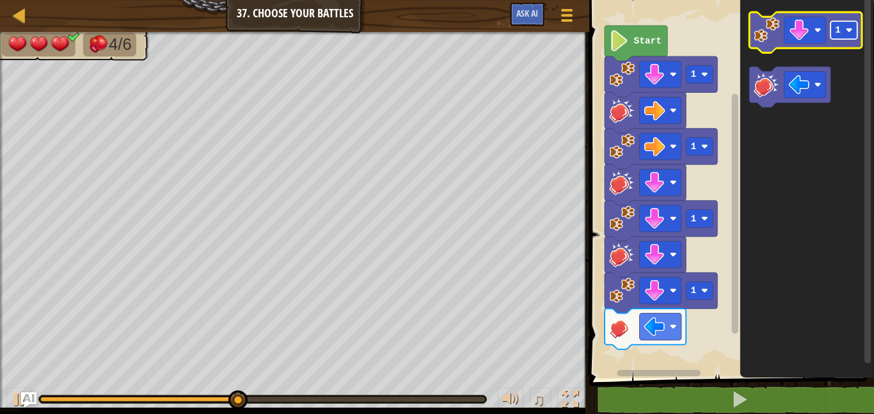
click at [840, 31] on rect "Blockly Workspace" at bounding box center [843, 30] width 27 height 18
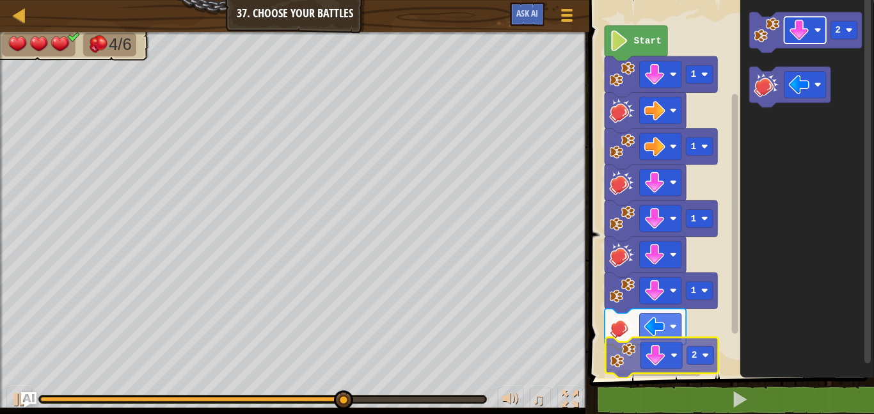
click at [643, 354] on div "Start 1 1 1 1 2 2 2" at bounding box center [729, 186] width 288 height 384
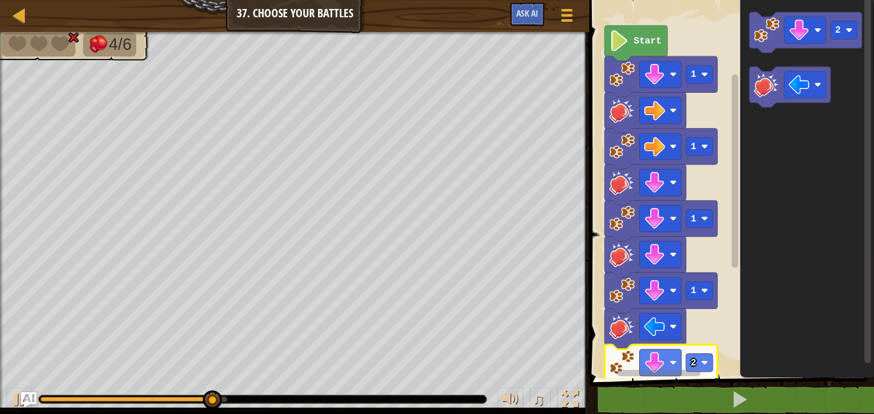
click at [737, 271] on rect "Blockly Workspace" at bounding box center [735, 181] width 10 height 374
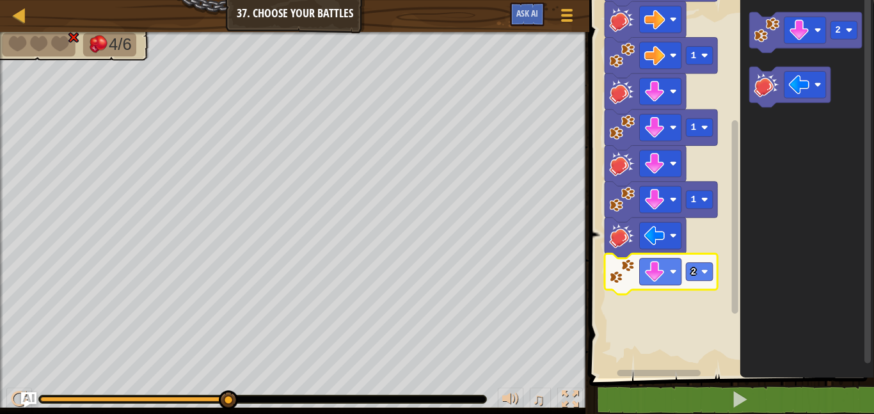
click at [730, 302] on g "Blockly Workspace" at bounding box center [735, 181] width 10 height 374
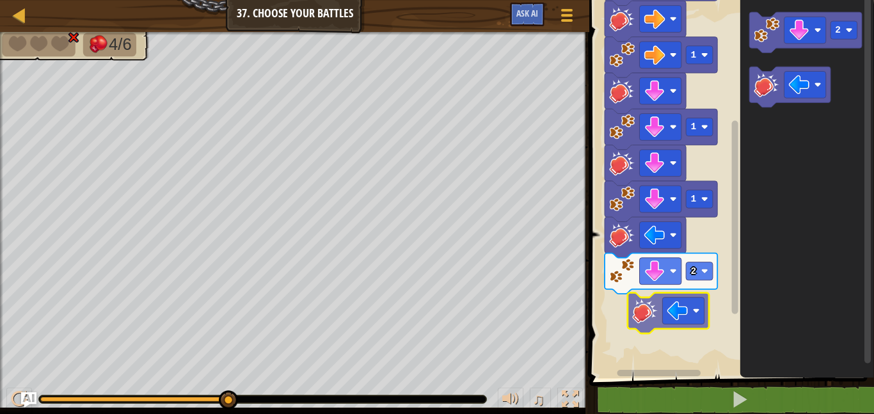
click at [644, 306] on div "Start 1 1 1 1 2 2" at bounding box center [729, 186] width 288 height 384
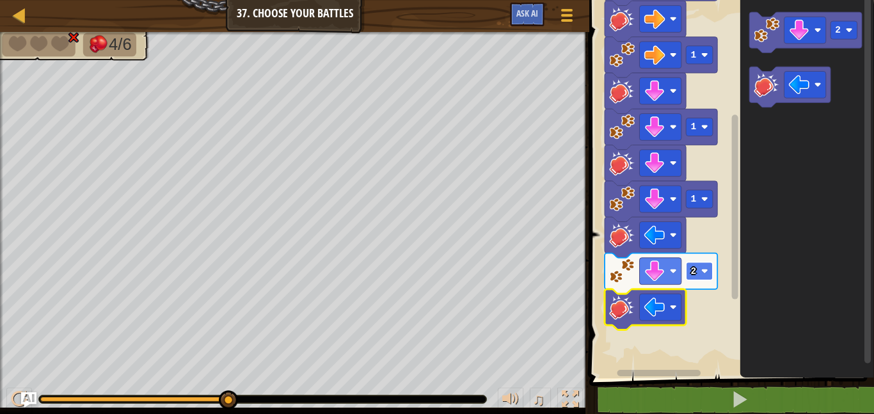
click at [696, 268] on rect "Blockly Workspace" at bounding box center [699, 271] width 27 height 18
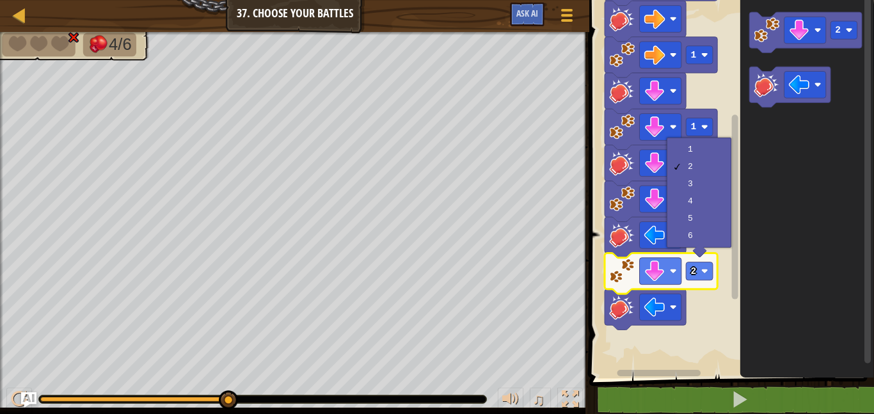
click at [670, 285] on icon "Blockly Workspace" at bounding box center [660, 273] width 113 height 41
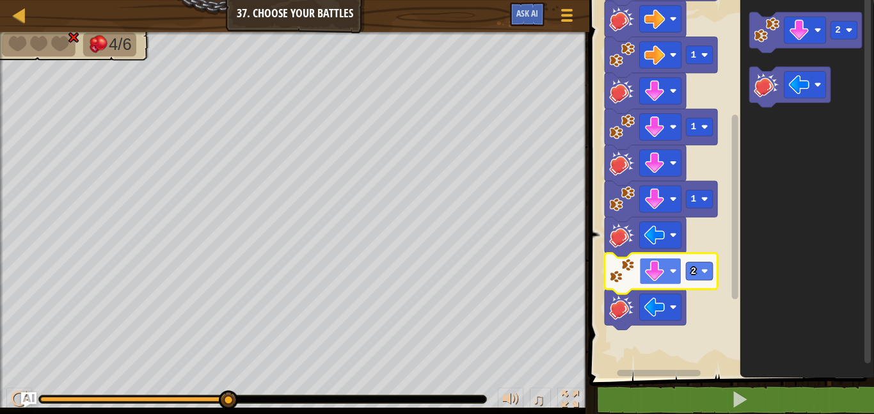
click at [664, 269] on image "Blockly Workspace" at bounding box center [654, 270] width 21 height 21
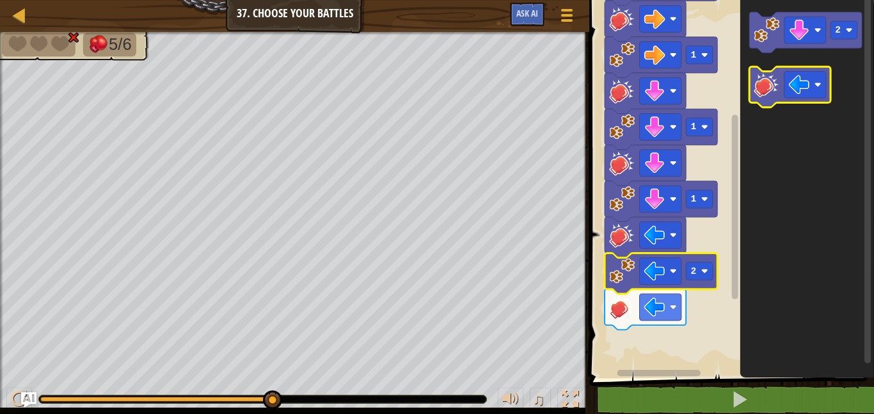
click at [764, 93] on image "Blockly Workspace" at bounding box center [766, 85] width 26 height 26
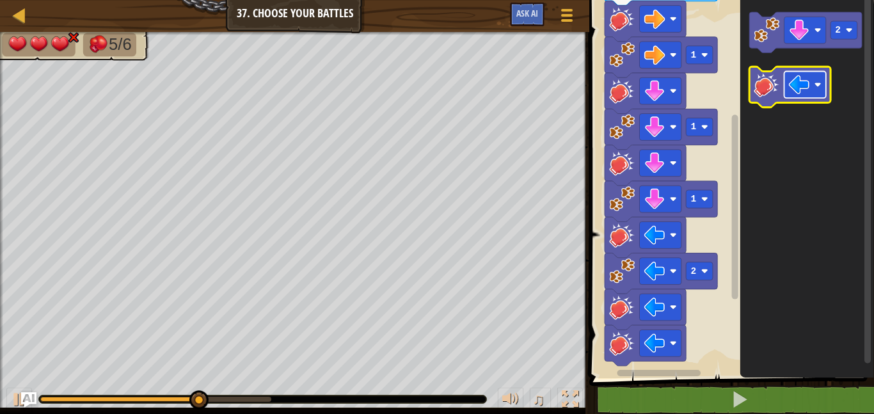
click at [795, 86] on image "Blockly Workspace" at bounding box center [798, 84] width 21 height 21
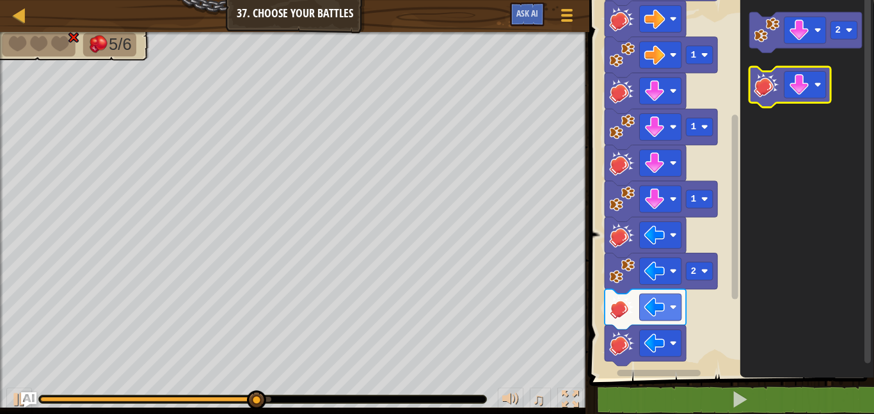
click at [774, 102] on icon "Blockly Workspace" at bounding box center [789, 87] width 81 height 41
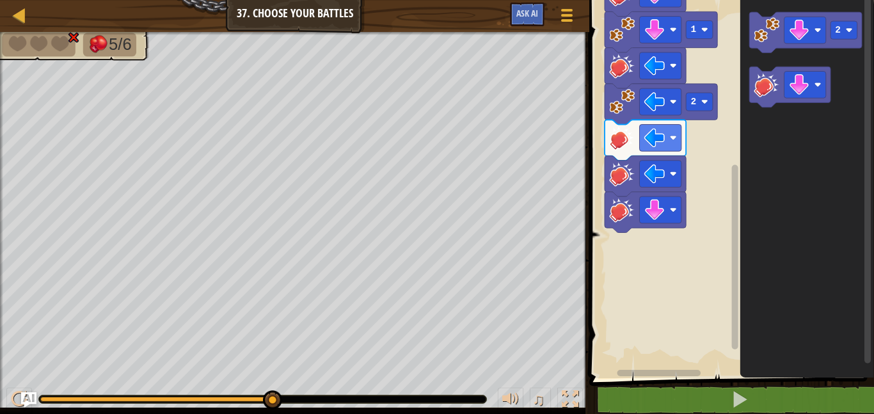
click at [732, 285] on rect "Blockly Workspace" at bounding box center [735, 257] width 6 height 184
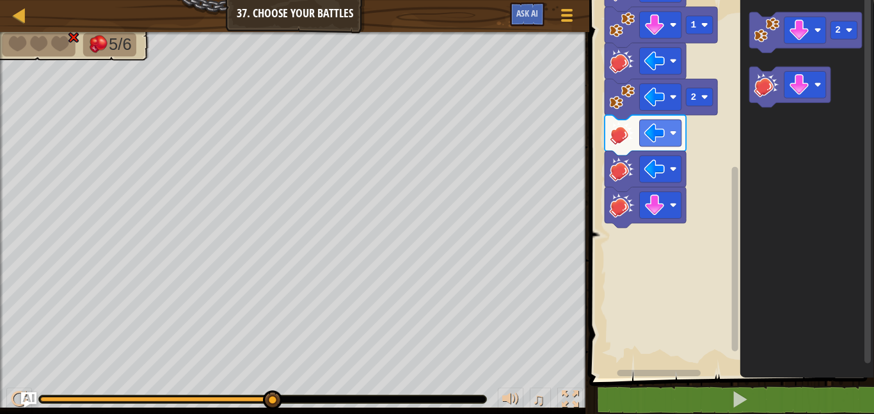
click at [629, 175] on image "Blockly Workspace" at bounding box center [622, 169] width 26 height 26
click at [641, 166] on rect "Blockly Workspace" at bounding box center [660, 168] width 42 height 27
click at [652, 168] on image "Blockly Workspace" at bounding box center [654, 169] width 21 height 21
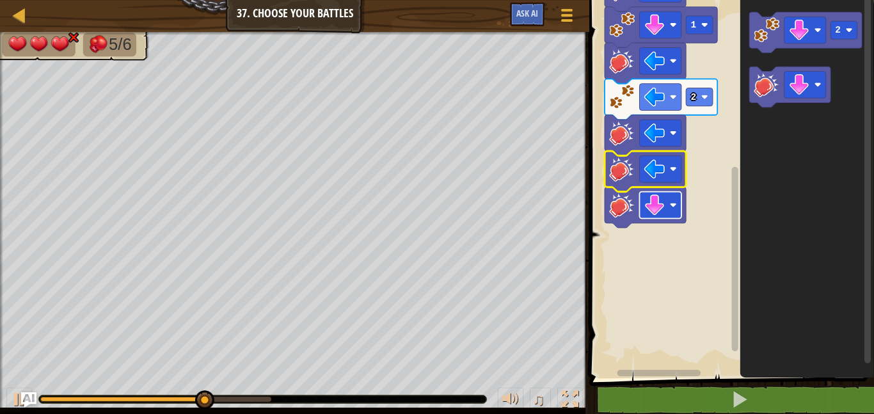
click at [651, 206] on image "Blockly Workspace" at bounding box center [654, 204] width 21 height 21
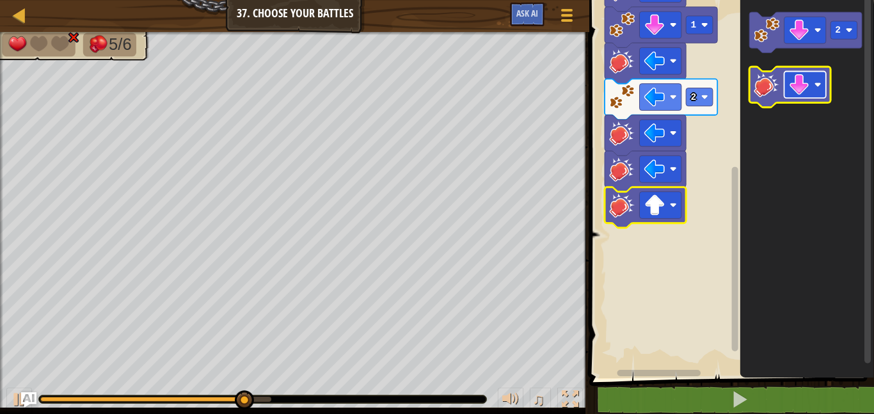
click at [797, 87] on image "Blockly Workspace" at bounding box center [798, 84] width 21 height 21
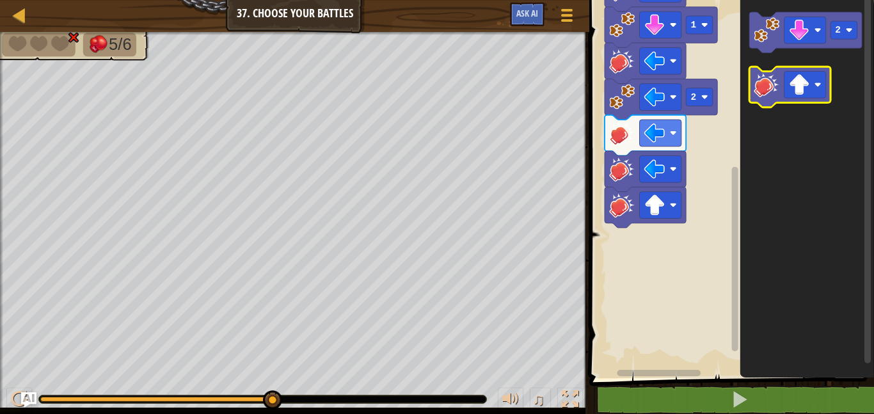
click at [749, 83] on icon "Blockly Workspace" at bounding box center [789, 87] width 81 height 41
click at [754, 90] on image "Blockly Workspace" at bounding box center [766, 85] width 26 height 26
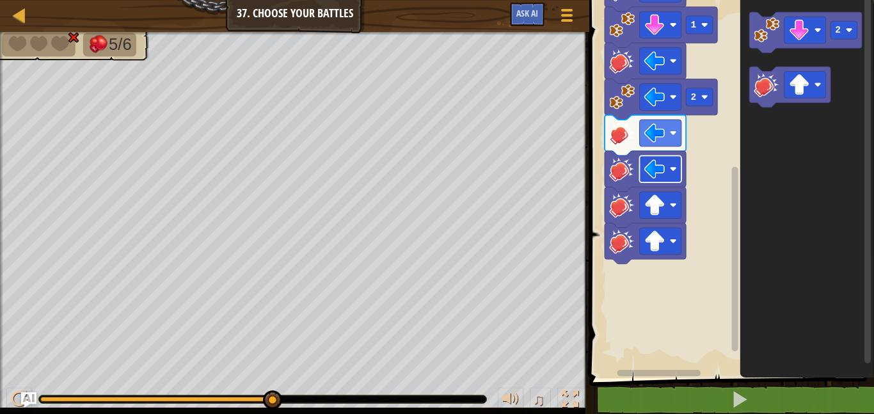
click at [647, 171] on image "Blockly Workspace" at bounding box center [654, 169] width 21 height 21
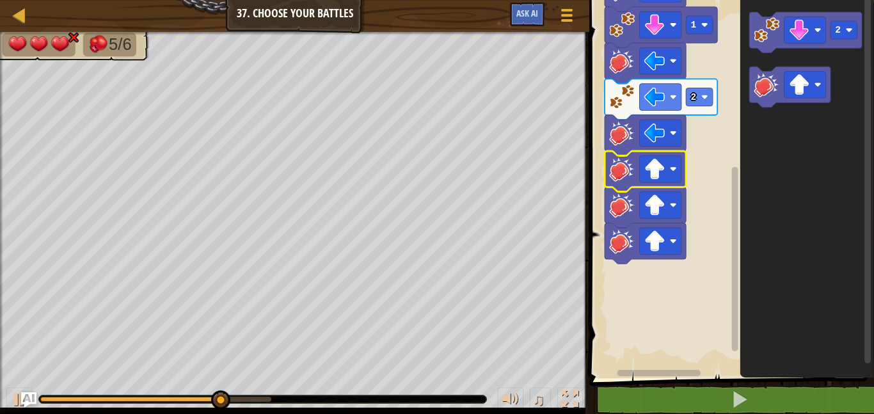
click at [651, 119] on icon "Blockly Workspace" at bounding box center [644, 135] width 81 height 41
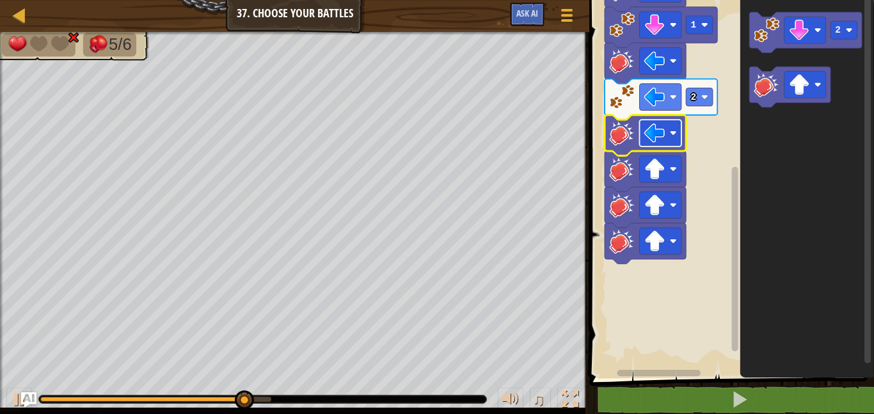
click at [658, 130] on image "Blockly Workspace" at bounding box center [654, 133] width 21 height 21
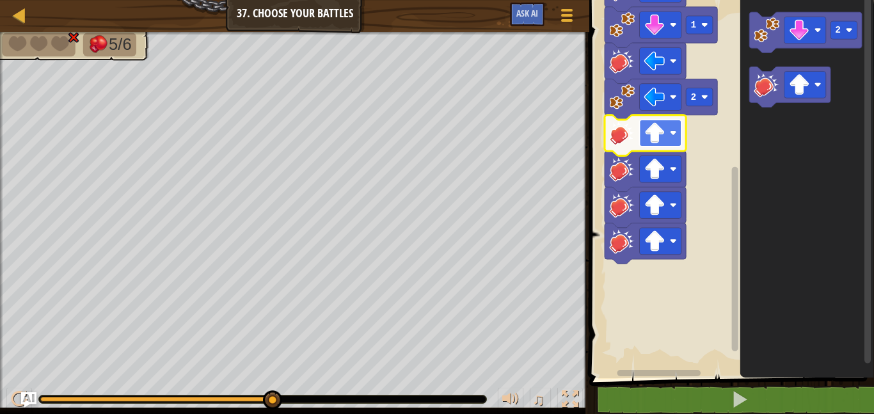
click at [649, 125] on image "Blockly Workspace" at bounding box center [654, 133] width 21 height 21
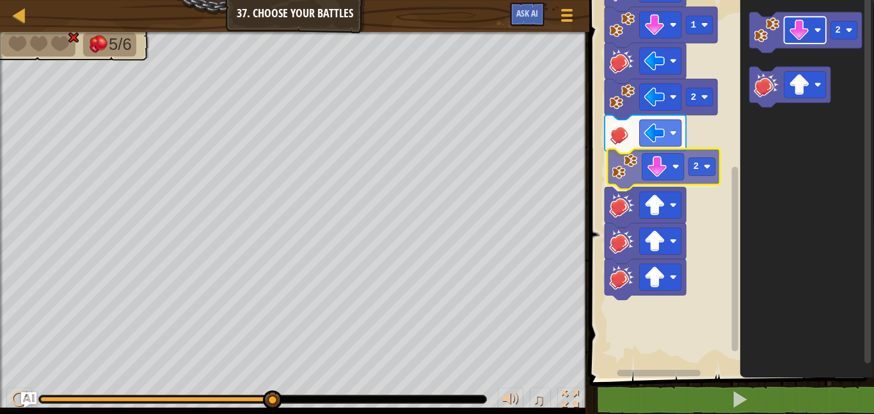
click at [666, 167] on div "Start 1 1 1 1 2 2 2 2" at bounding box center [729, 186] width 288 height 384
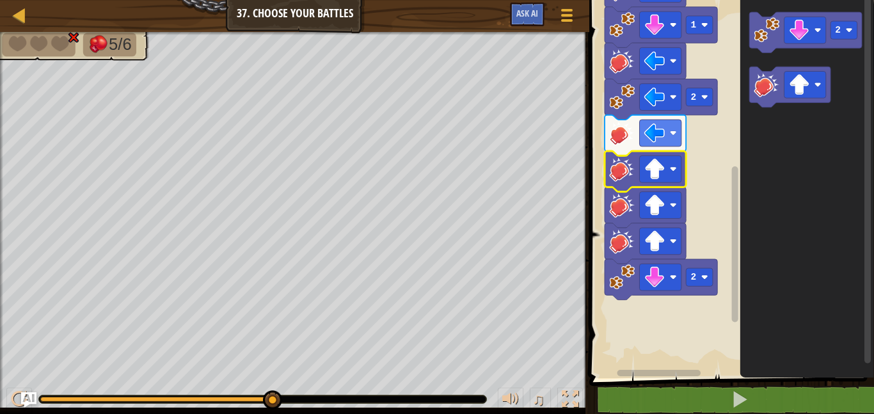
click at [742, 273] on icon "Blockly Workspace" at bounding box center [807, 186] width 134 height 384
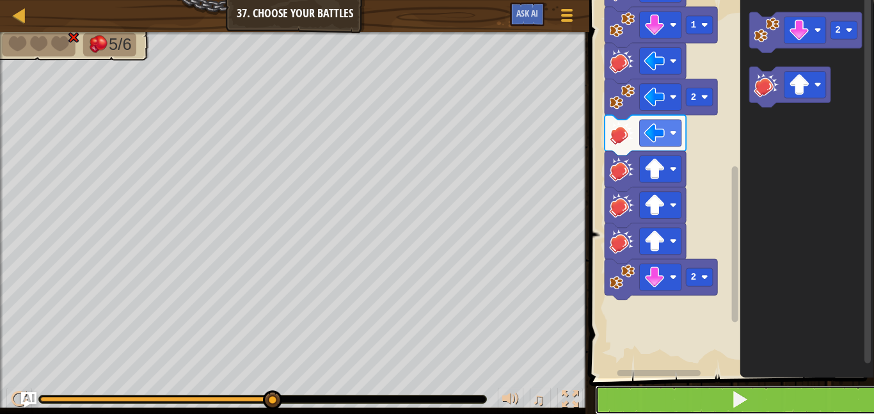
click at [728, 395] on button at bounding box center [739, 399] width 288 height 29
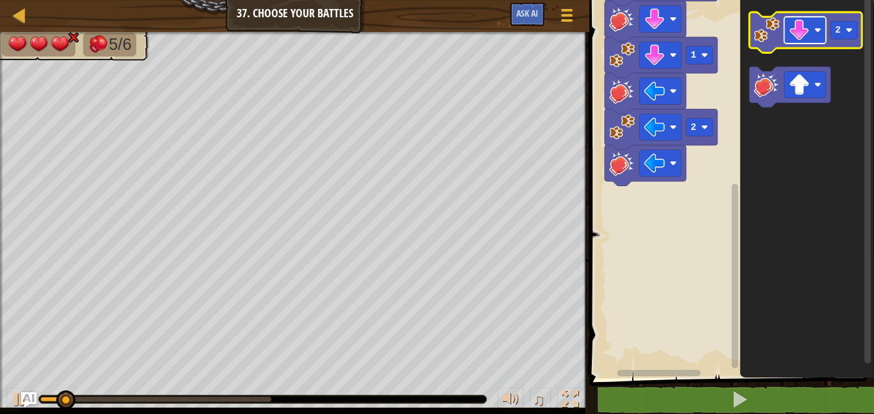
click at [810, 39] on rect "Blockly Workspace" at bounding box center [805, 30] width 42 height 27
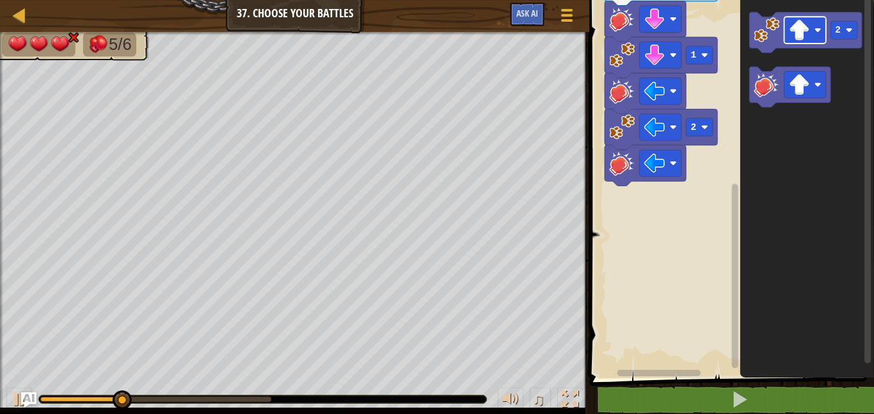
click at [728, 169] on div "Start 1 1 1 1 2 2" at bounding box center [729, 186] width 288 height 384
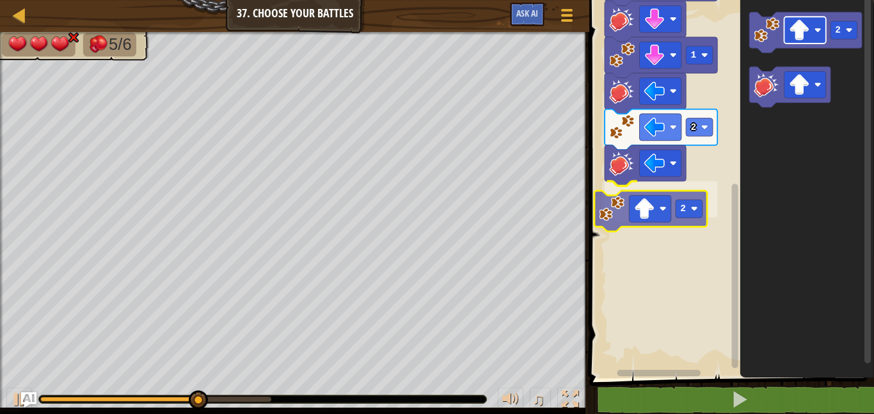
click at [636, 209] on div "Start 1 1 1 1 2 2 2 2" at bounding box center [729, 186] width 288 height 384
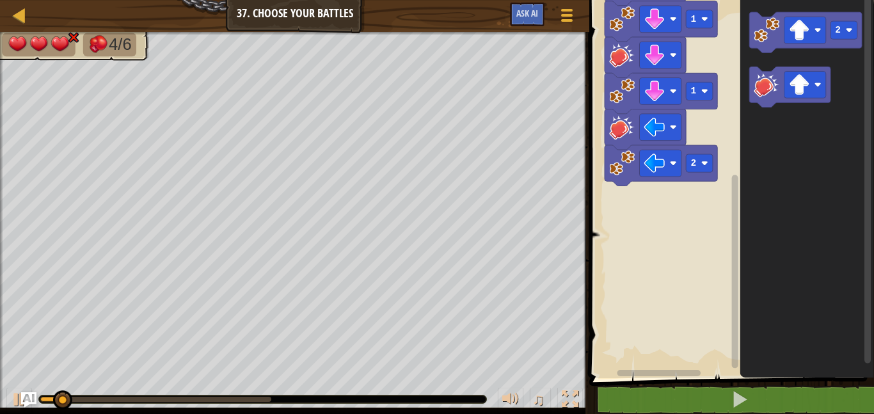
click at [695, 219] on div "Start 1 1 1 1 2 2" at bounding box center [729, 186] width 288 height 384
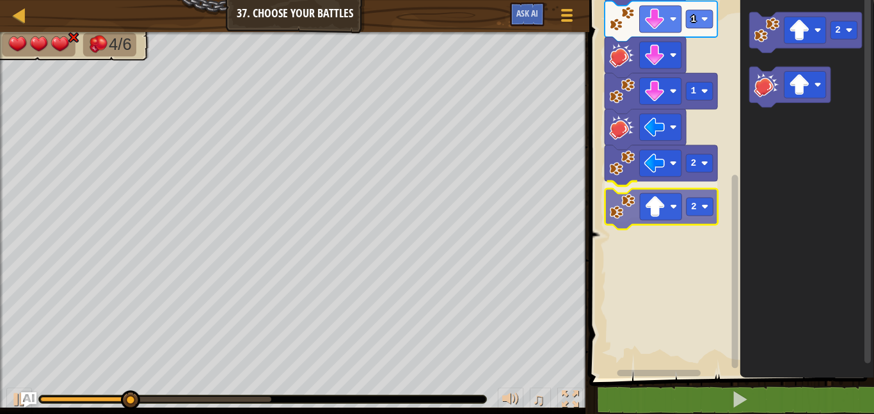
click at [632, 212] on div "Start 1 1 1 1 2 2 2 2" at bounding box center [729, 186] width 288 height 384
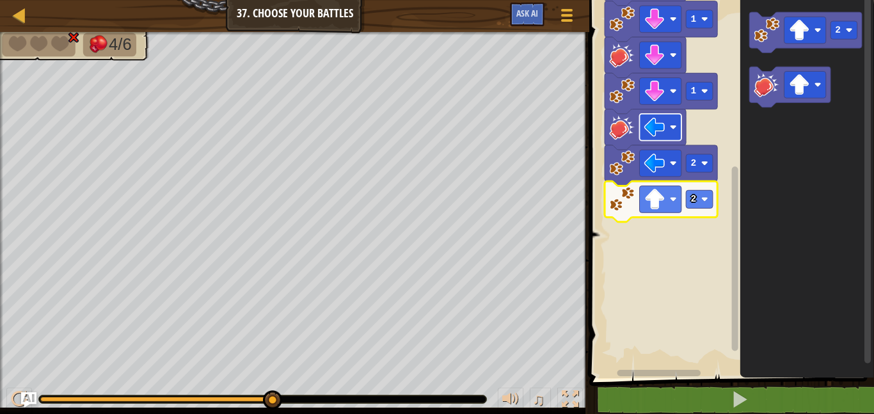
click at [648, 127] on image "Blockly Workspace" at bounding box center [654, 126] width 21 height 21
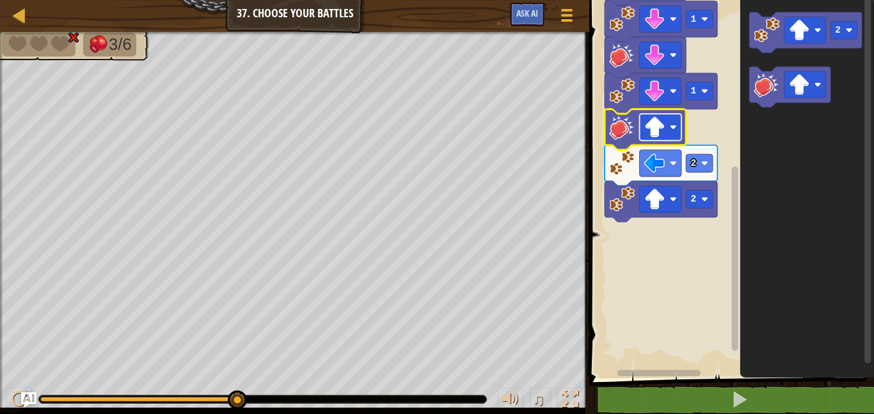
click at [649, 130] on image "Blockly Workspace" at bounding box center [654, 126] width 21 height 21
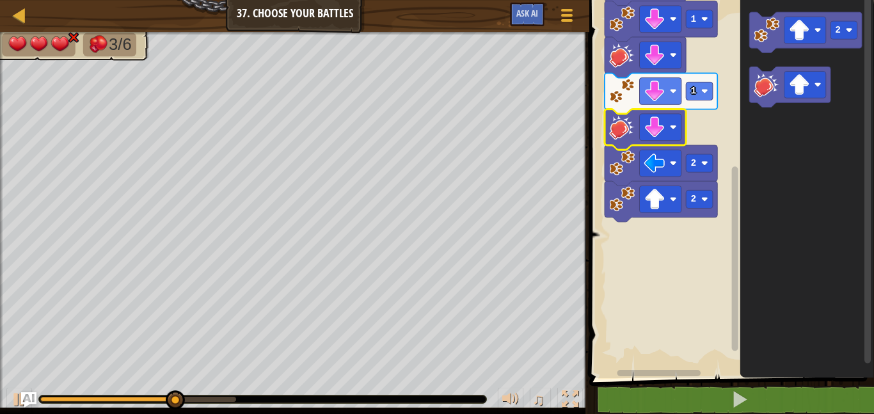
click at [655, 109] on icon "Blockly Workspace" at bounding box center [644, 129] width 81 height 41
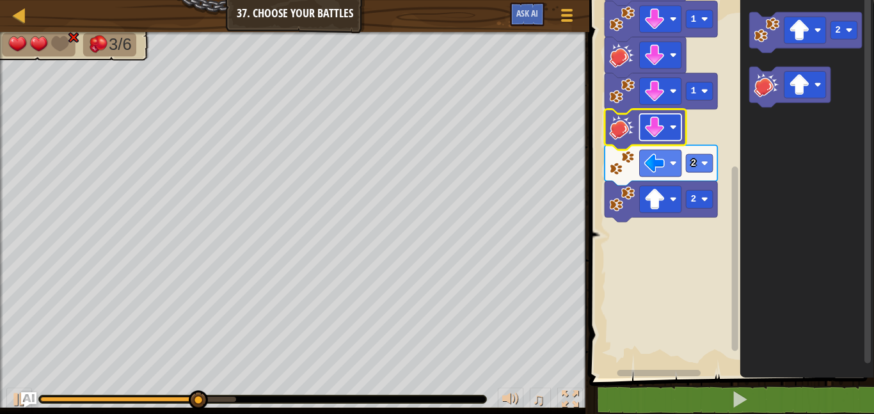
click at [659, 118] on image "Blockly Workspace" at bounding box center [654, 126] width 21 height 21
click at [691, 157] on rect "Blockly Workspace" at bounding box center [699, 163] width 27 height 18
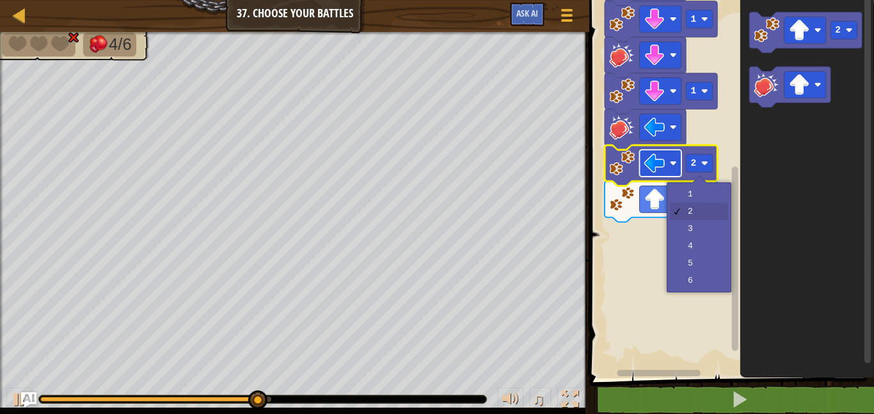
click at [659, 166] on image "Blockly Workspace" at bounding box center [654, 163] width 21 height 21
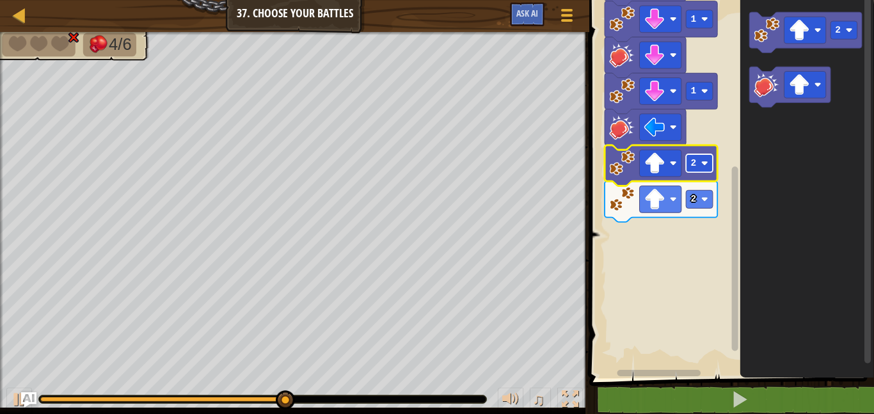
click at [708, 157] on rect "Blockly Workspace" at bounding box center [699, 163] width 27 height 18
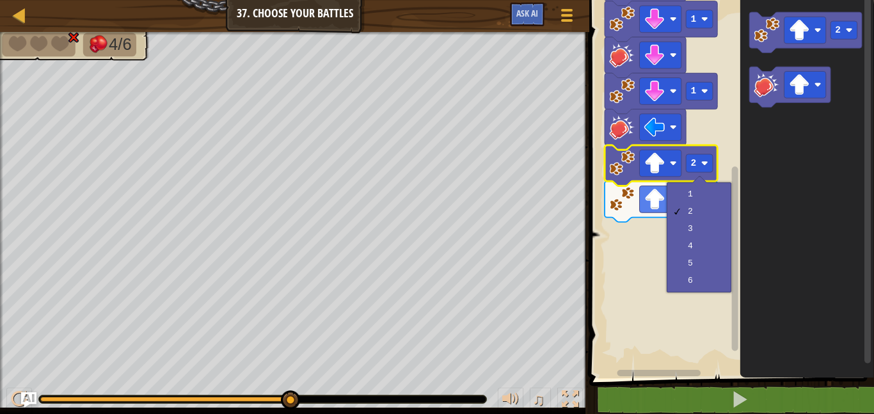
click at [737, 171] on rect "Blockly Workspace" at bounding box center [735, 258] width 6 height 184
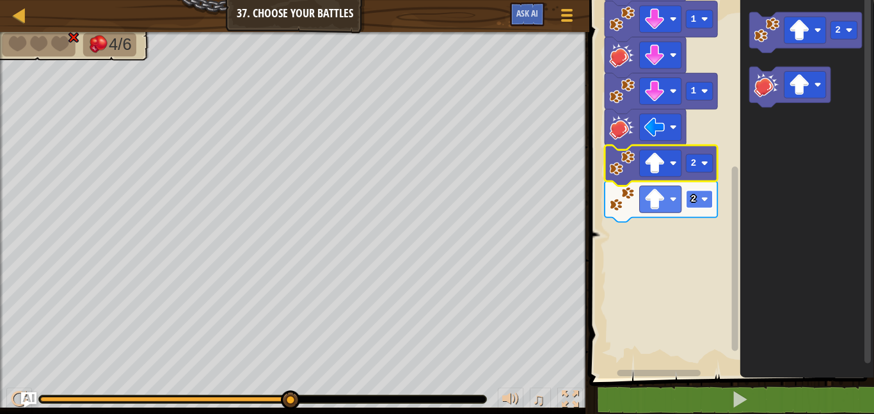
click at [696, 207] on rect "Blockly Workspace" at bounding box center [699, 199] width 27 height 18
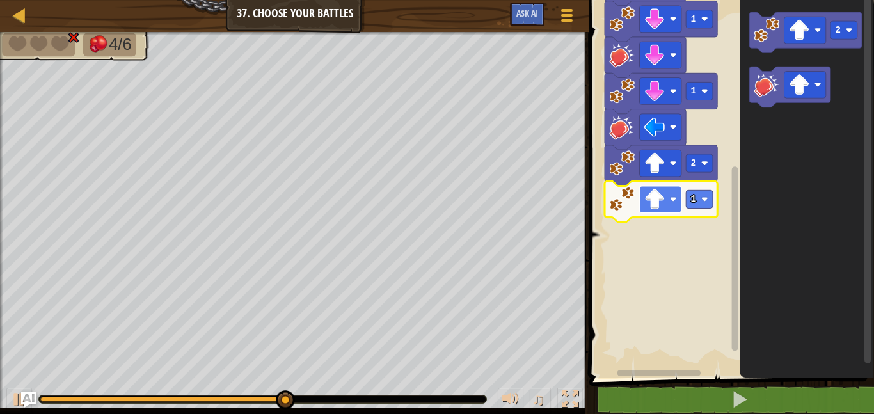
click at [664, 200] on image "Blockly Workspace" at bounding box center [654, 199] width 21 height 21
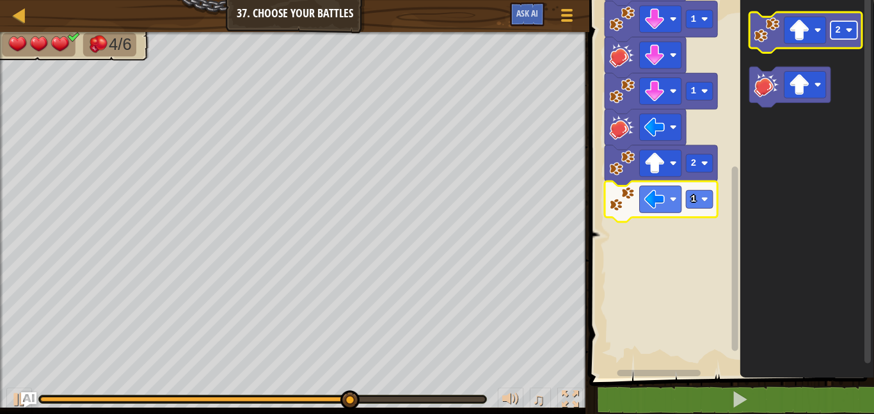
click at [836, 27] on text "2" at bounding box center [838, 30] width 6 height 10
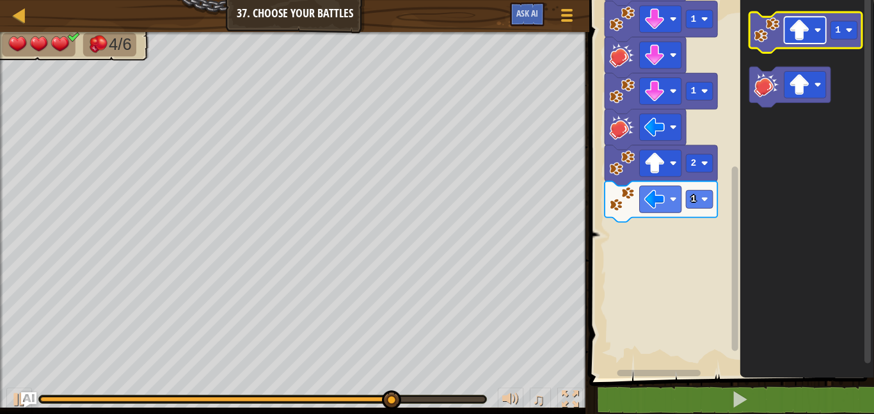
click at [806, 22] on image "Blockly Workspace" at bounding box center [798, 30] width 21 height 21
click at [772, 30] on image "Blockly Workspace" at bounding box center [766, 30] width 26 height 26
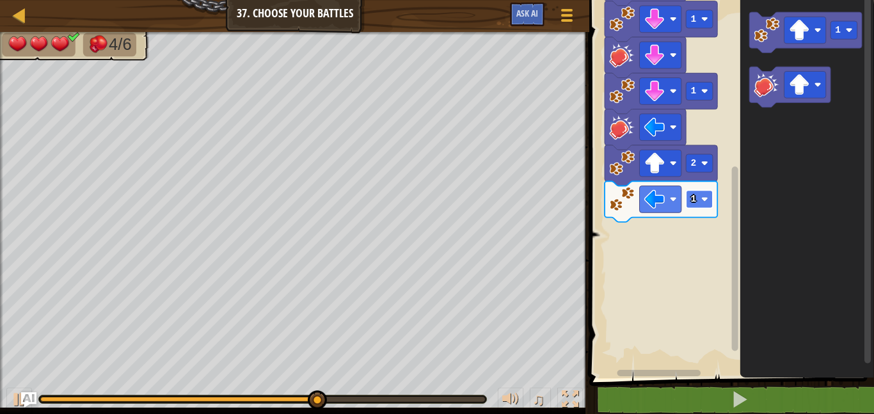
click at [694, 200] on text "1" at bounding box center [693, 199] width 6 height 10
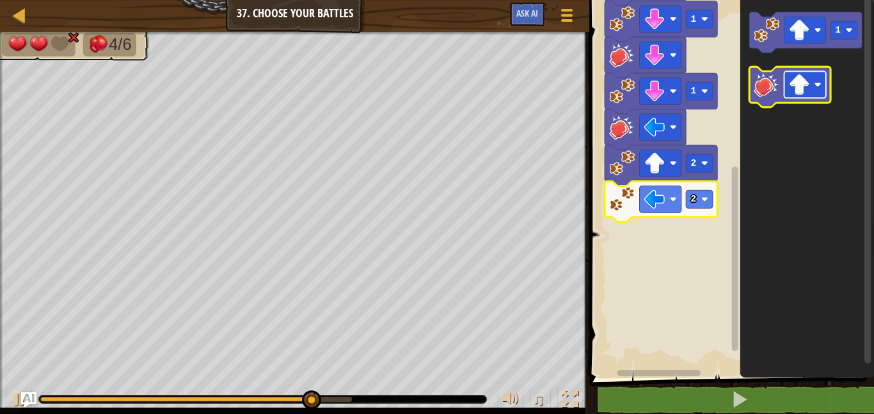
click at [785, 84] on rect "Blockly Workspace" at bounding box center [805, 85] width 42 height 27
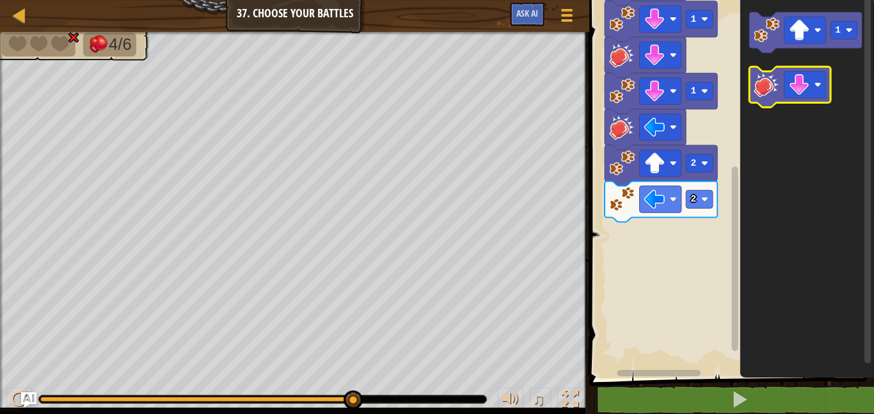
click at [771, 106] on icon "Blockly Workspace" at bounding box center [789, 87] width 81 height 41
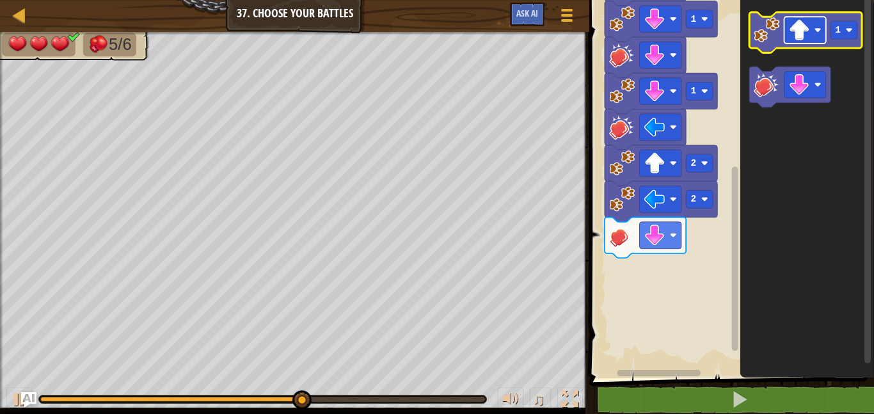
click at [813, 35] on rect "Blockly Workspace" at bounding box center [805, 30] width 42 height 27
click at [805, 42] on rect "Blockly Workspace" at bounding box center [805, 30] width 42 height 27
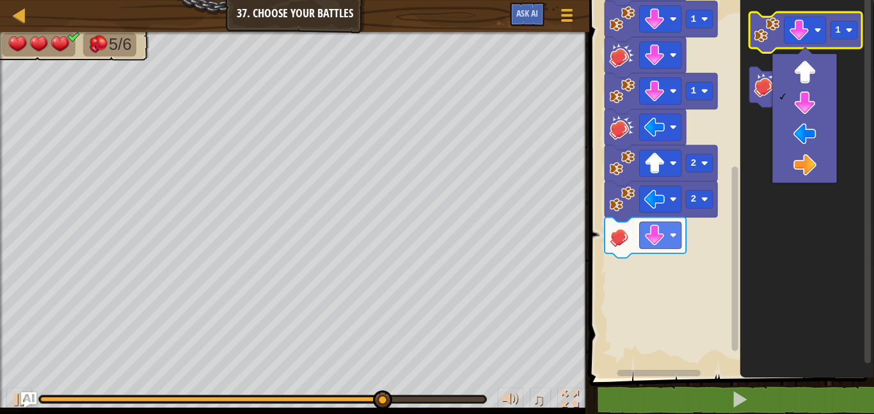
click at [778, 24] on image "Blockly Workspace" at bounding box center [766, 30] width 26 height 26
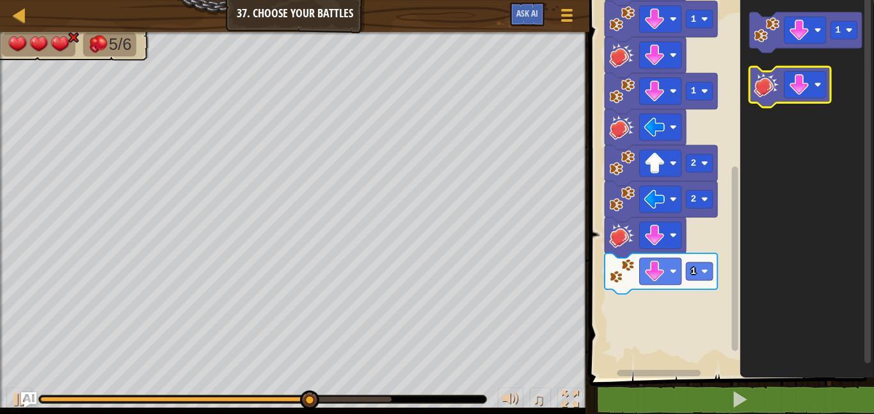
click at [765, 77] on image "Blockly Workspace" at bounding box center [766, 85] width 26 height 26
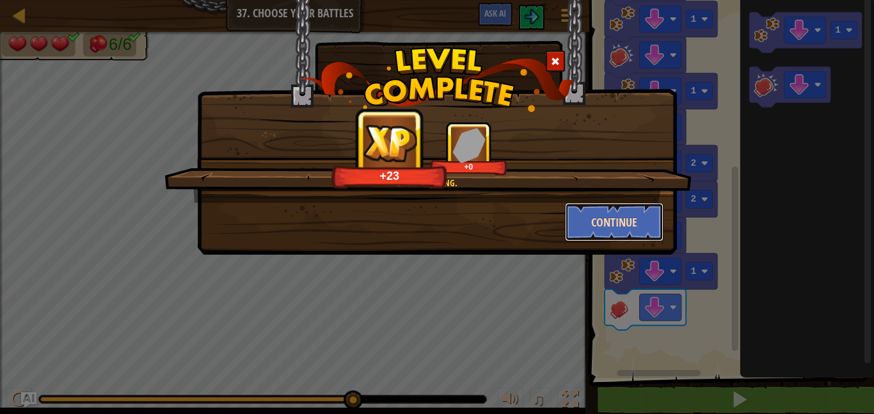
click at [597, 225] on button "Continue" at bounding box center [614, 222] width 99 height 38
